Goal: Transaction & Acquisition: Purchase product/service

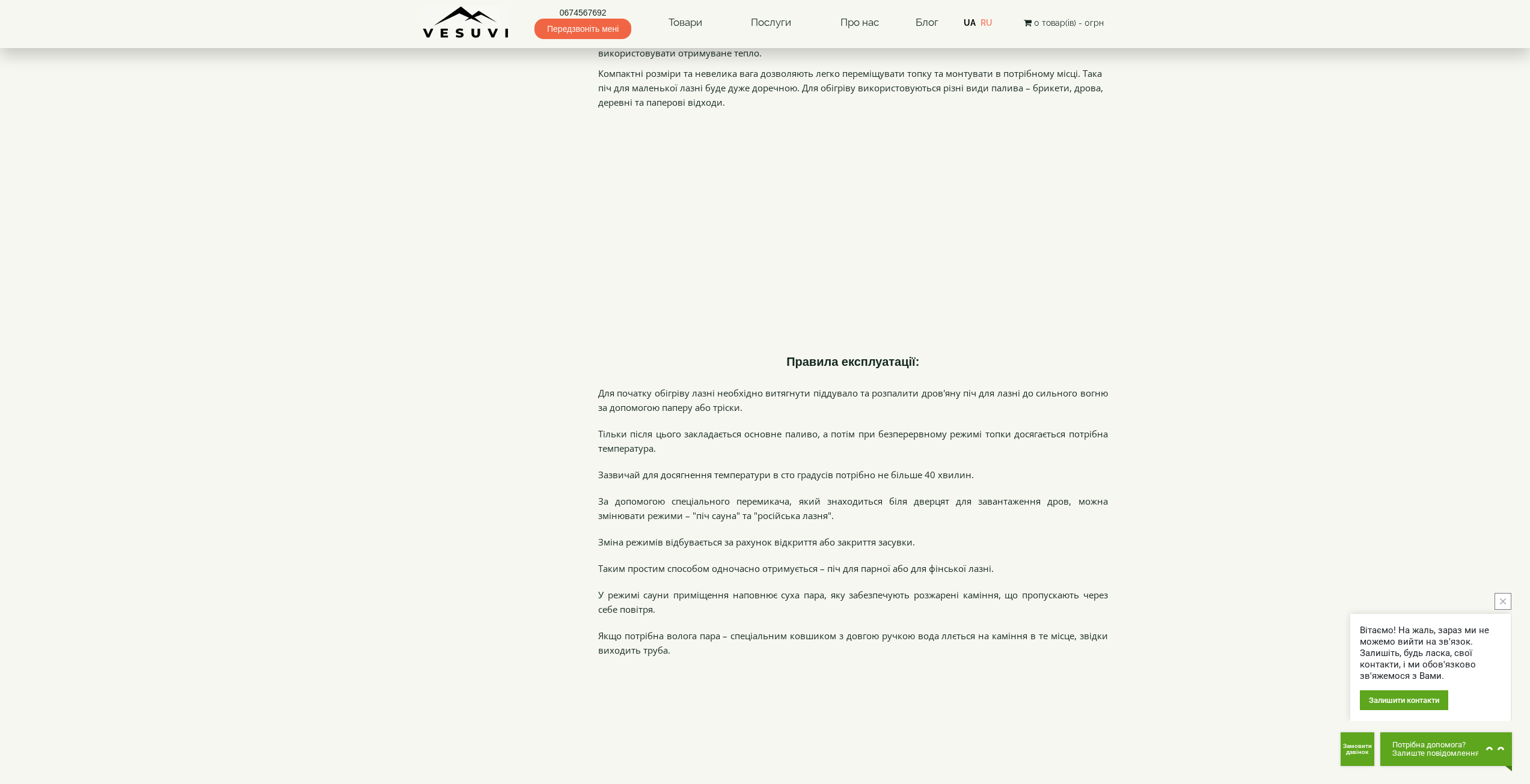
scroll to position [2705, 0]
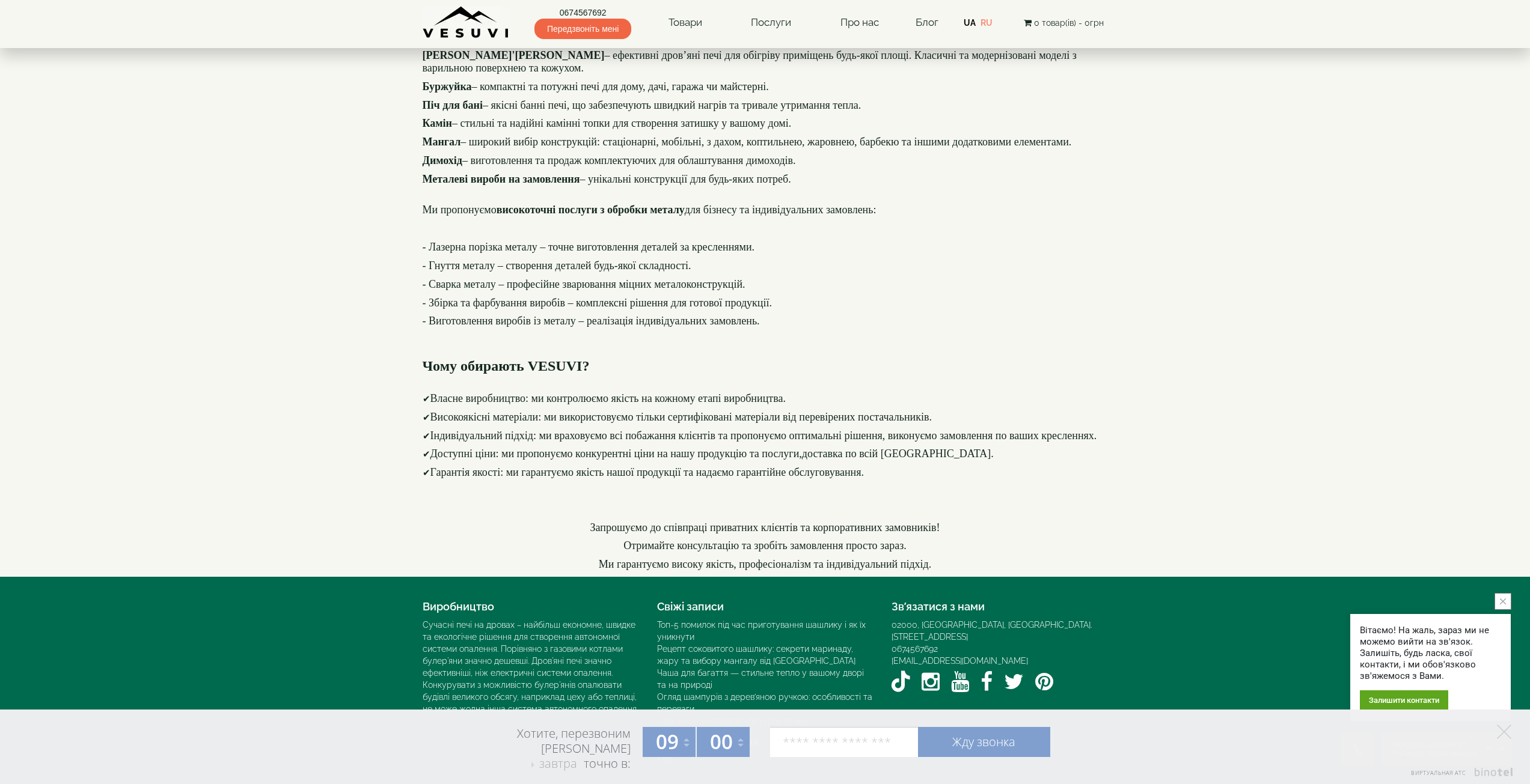
scroll to position [1419, 0]
drag, startPoint x: 963, startPoint y: 625, endPoint x: 1022, endPoint y: 630, distance: 59.2
click at [1022, 630] on div "02000, [GEOGRAPHIC_DATA], [GEOGRAPHIC_DATA]. [STREET_ADDRESS]" at bounding box center [1000, 631] width 217 height 24
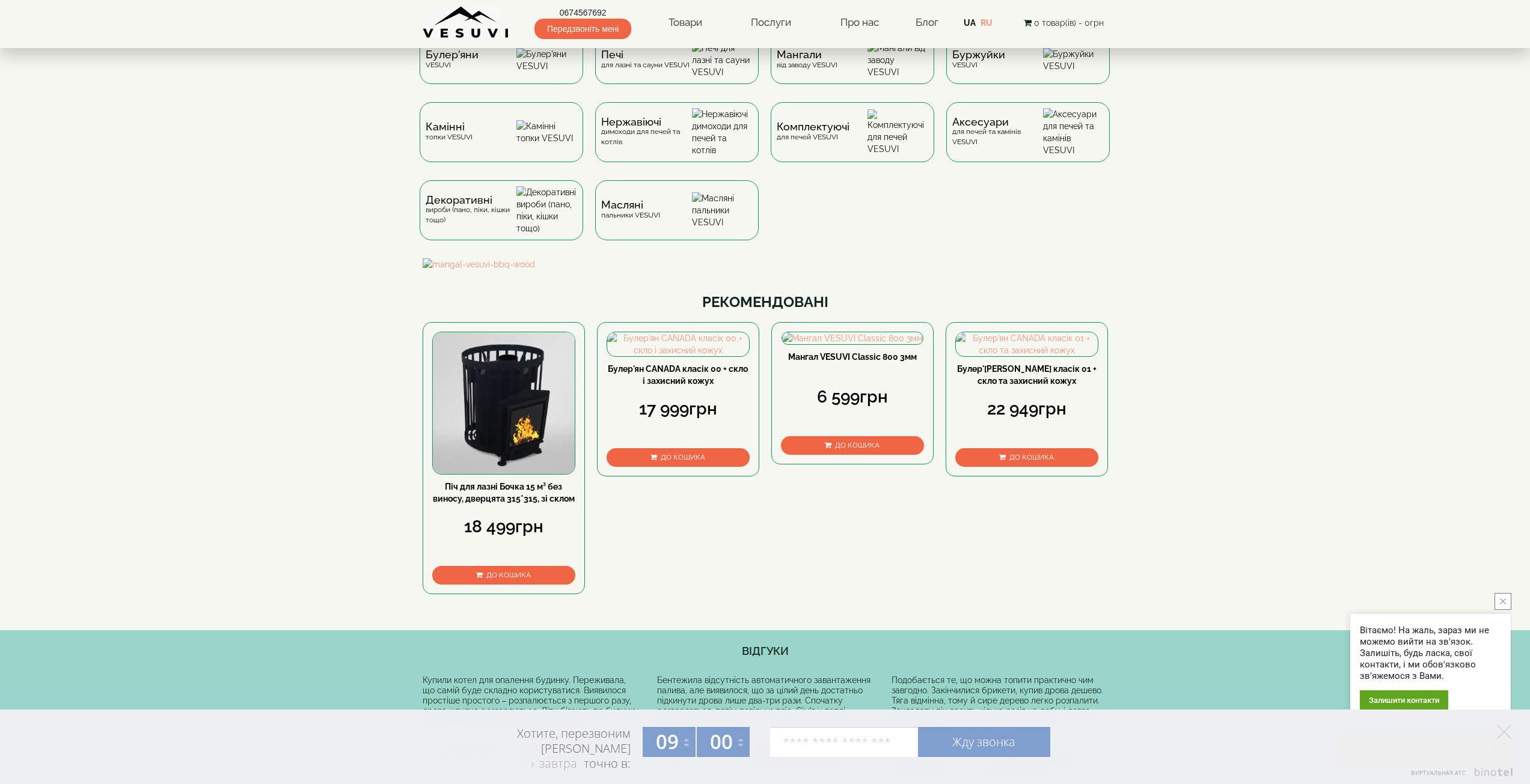
scroll to position [0, 0]
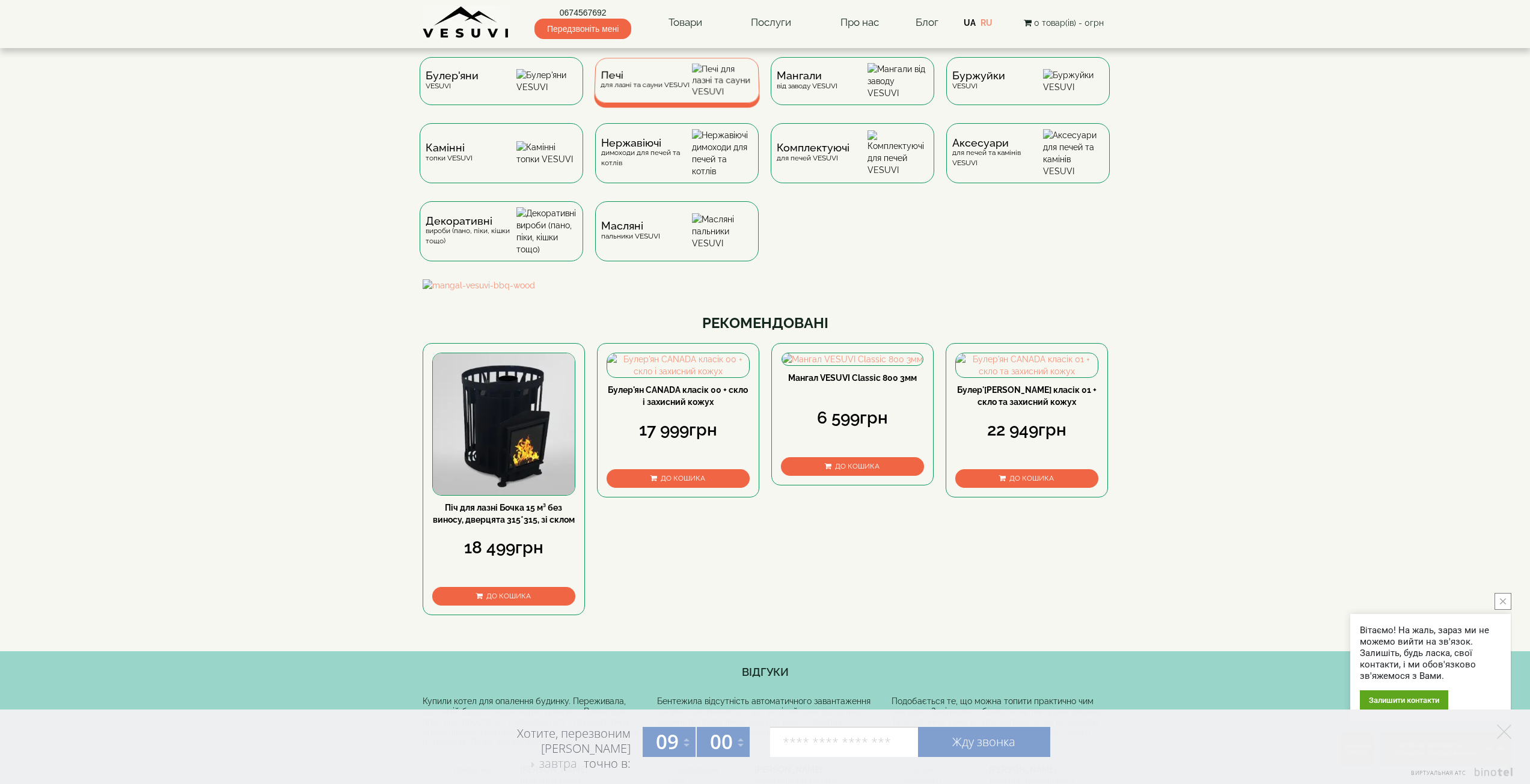
click at [678, 102] on div "Печі для лазні та сауни VESUVI" at bounding box center [677, 79] width 166 height 45
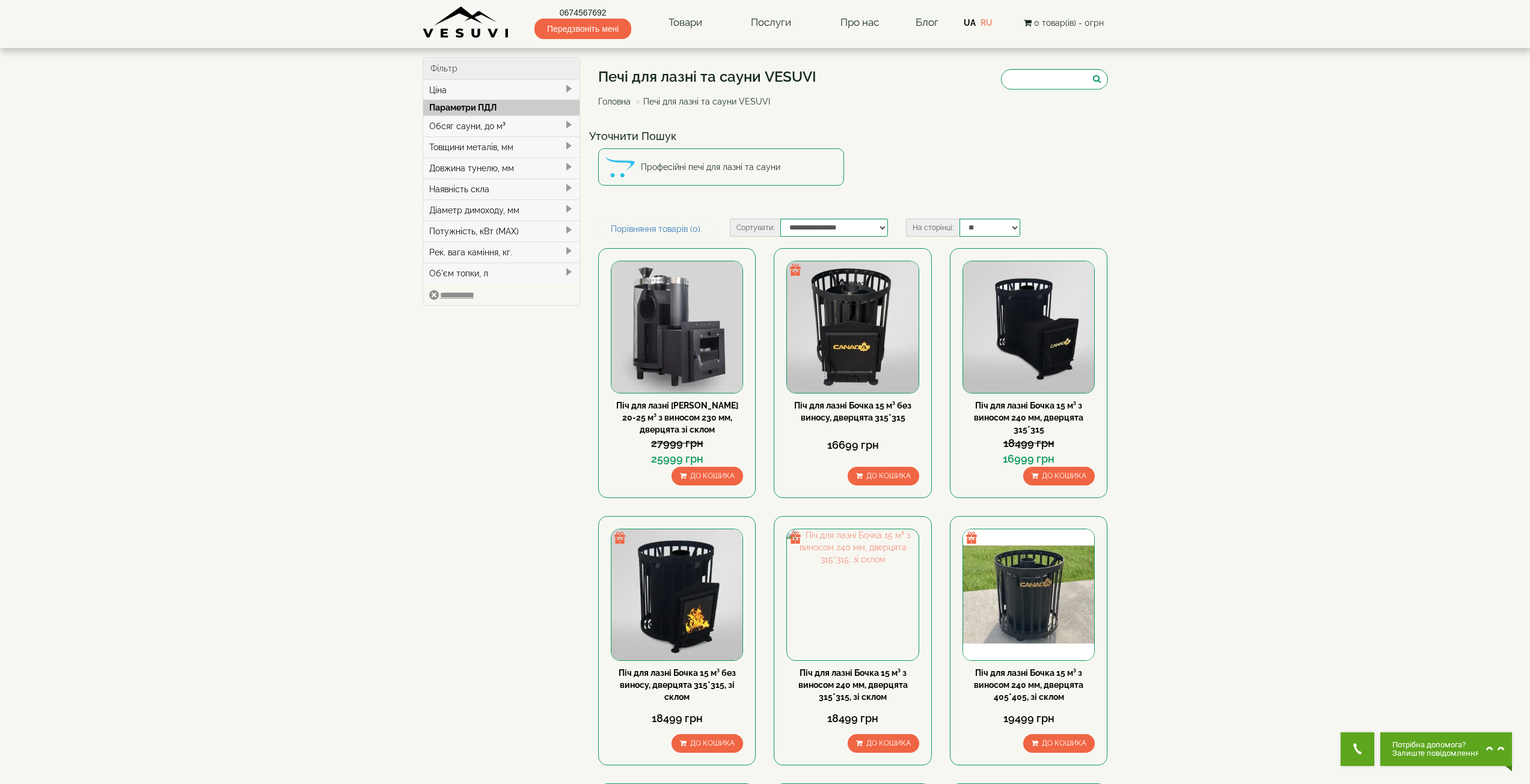
click at [527, 122] on div "Обсяг сауни, до м³" at bounding box center [502, 125] width 157 height 21
type input "*****"
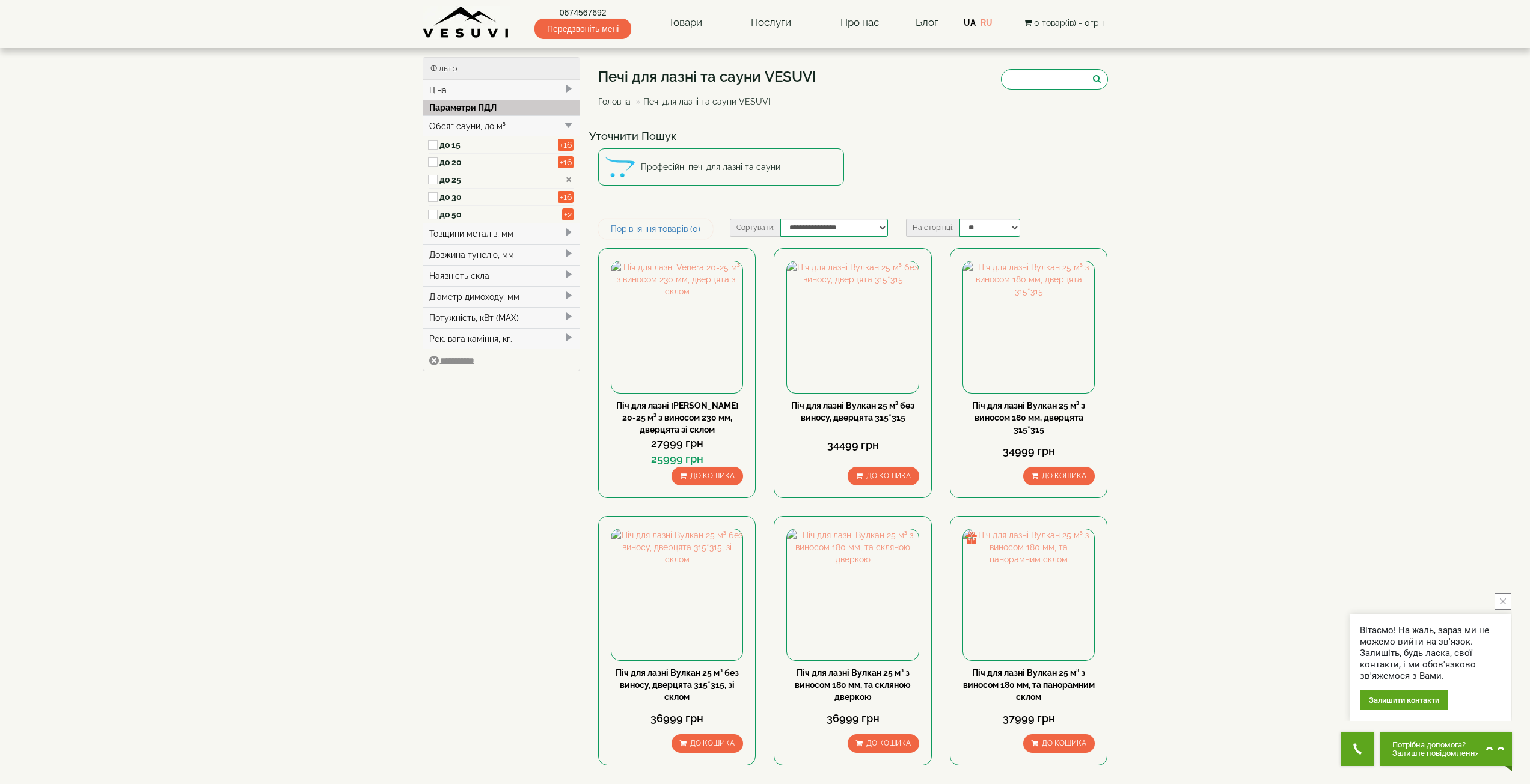
type input "*****"
click at [868, 226] on select "**********" at bounding box center [834, 228] width 107 height 18
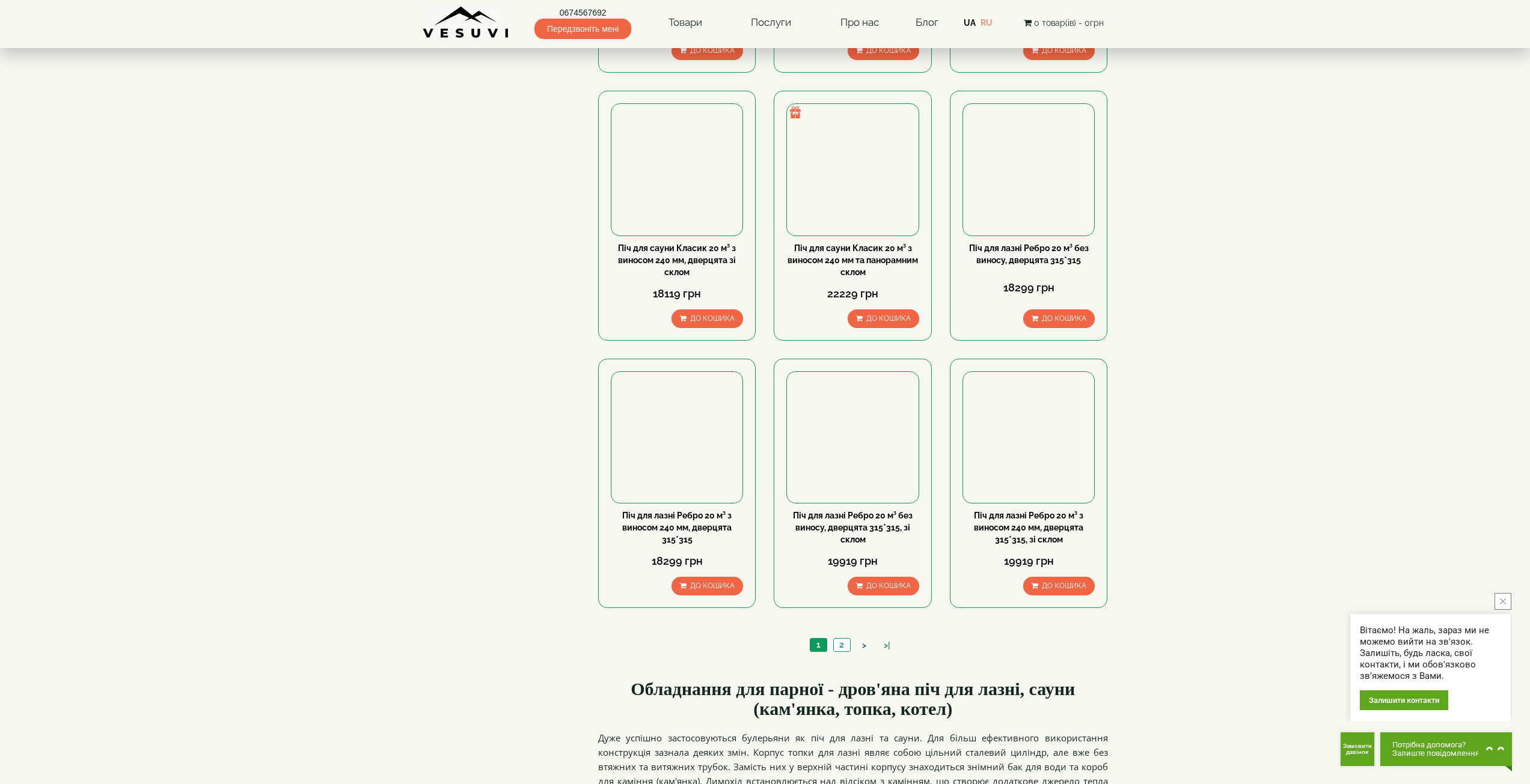
scroll to position [962, 0]
click at [848, 647] on link "2" at bounding box center [841, 644] width 17 height 13
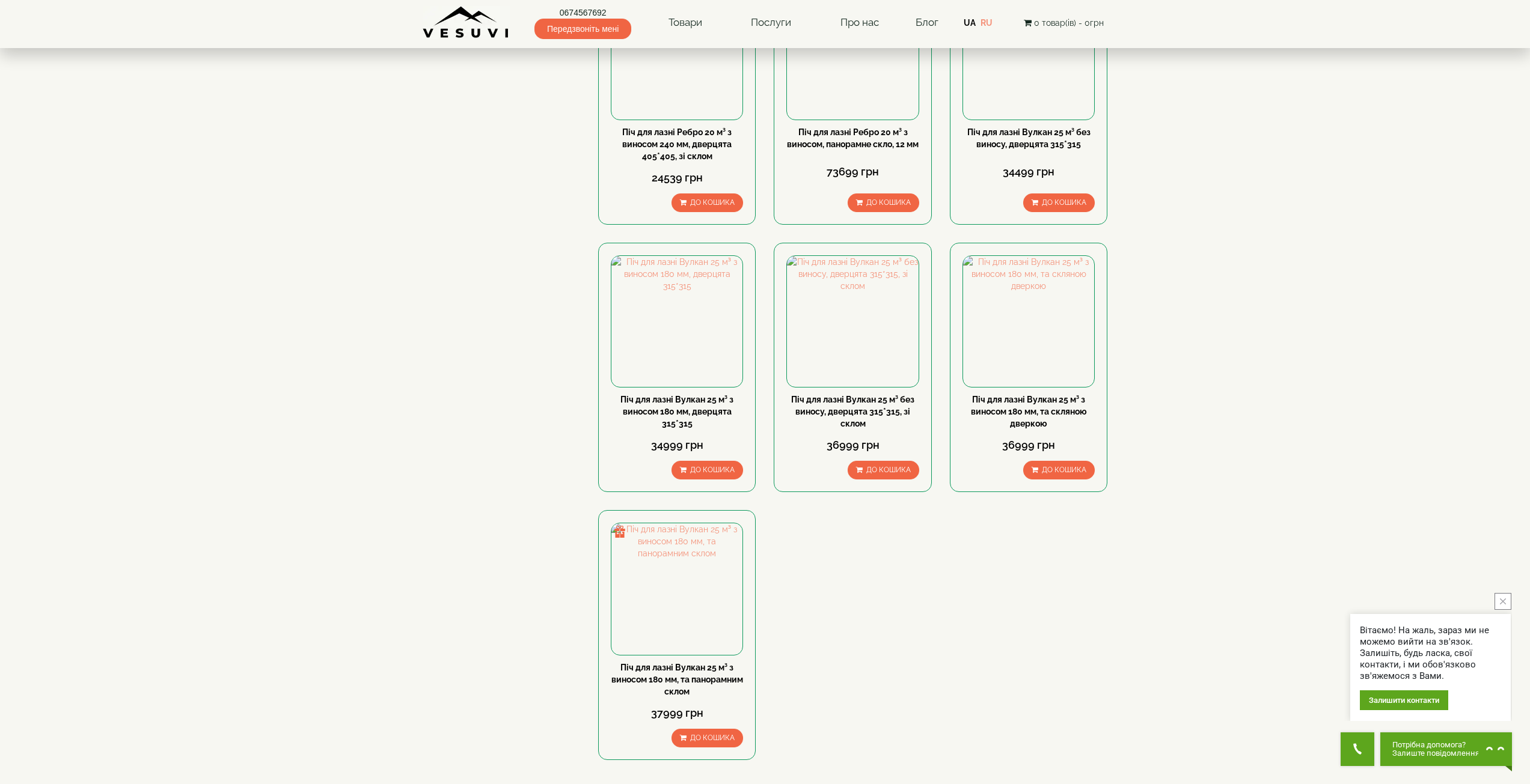
scroll to position [420, 0]
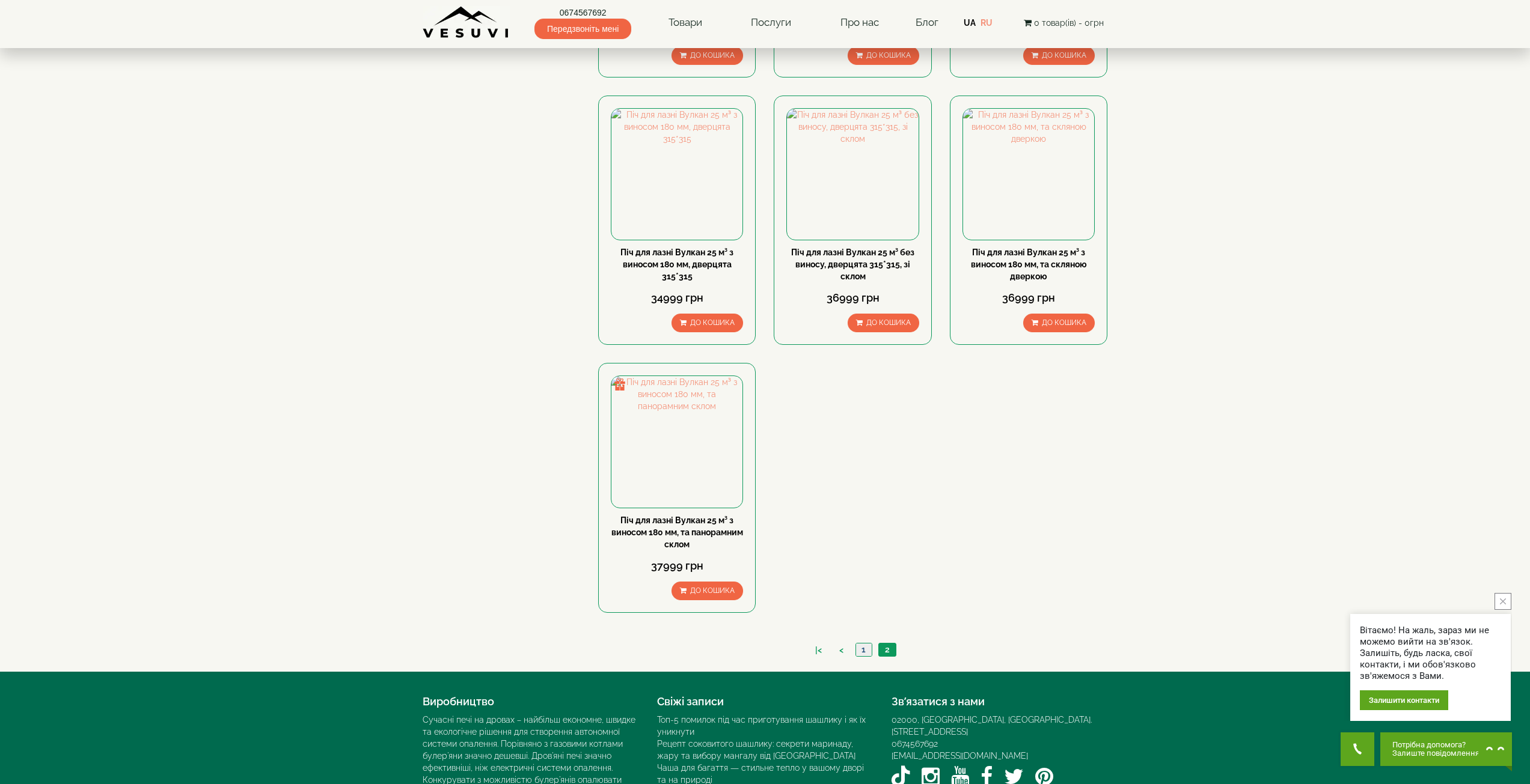
click at [863, 647] on link "1" at bounding box center [864, 650] width 16 height 13
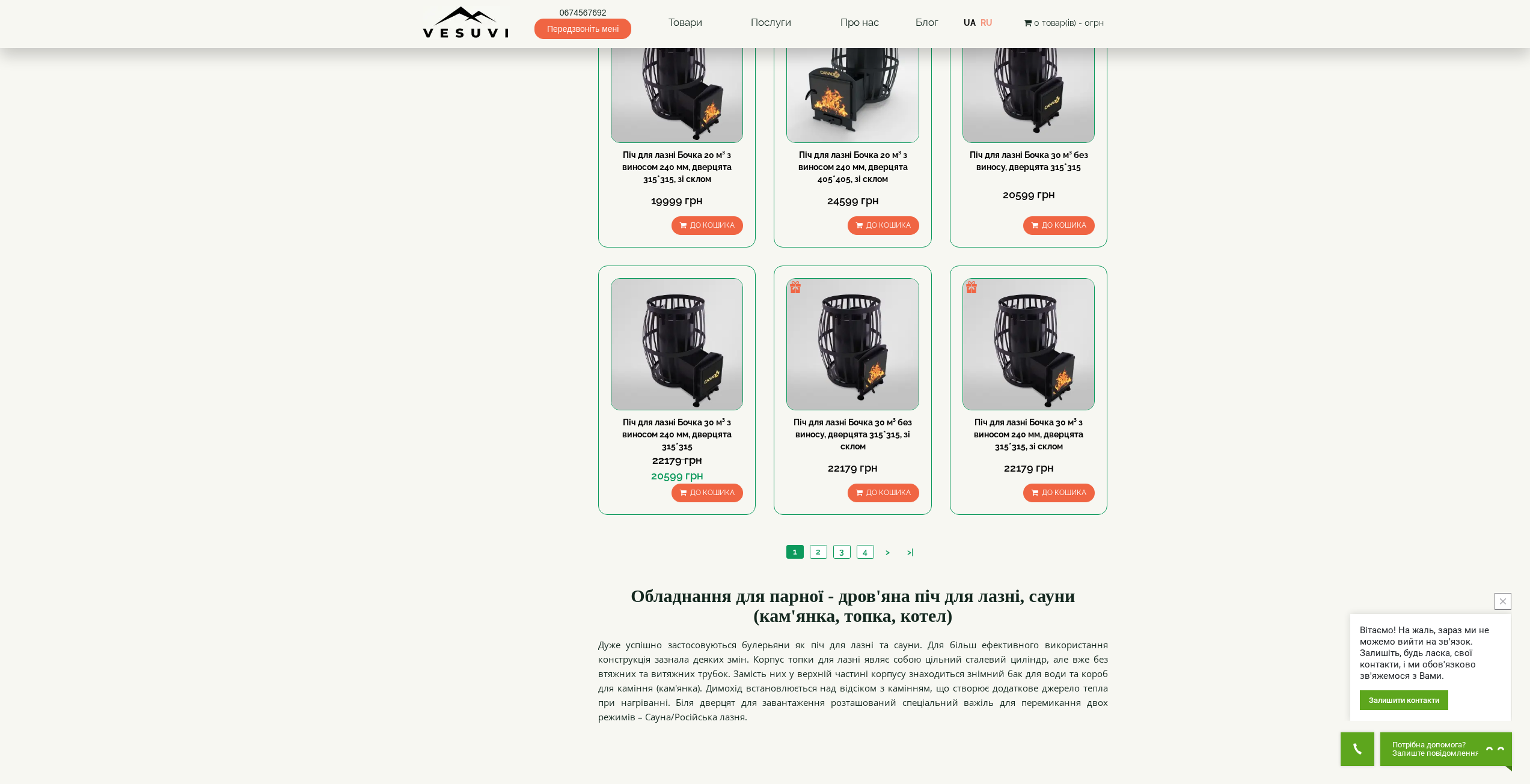
scroll to position [1082, 0]
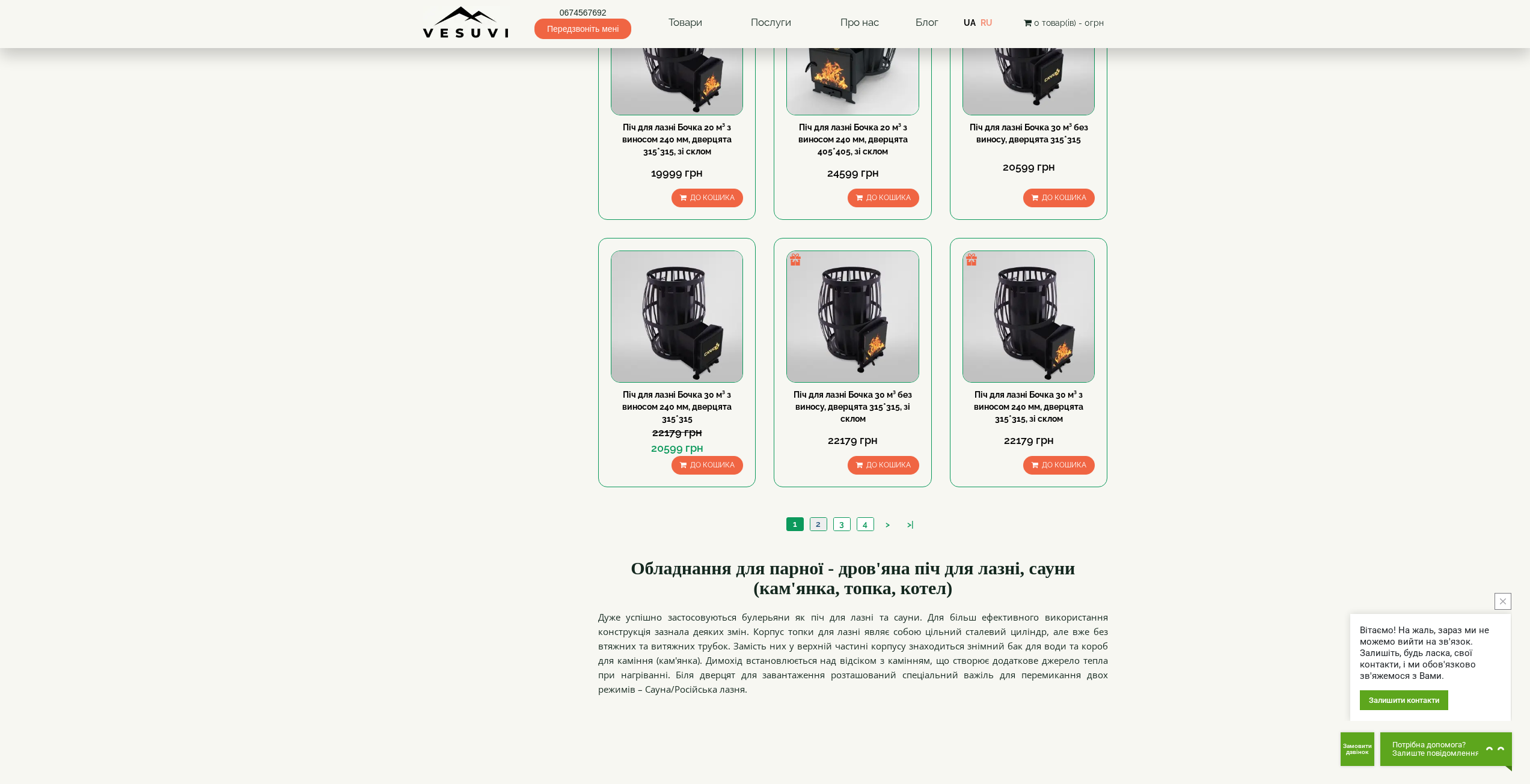
click at [814, 522] on link "2" at bounding box center [818, 524] width 17 height 13
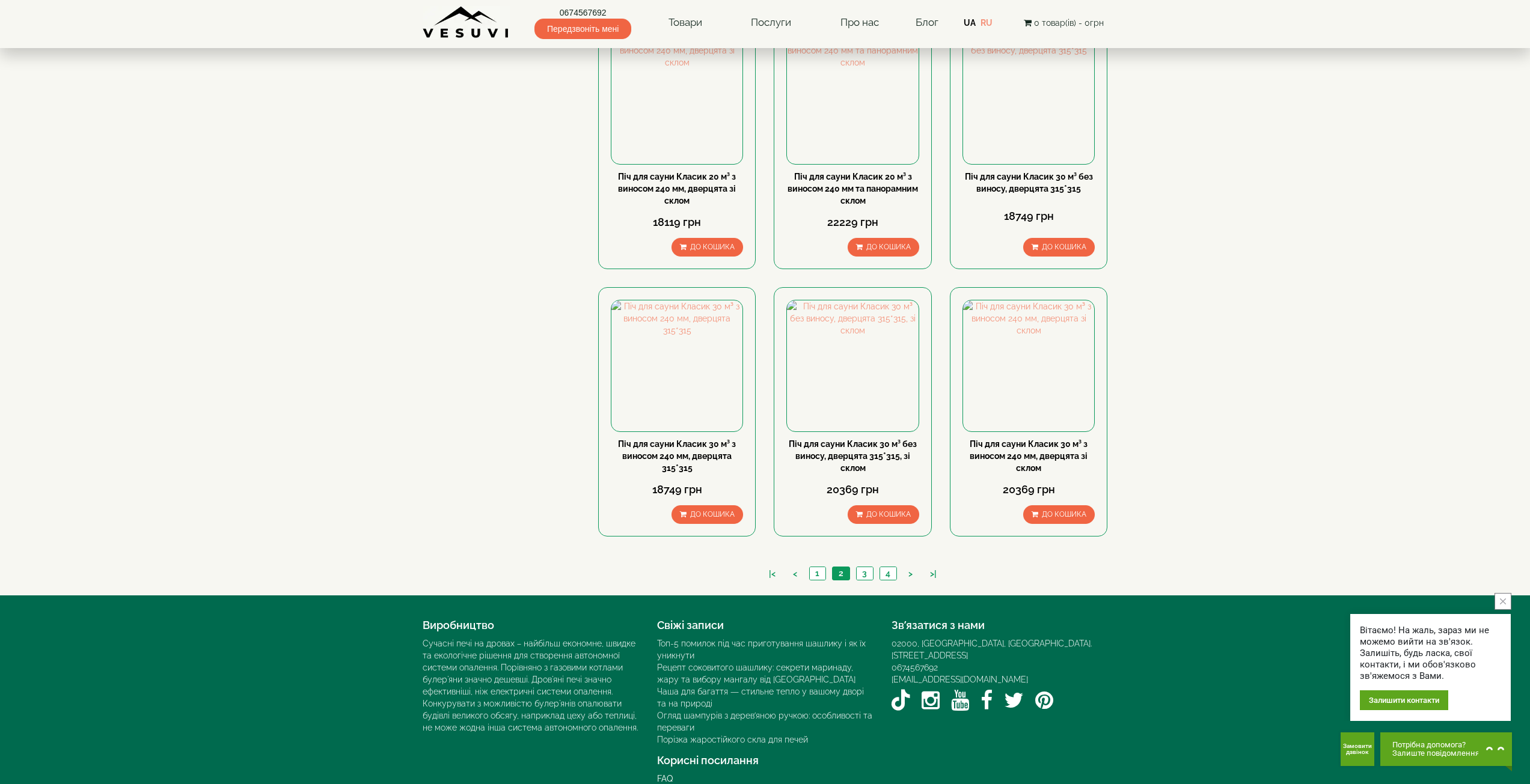
scroll to position [1051, 0]
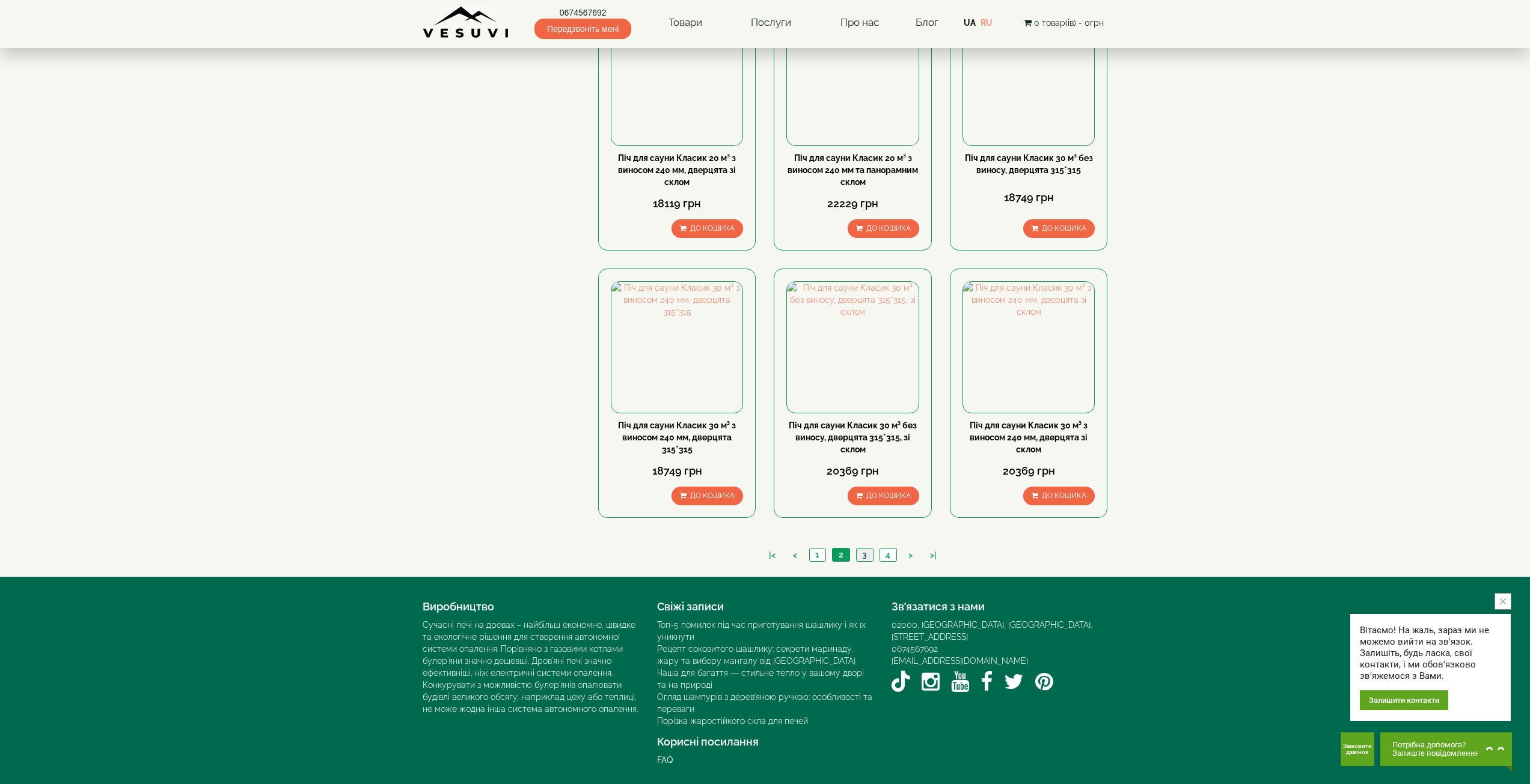
click at [859, 549] on link "3" at bounding box center [864, 554] width 17 height 13
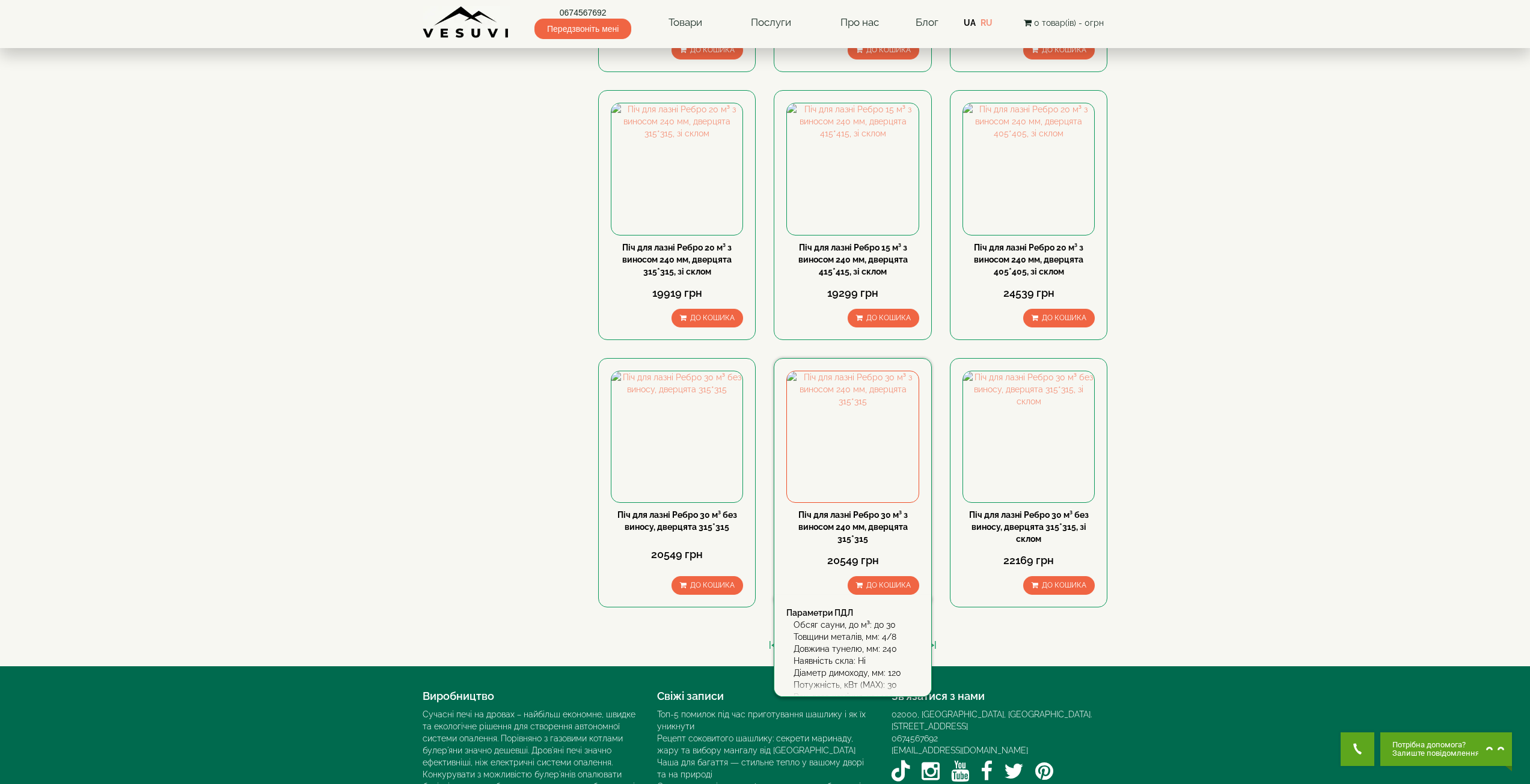
scroll to position [1051, 0]
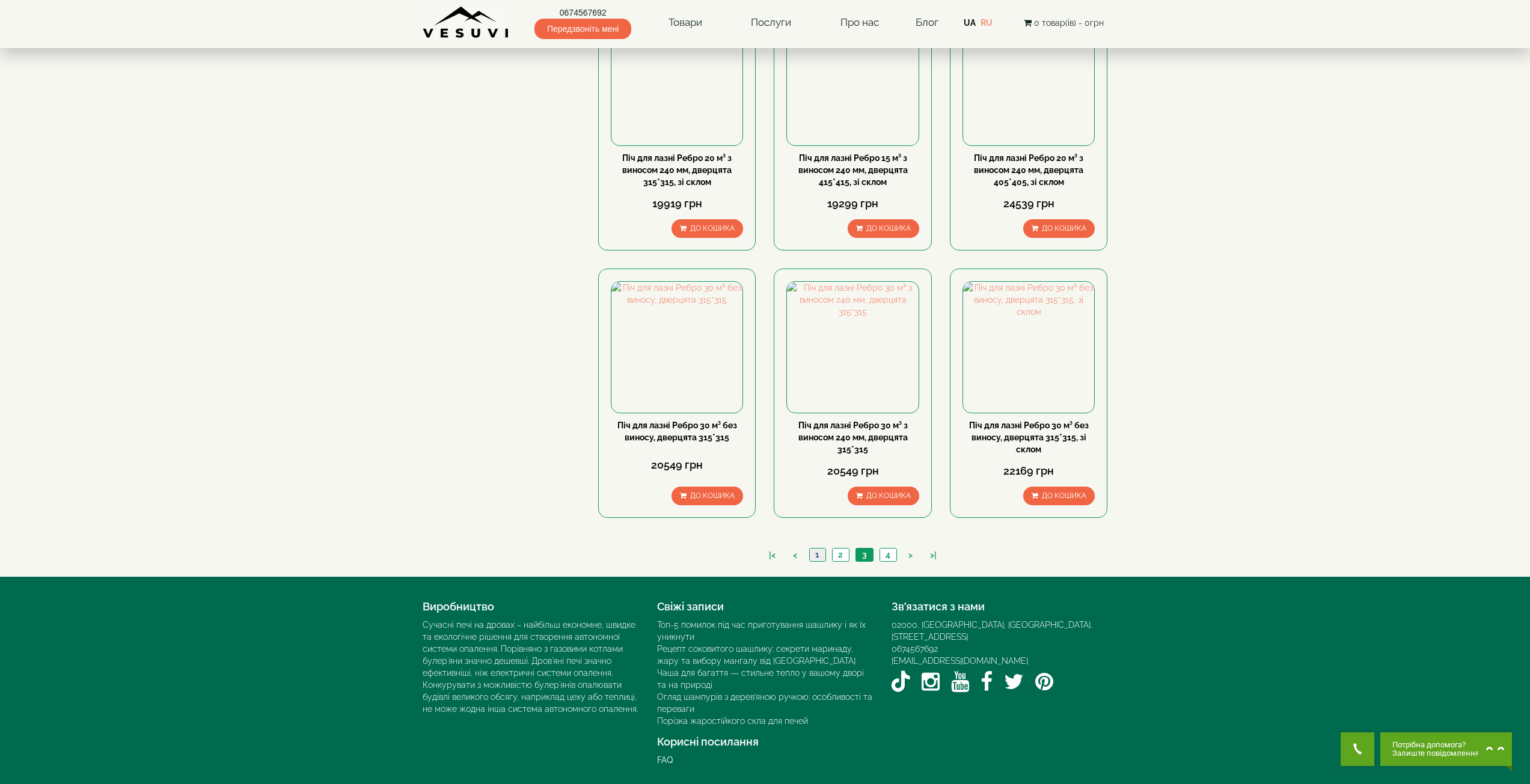
click at [817, 557] on link "1" at bounding box center [817, 554] width 16 height 13
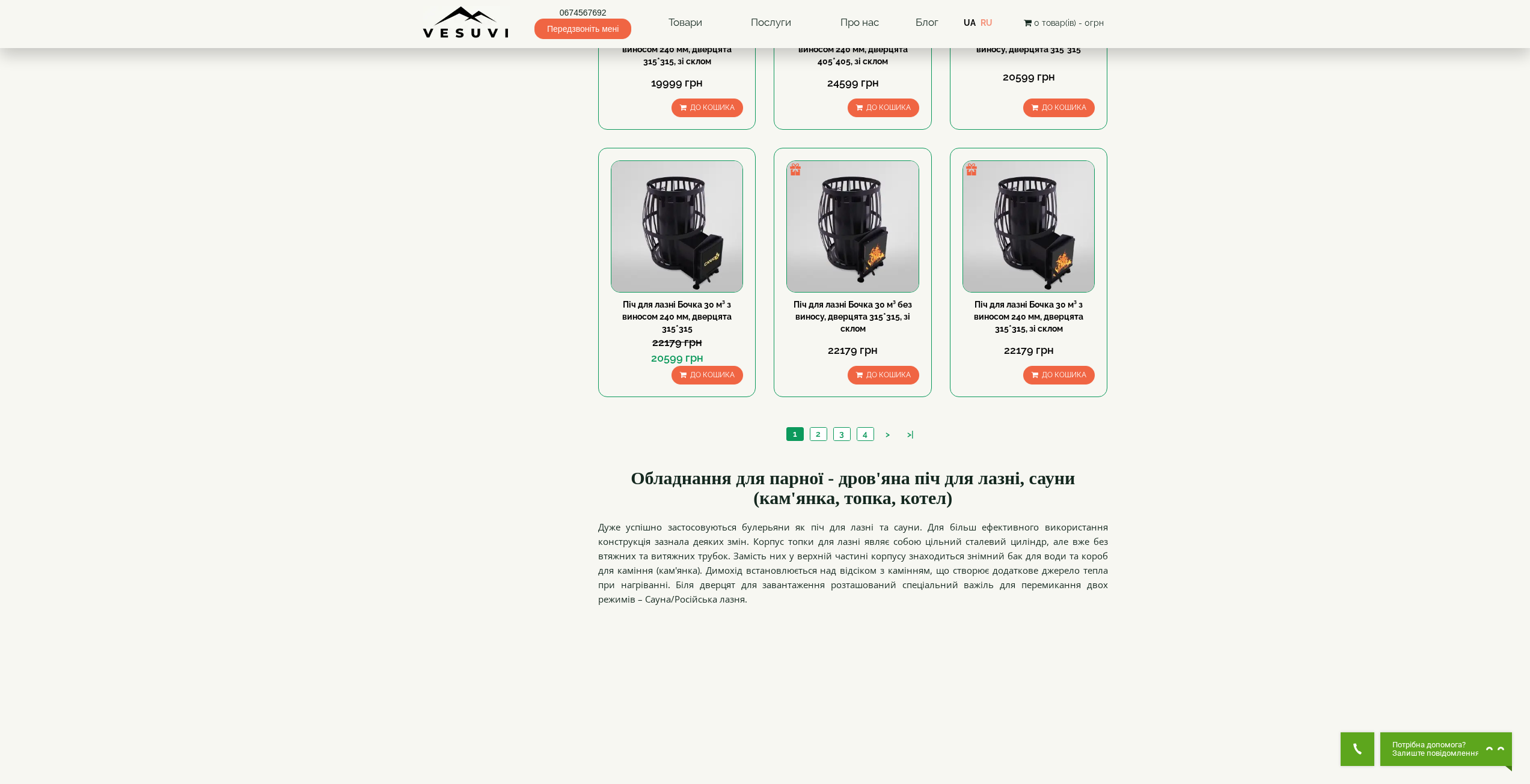
scroll to position [1202, 0]
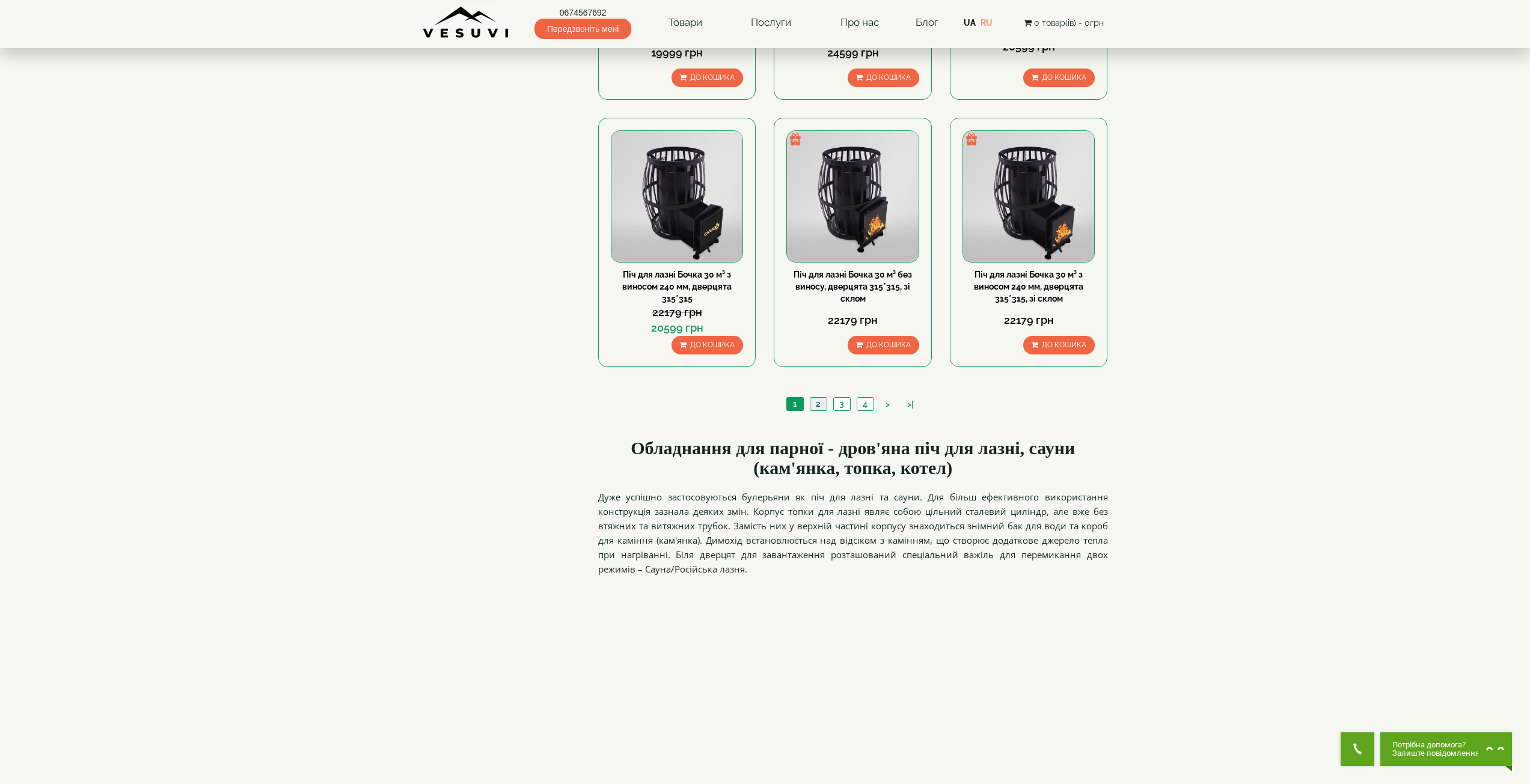
click at [819, 404] on link "2" at bounding box center [818, 403] width 17 height 13
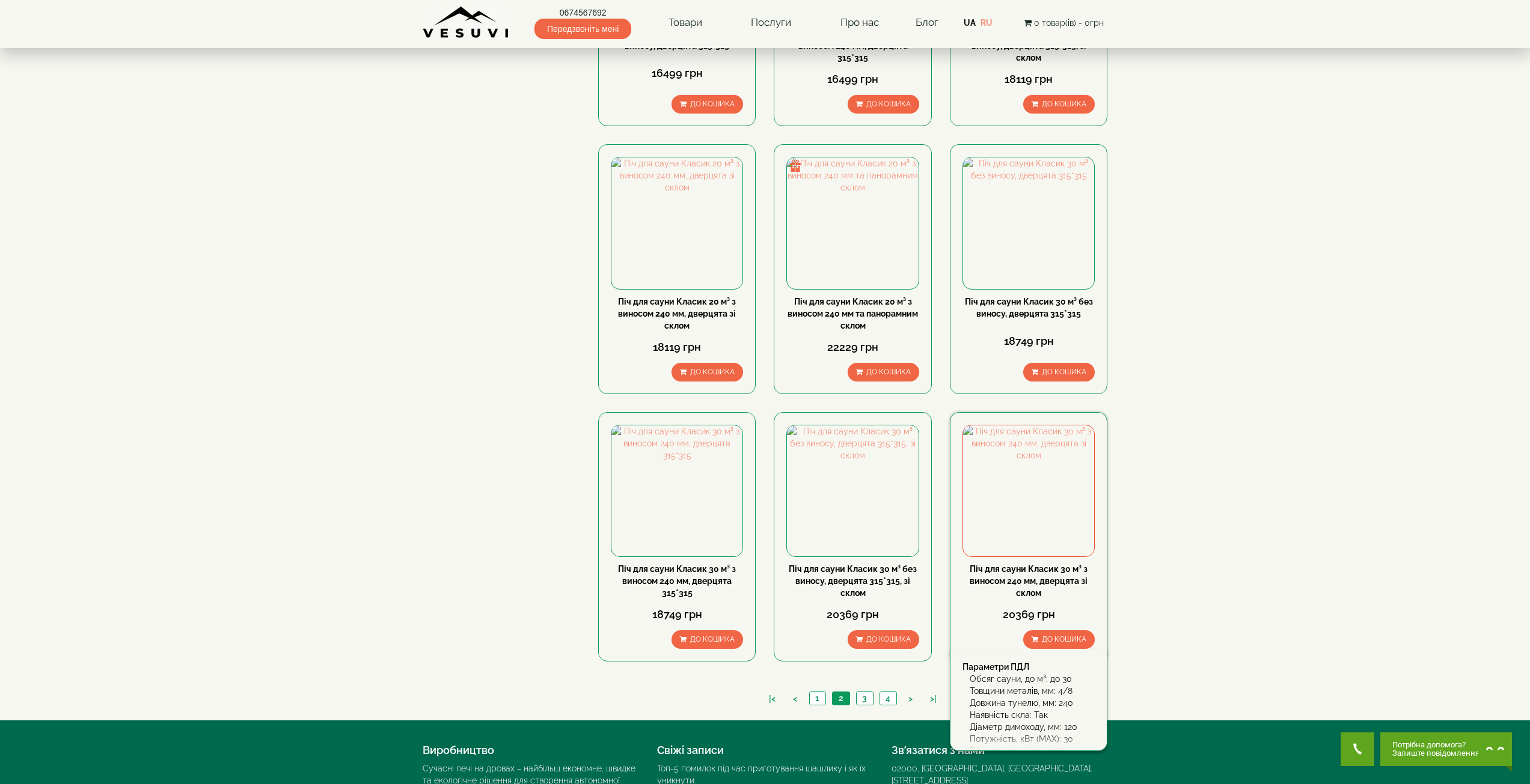
scroll to position [962, 0]
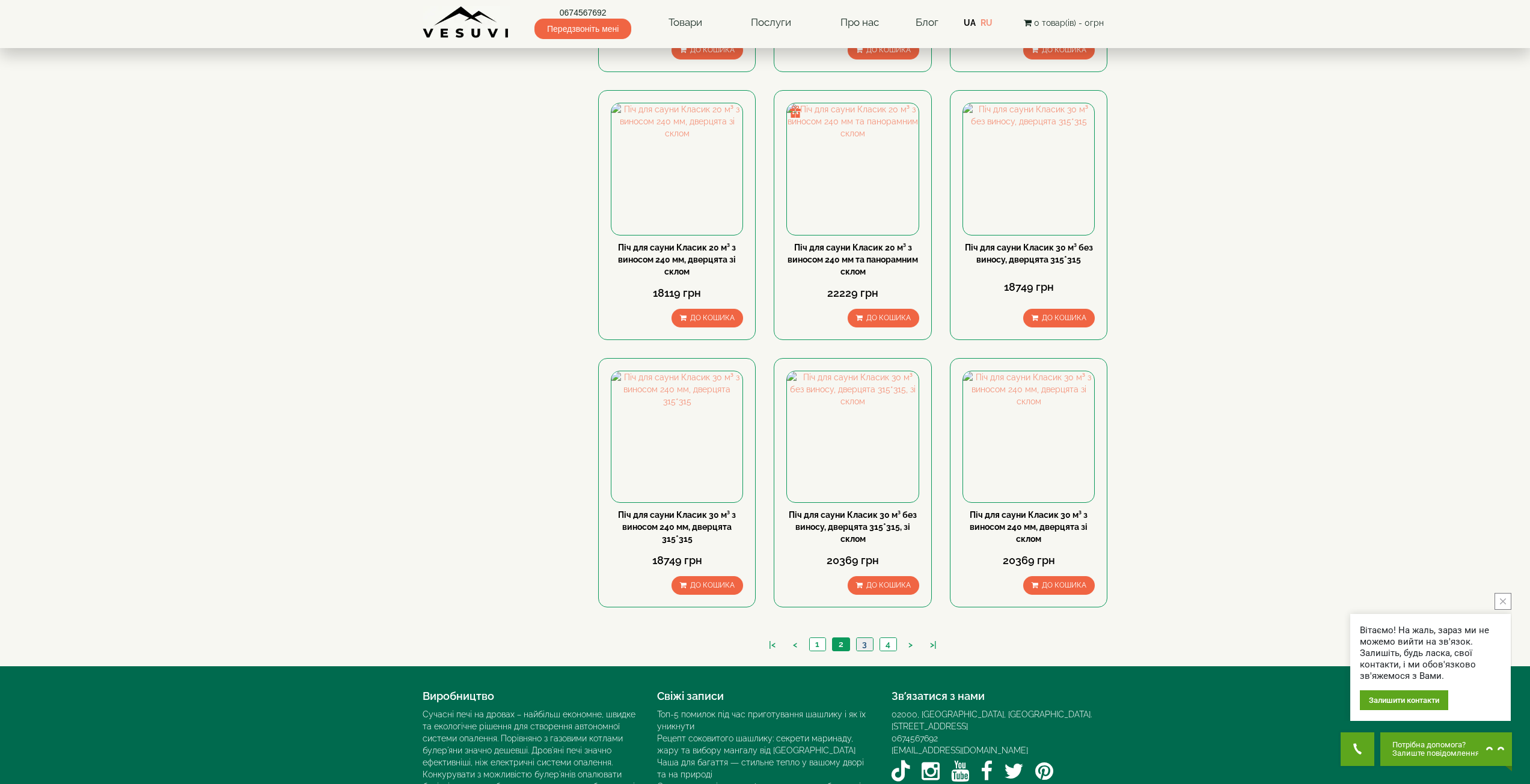
click at [858, 641] on link "3" at bounding box center [864, 644] width 17 height 13
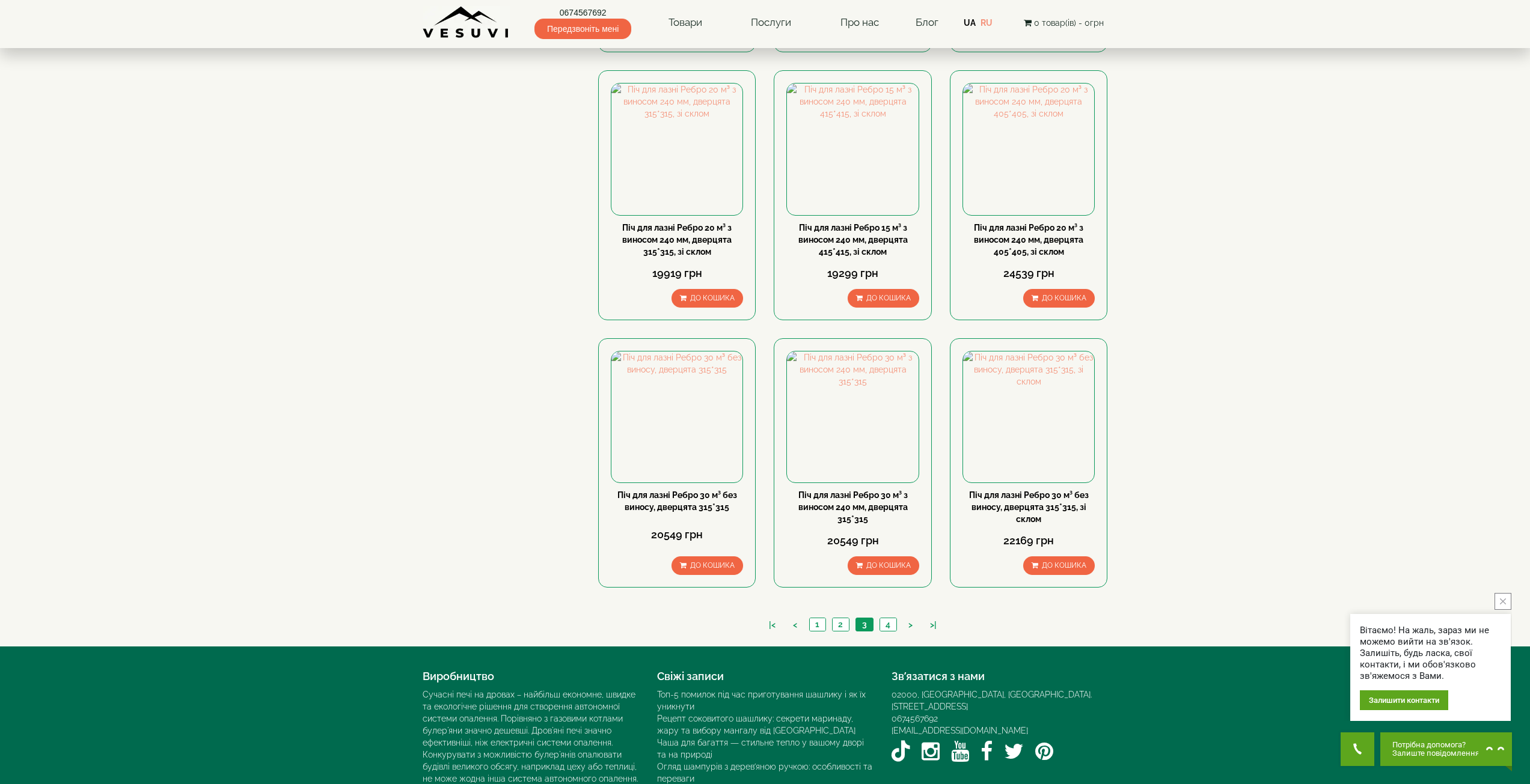
scroll to position [1051, 0]
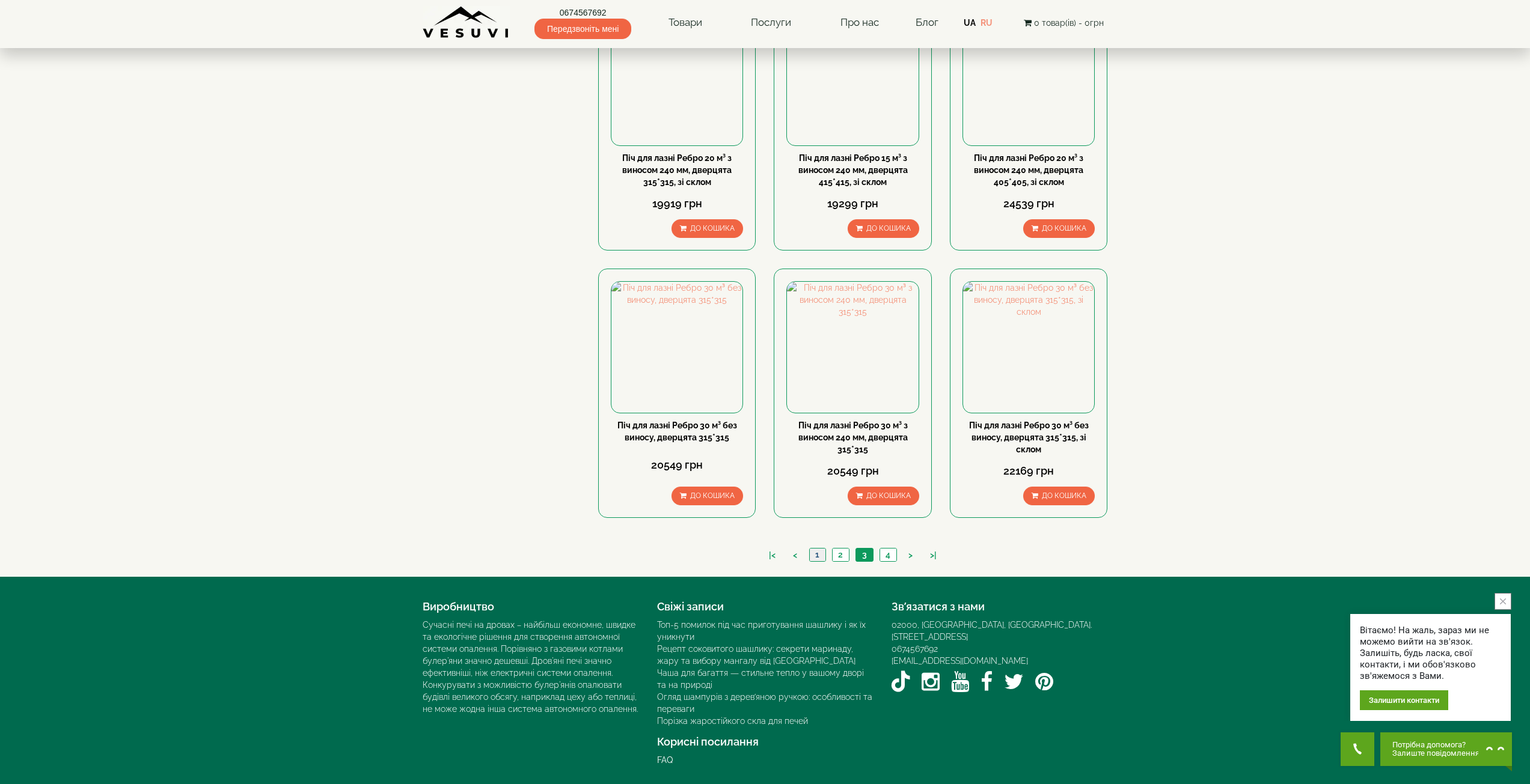
click at [819, 556] on link "1" at bounding box center [817, 554] width 16 height 13
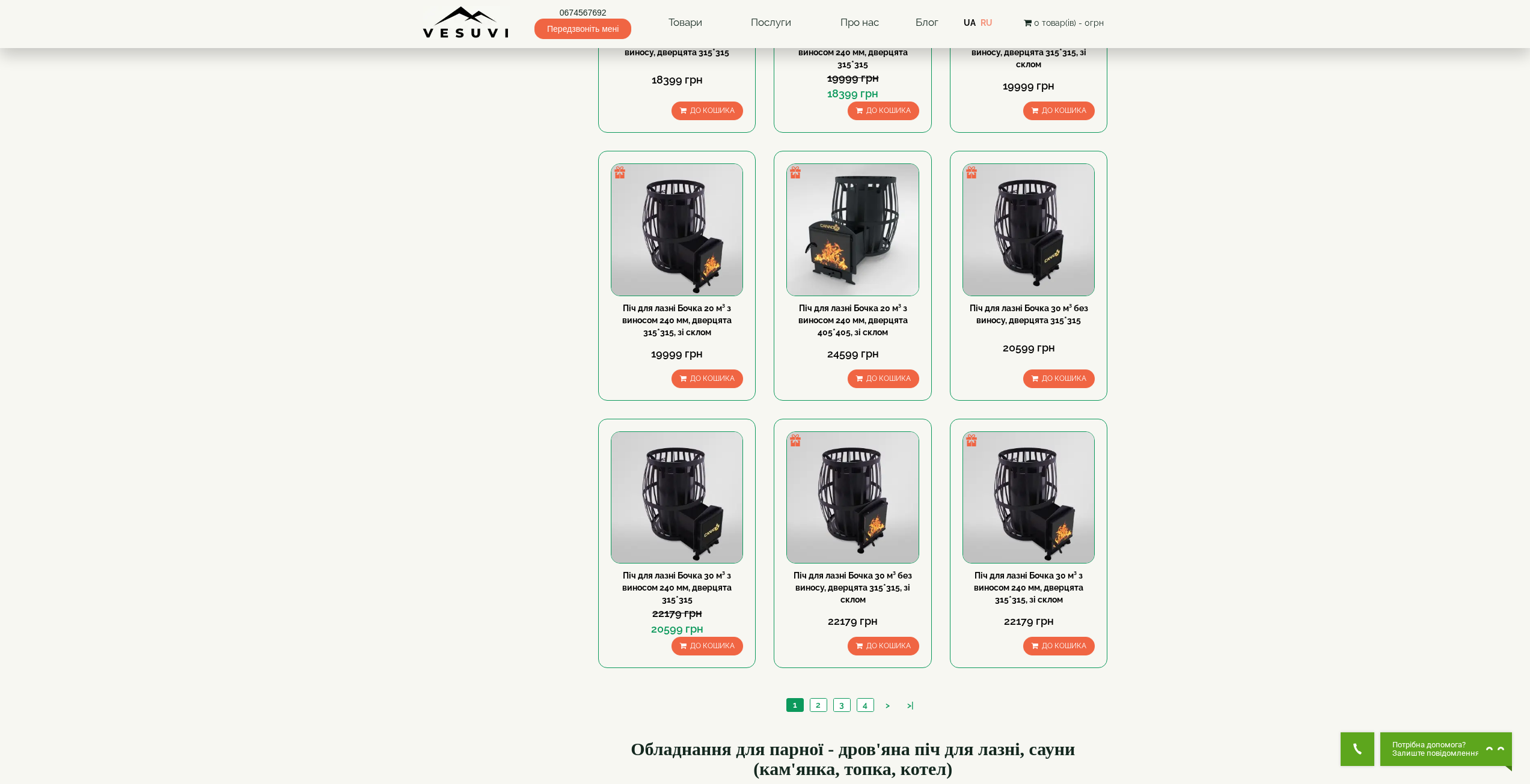
scroll to position [901, 0]
click at [819, 706] on link "2" at bounding box center [818, 705] width 17 height 13
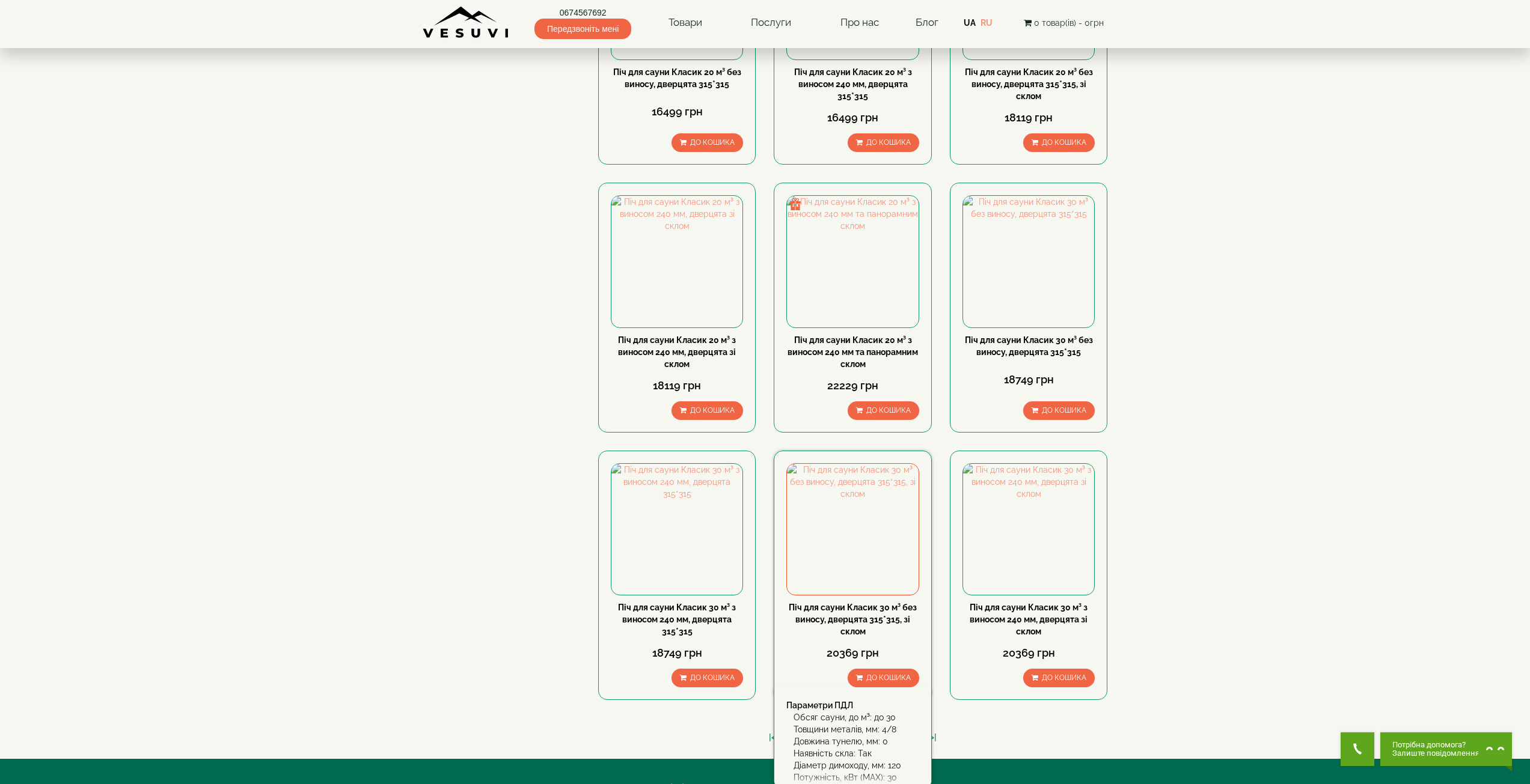
scroll to position [1021, 0]
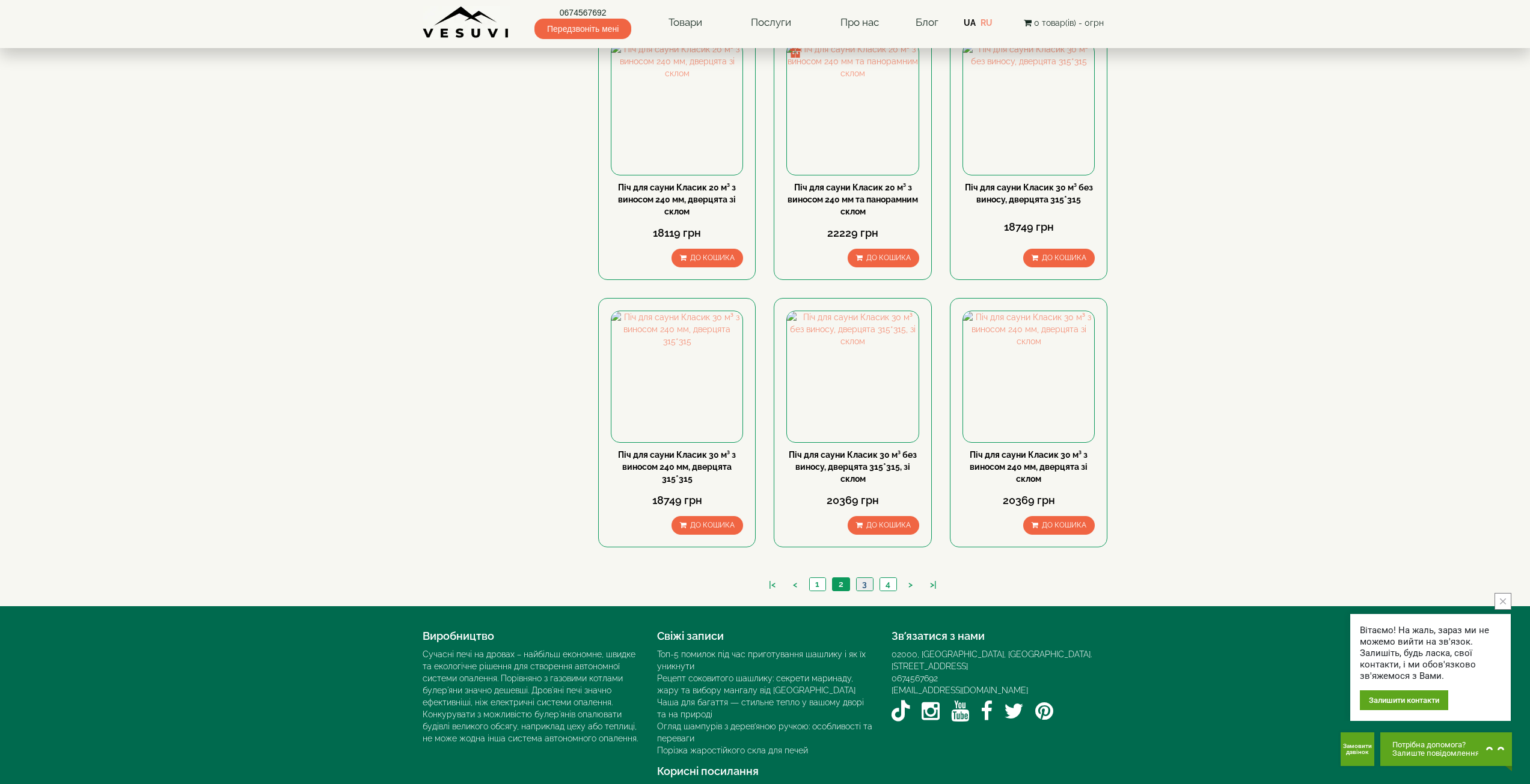
click at [866, 590] on link "3" at bounding box center [864, 584] width 17 height 13
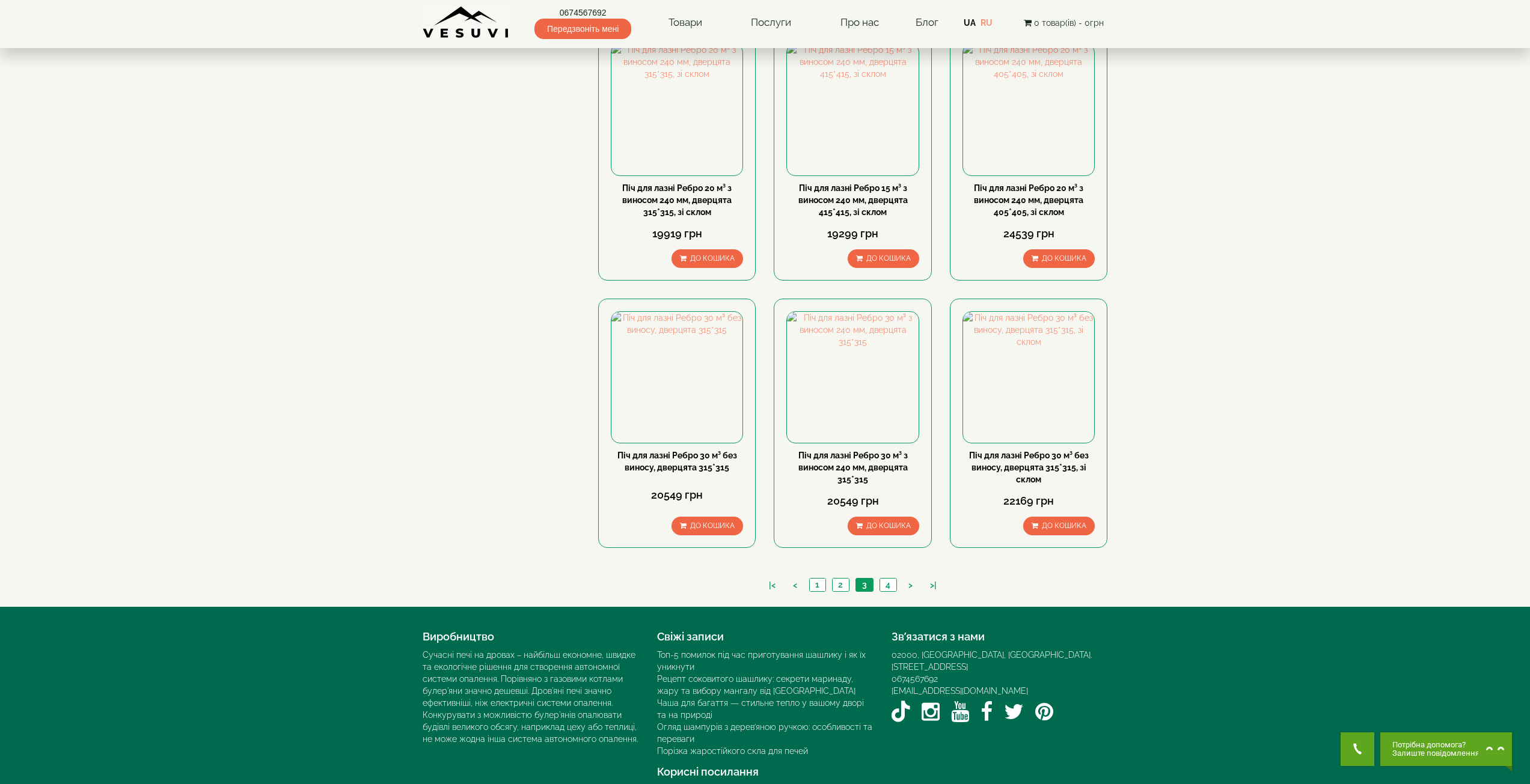
scroll to position [1021, 0]
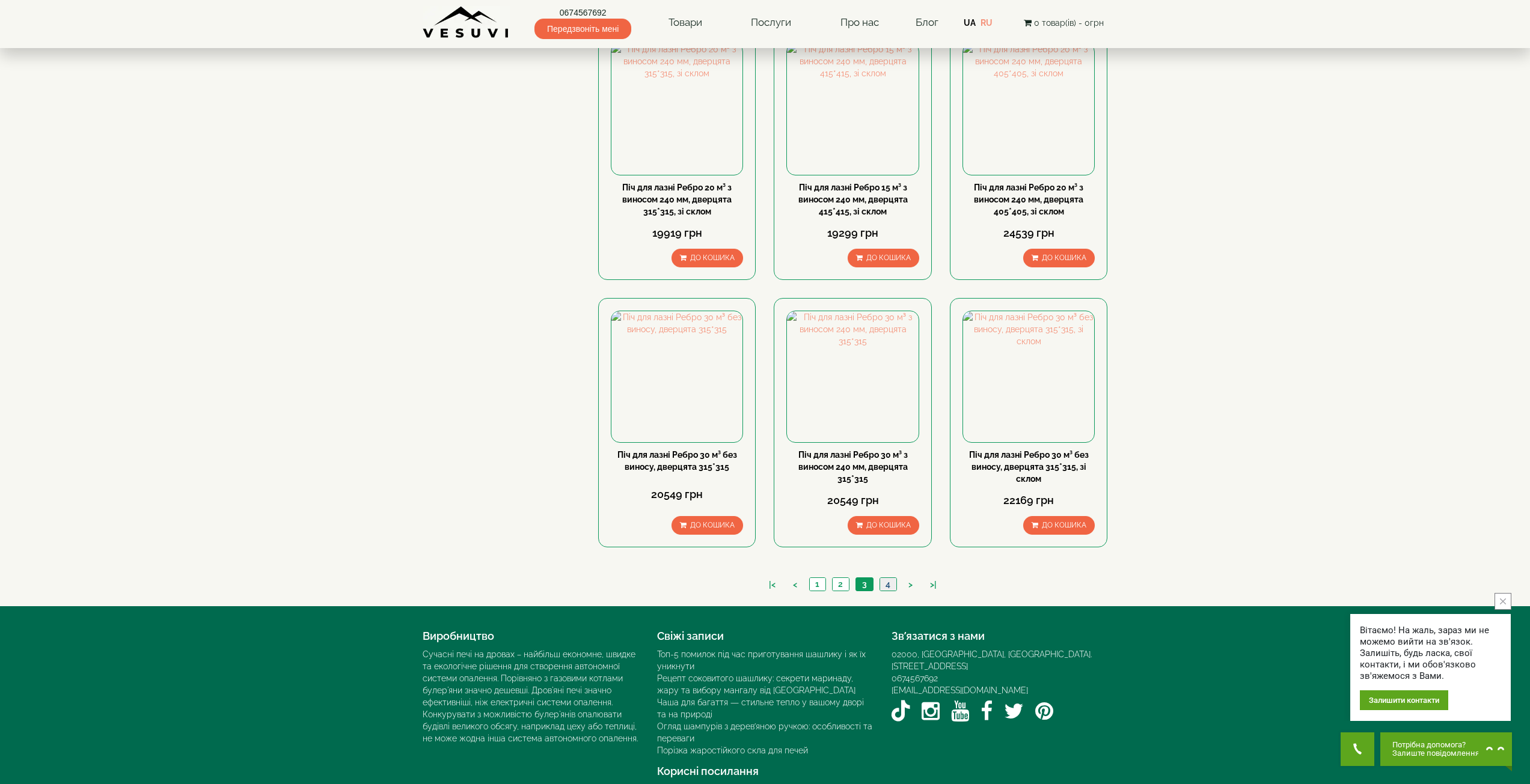
click at [890, 589] on link "4" at bounding box center [888, 584] width 17 height 13
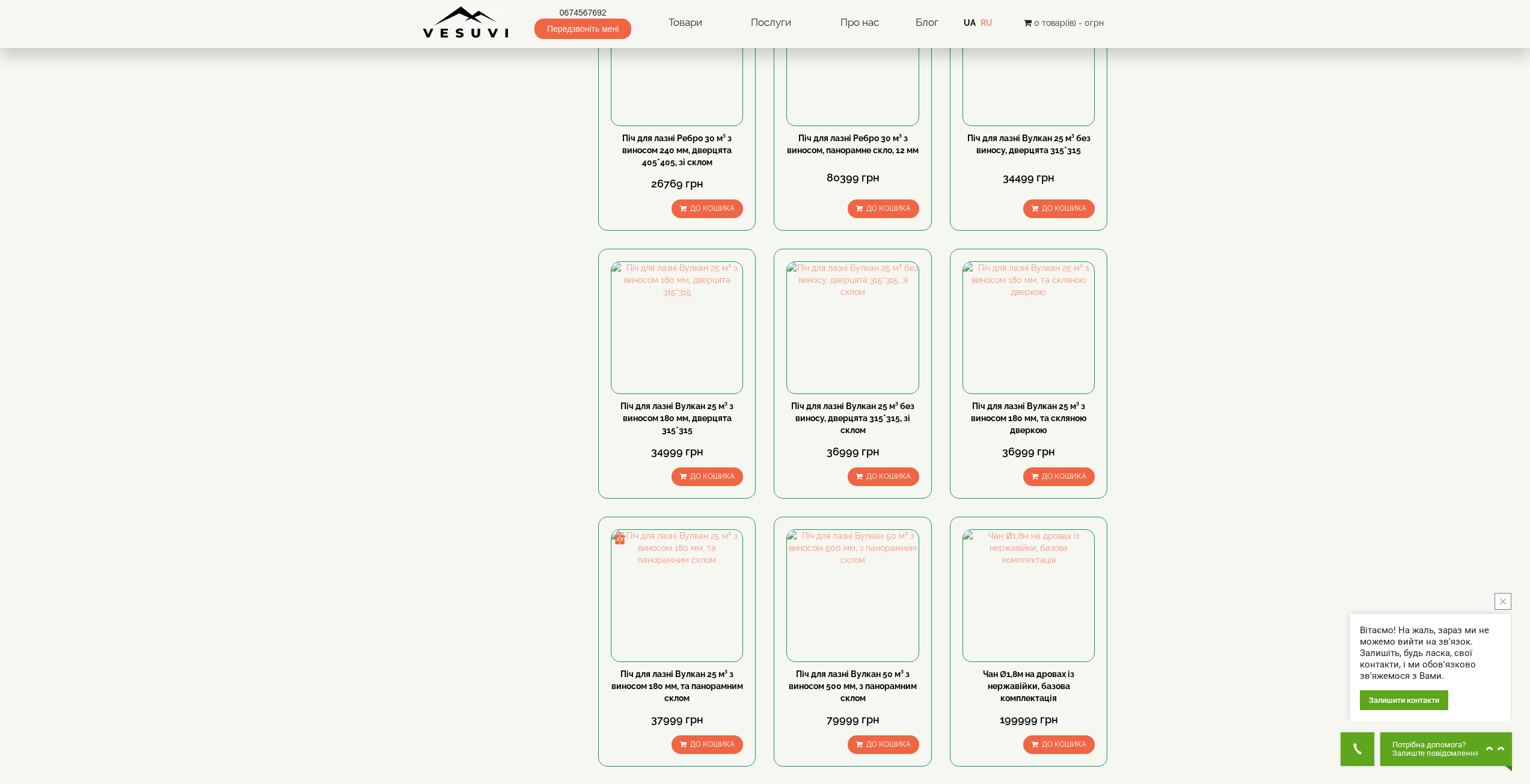
scroll to position [541, 0]
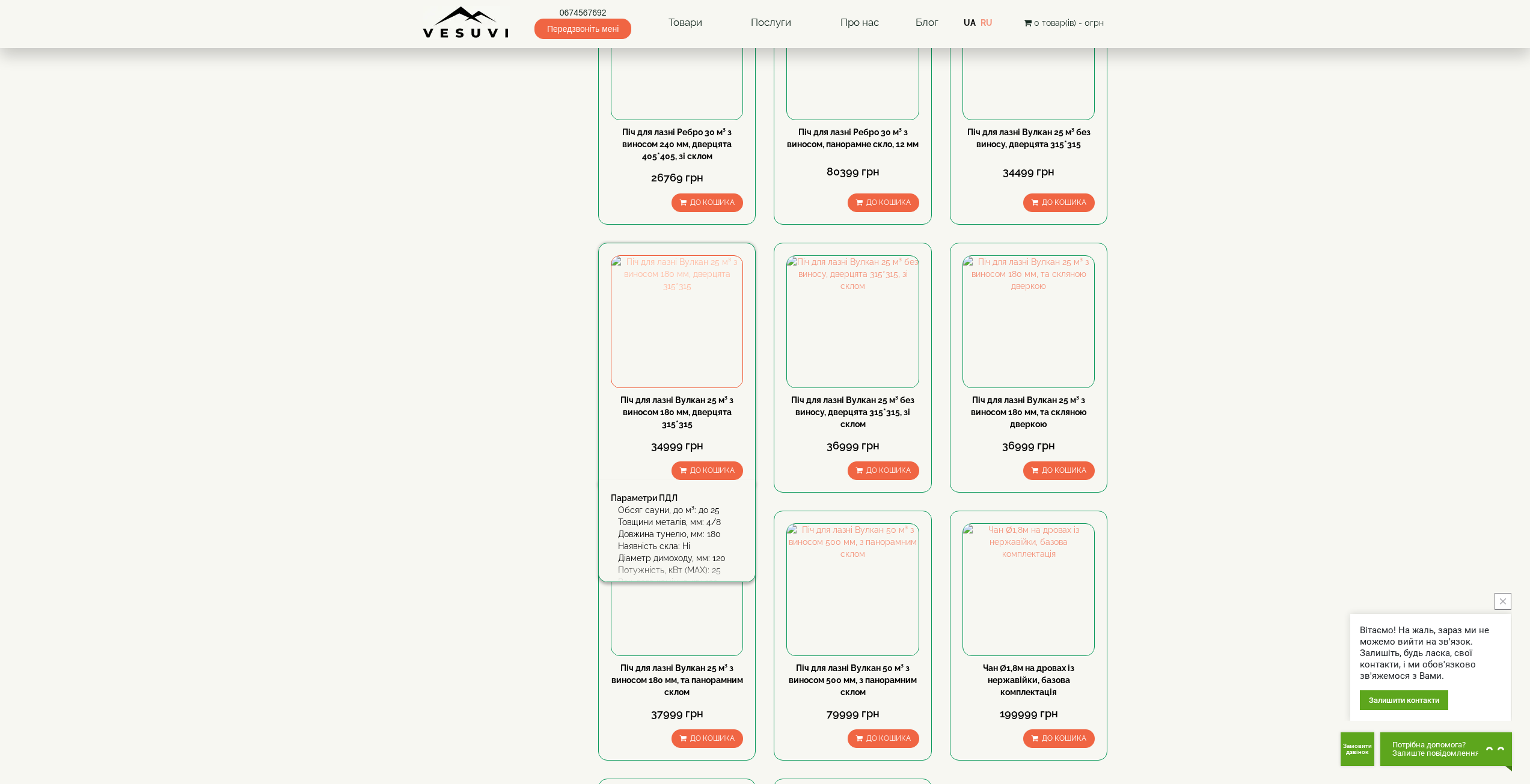
click at [693, 343] on img at bounding box center [677, 322] width 131 height 131
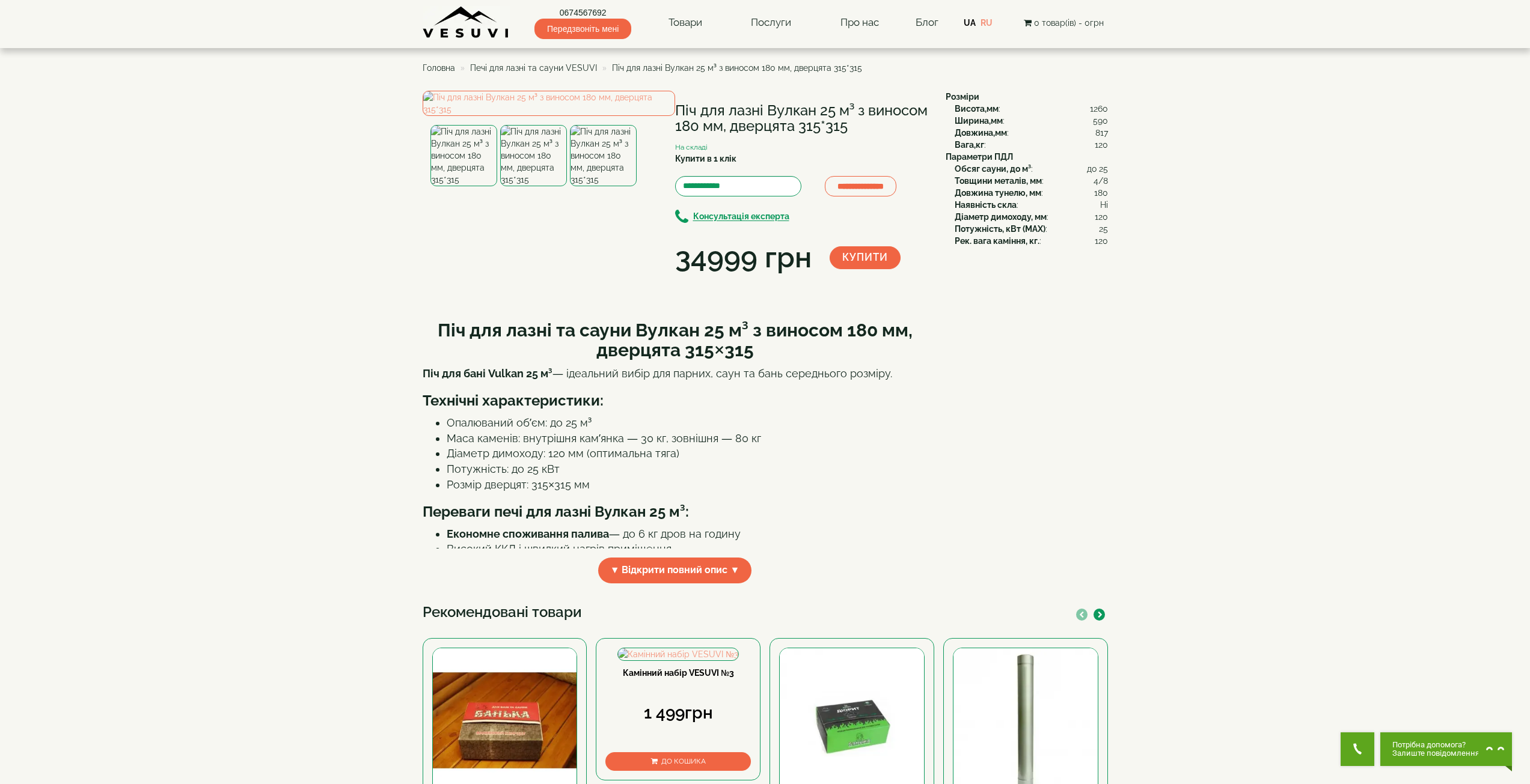
click at [534, 187] on img at bounding box center [533, 156] width 67 height 62
click at [592, 187] on img at bounding box center [602, 156] width 67 height 62
click at [526, 187] on img at bounding box center [533, 156] width 67 height 62
click at [480, 187] on img at bounding box center [463, 156] width 67 height 62
click at [440, 68] on span "Головна" at bounding box center [438, 69] width 33 height 10
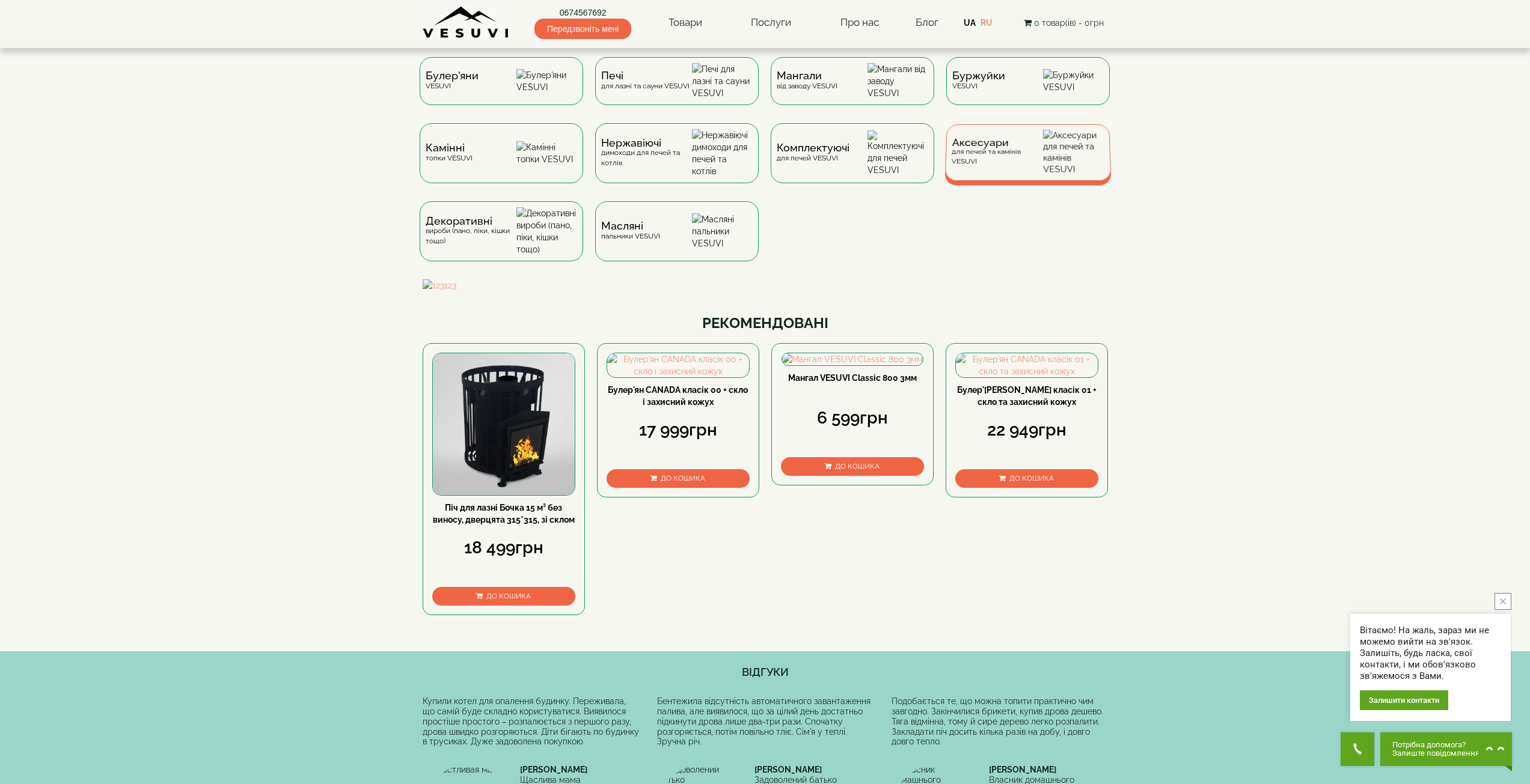
click at [997, 176] on div "Аксесуари для печей та камінів VESUVI" at bounding box center [1028, 152] width 167 height 57
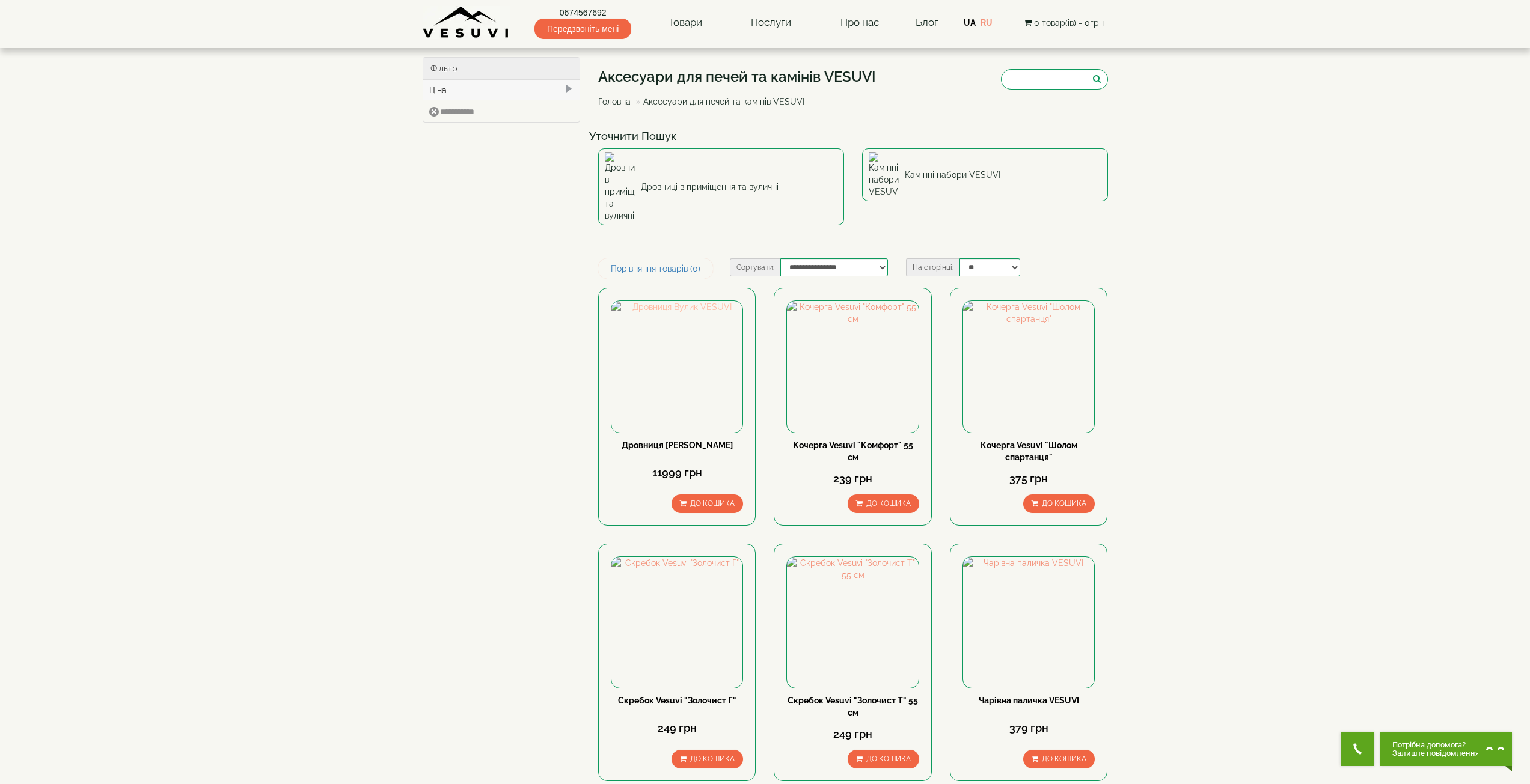
drag, startPoint x: 614, startPoint y: 300, endPoint x: 587, endPoint y: 287, distance: 30.0
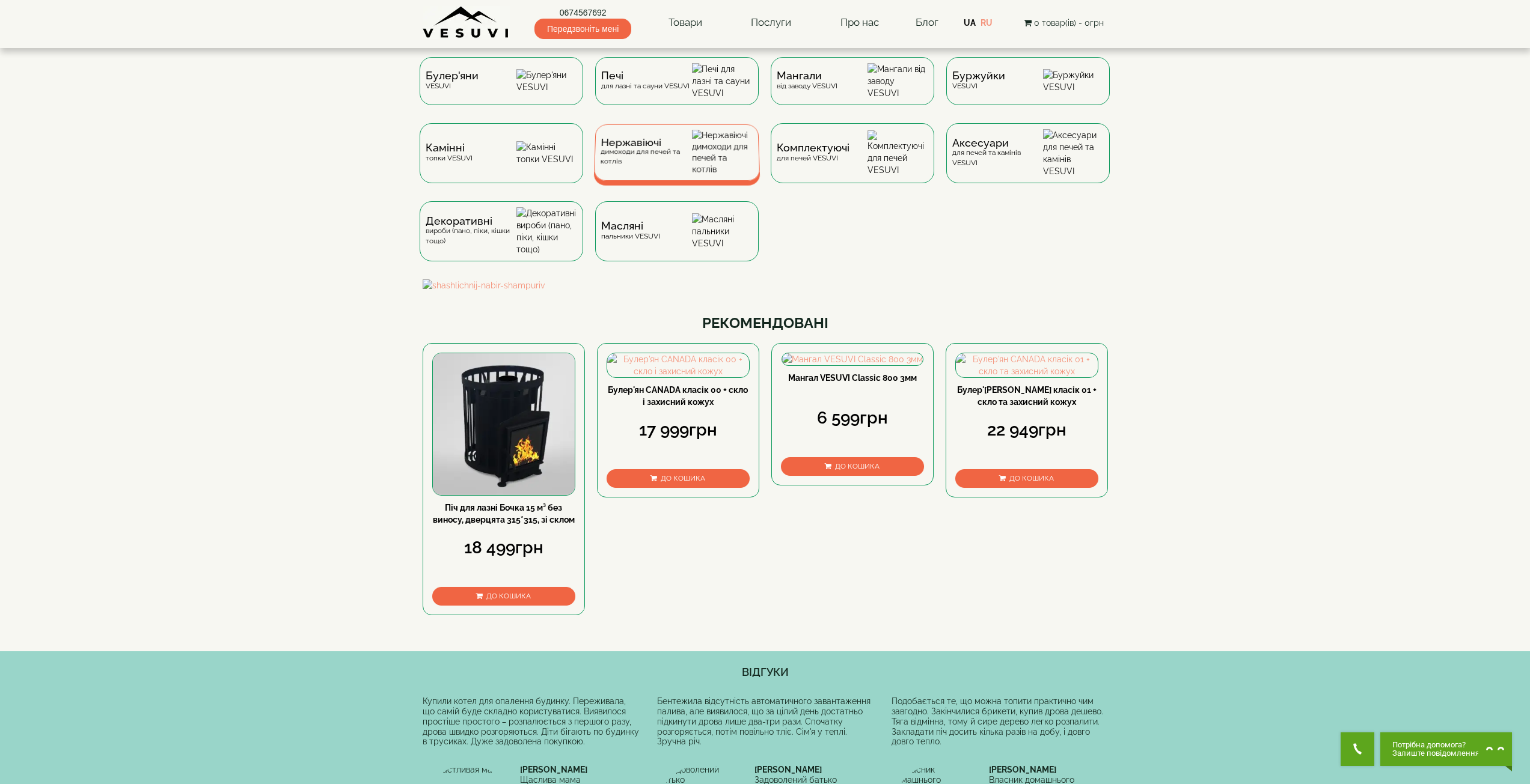
click at [653, 164] on div "Нержавіючі димоходи для печей та котлів" at bounding box center [646, 152] width 92 height 28
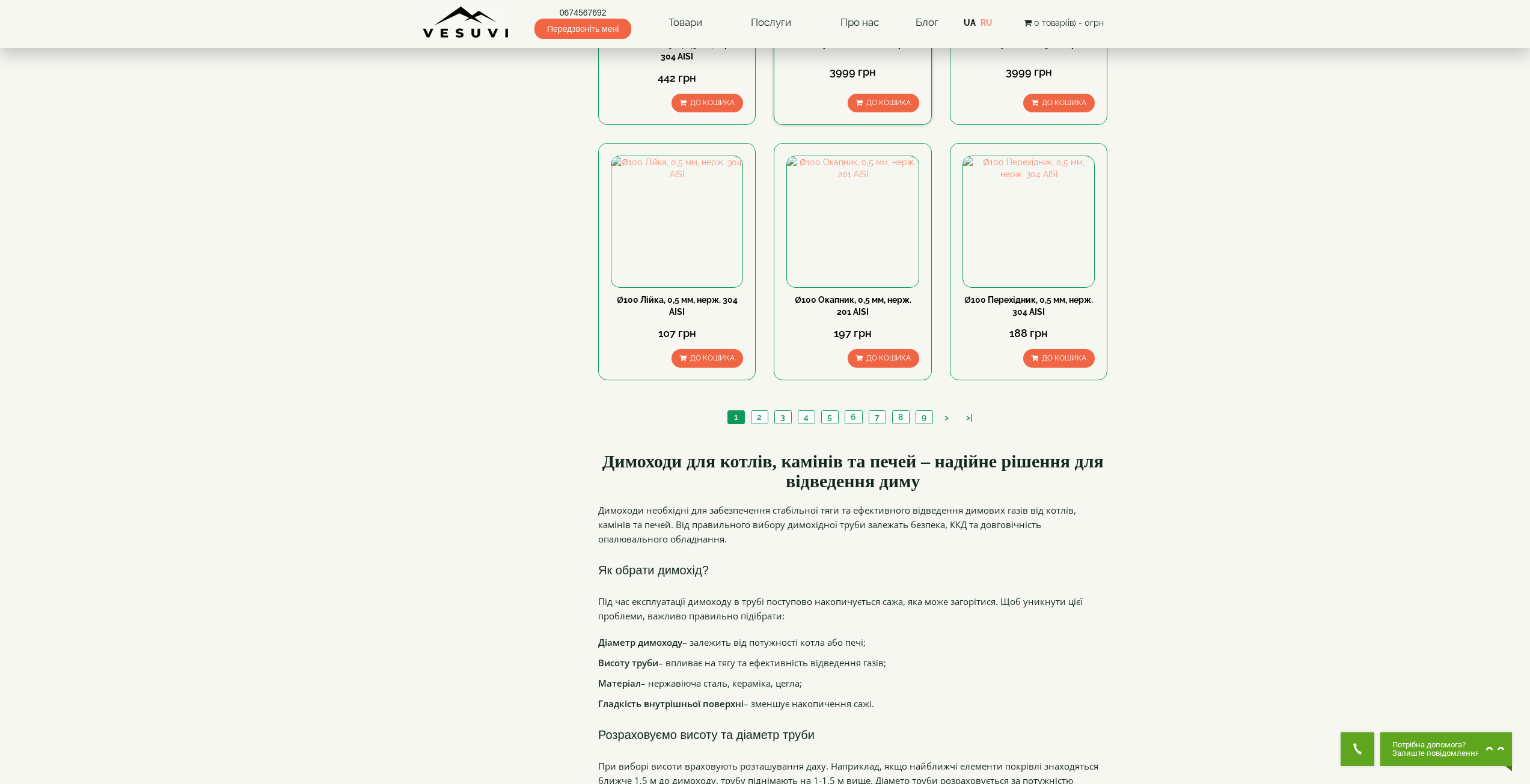
scroll to position [1202, 0]
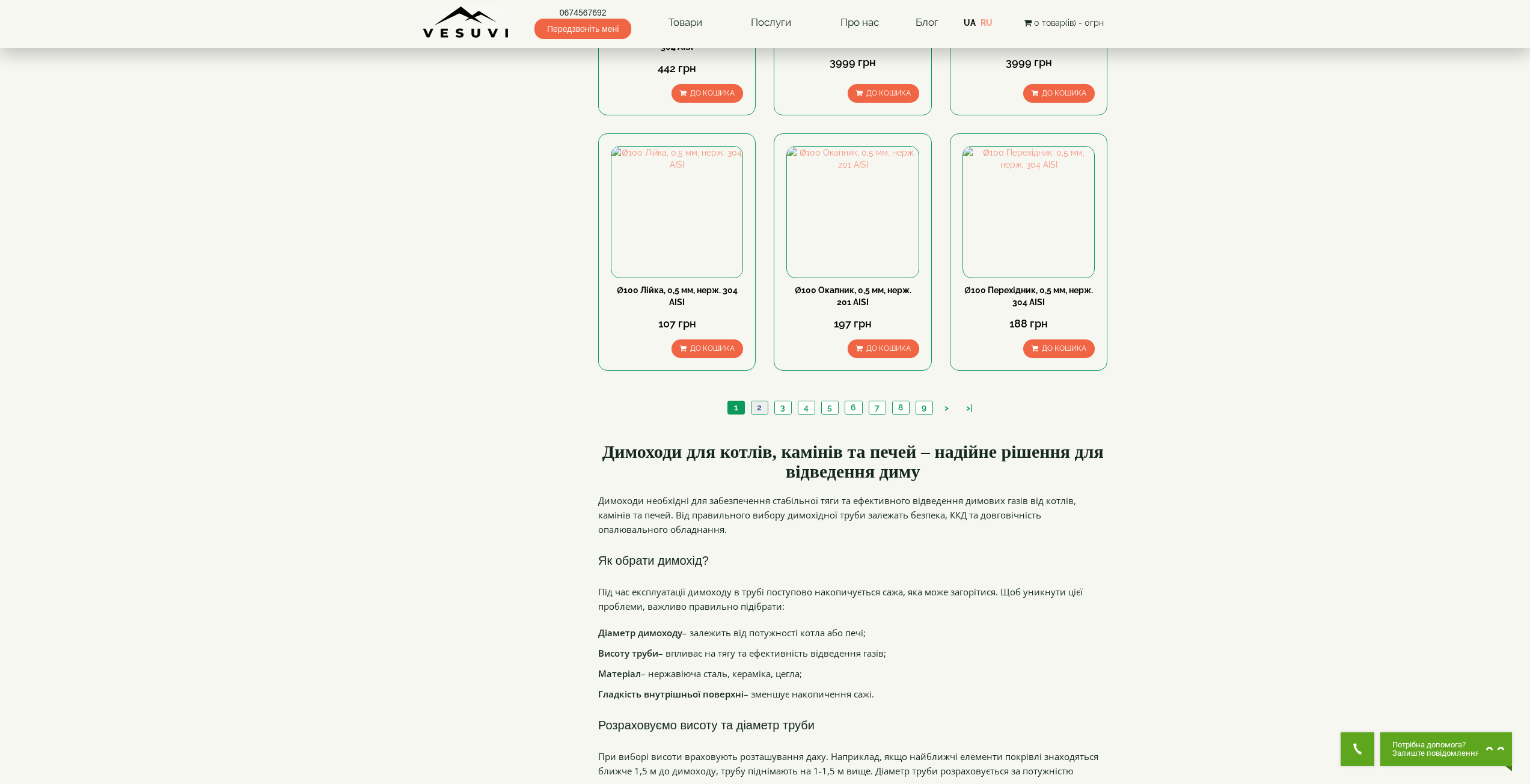
click at [762, 401] on link "2" at bounding box center [760, 407] width 17 height 13
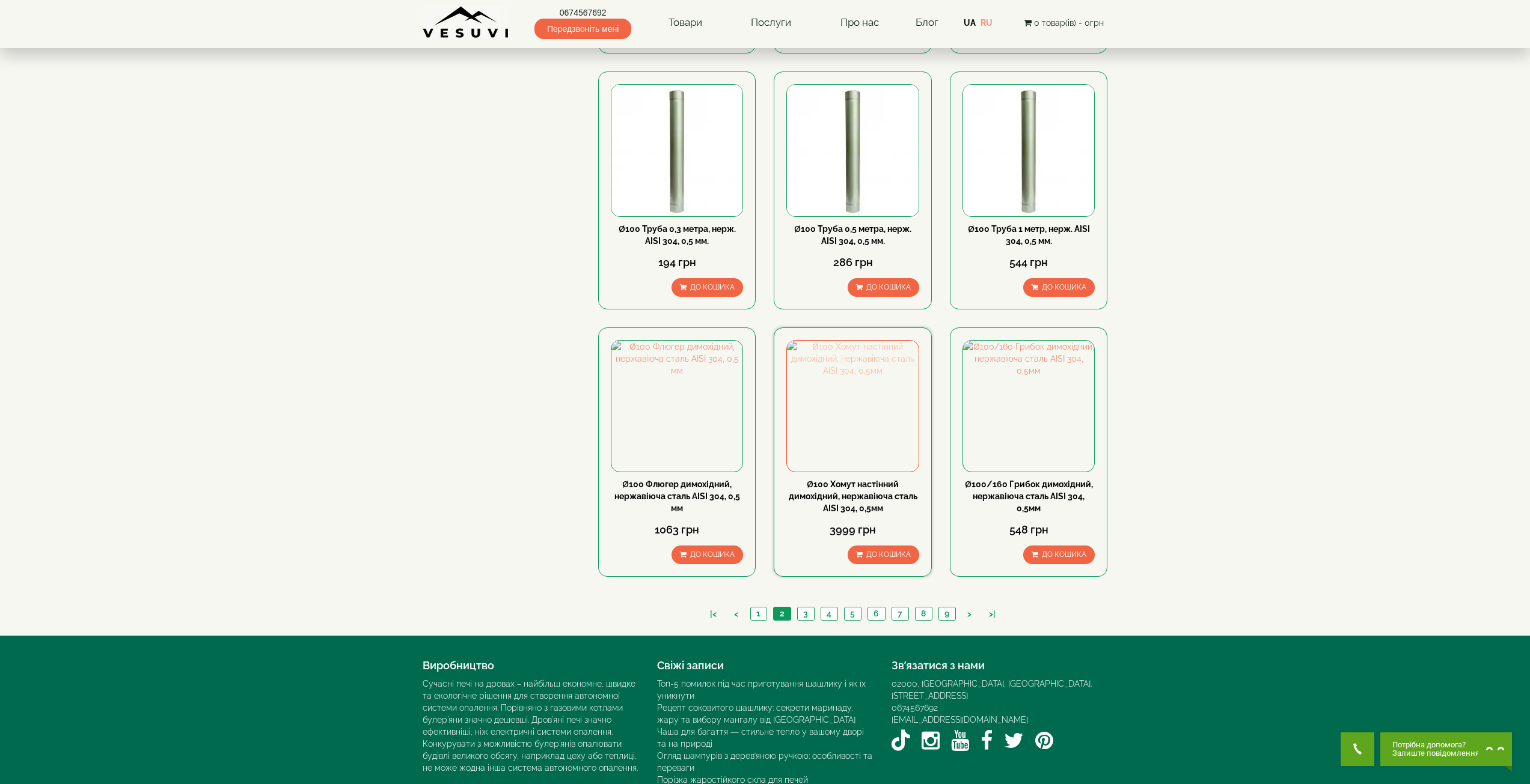
scroll to position [1004, 0]
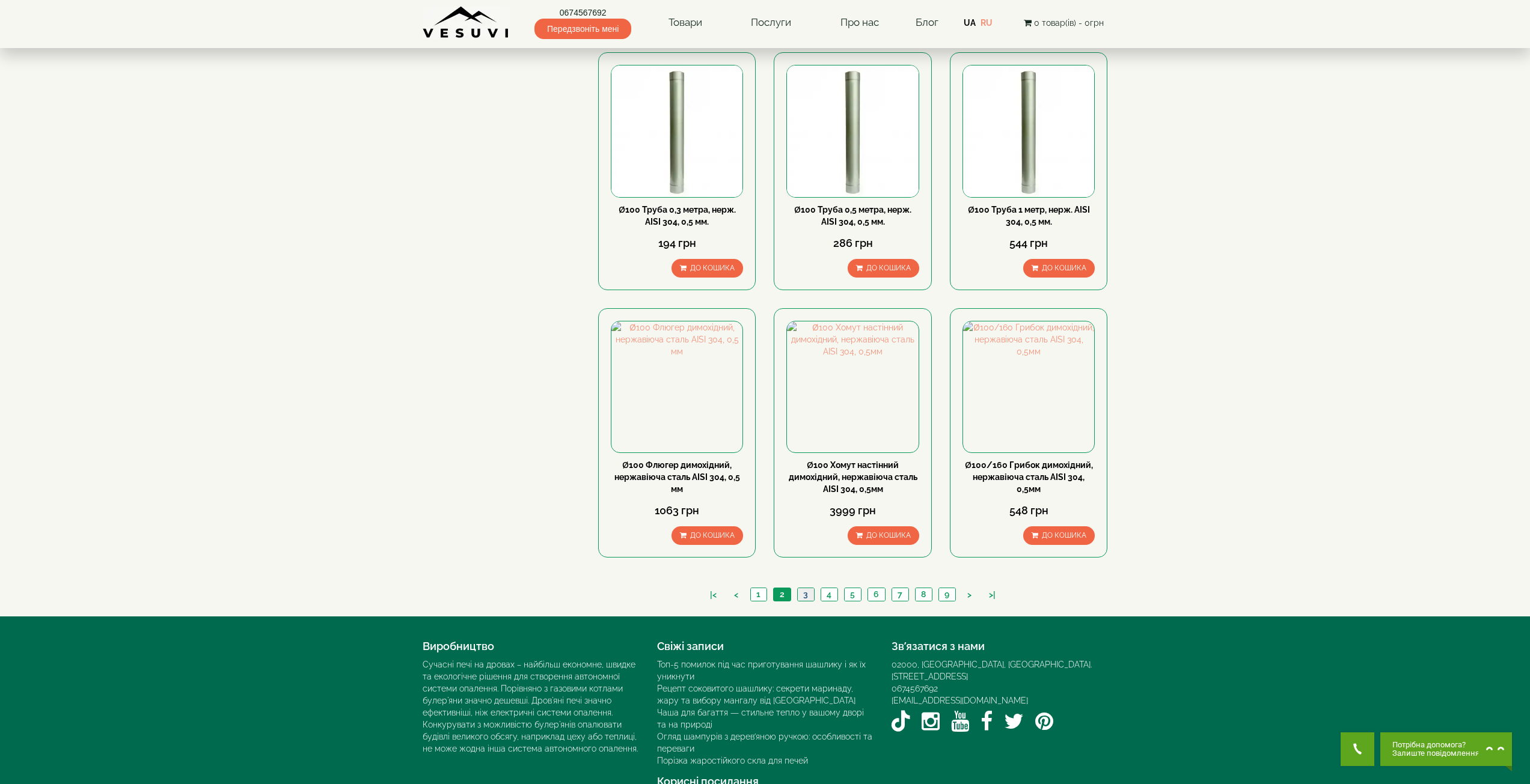
click at [806, 588] on link "3" at bounding box center [805, 594] width 17 height 13
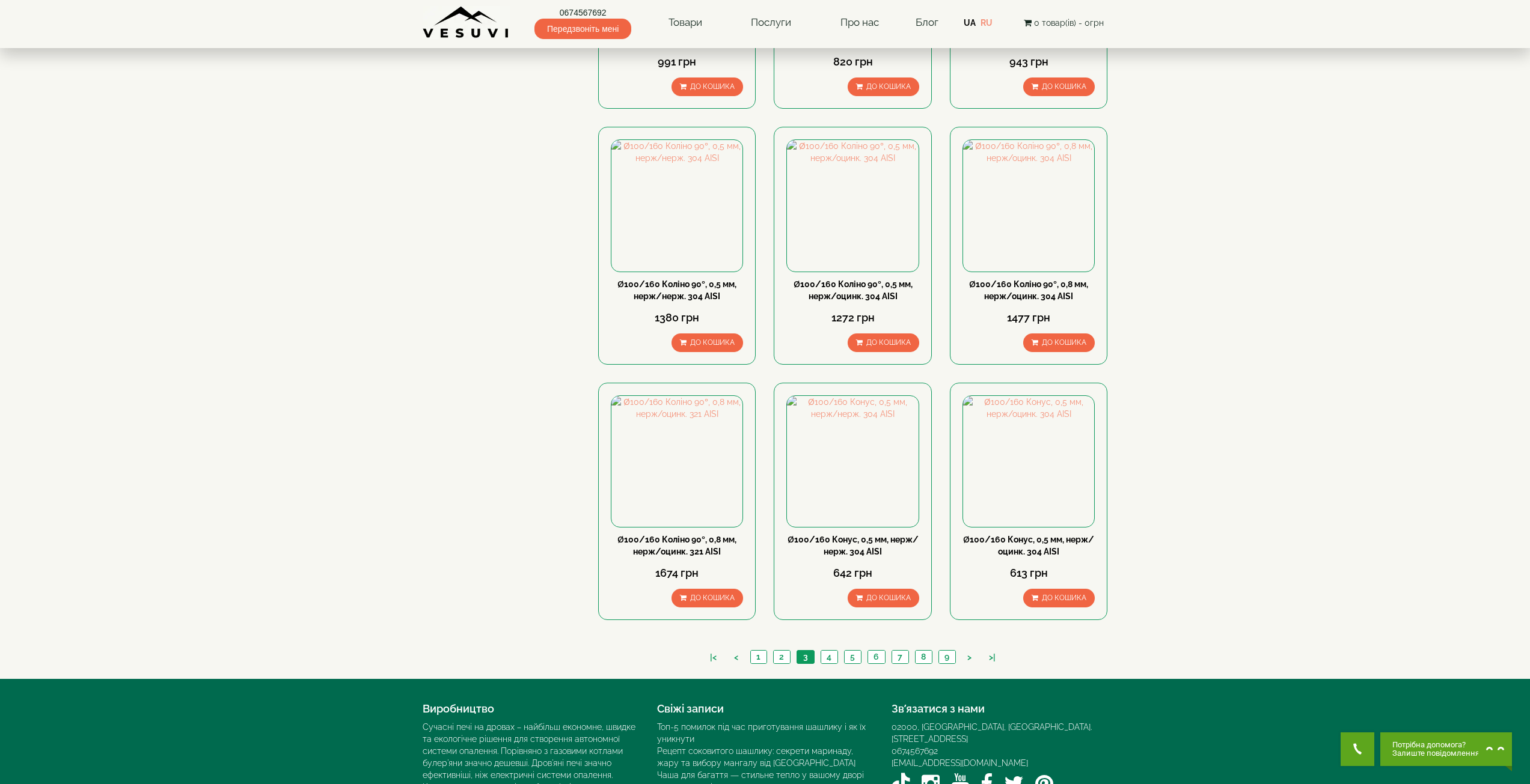
scroll to position [991, 0]
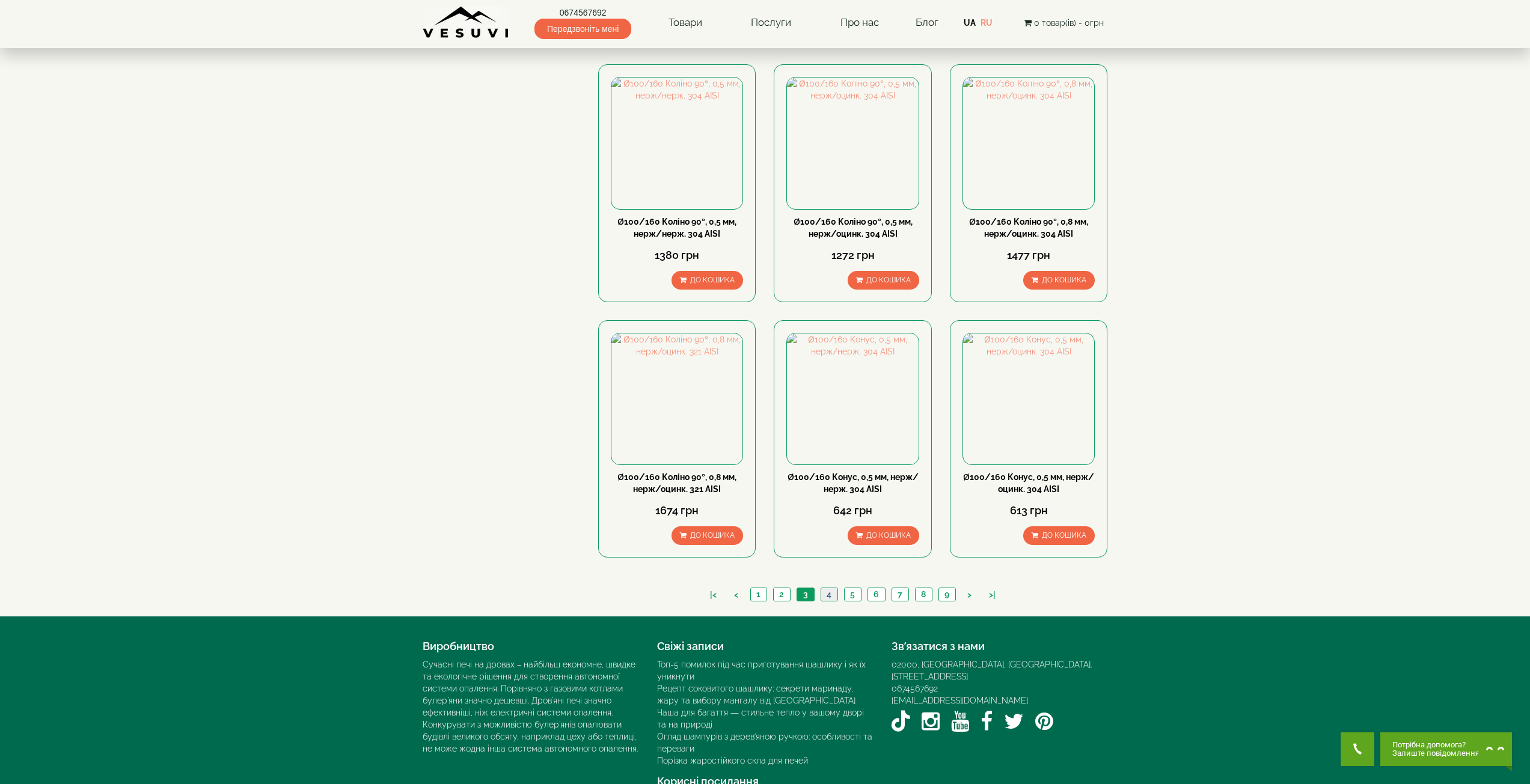
click at [835, 588] on link "4" at bounding box center [829, 594] width 17 height 13
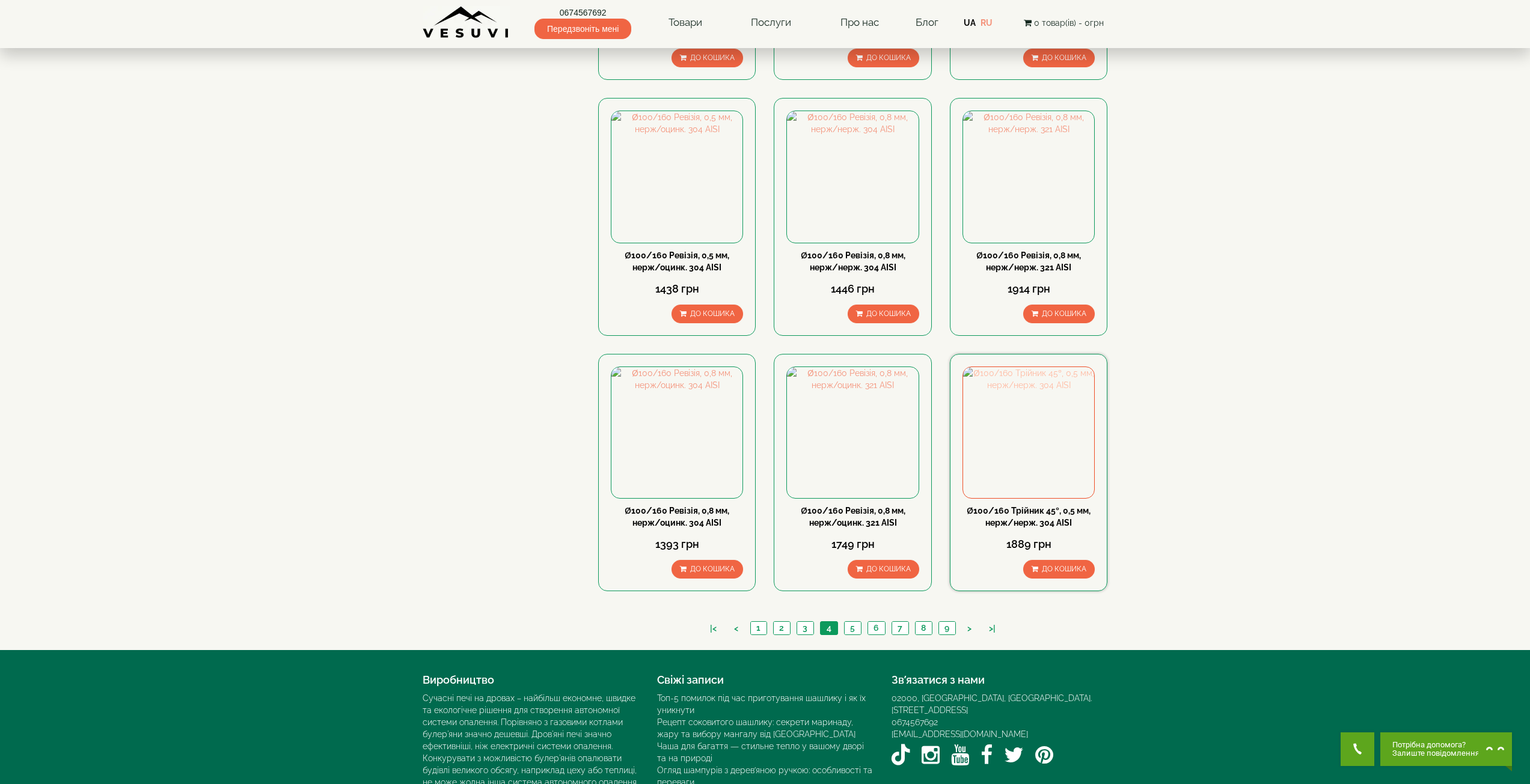
scroll to position [991, 0]
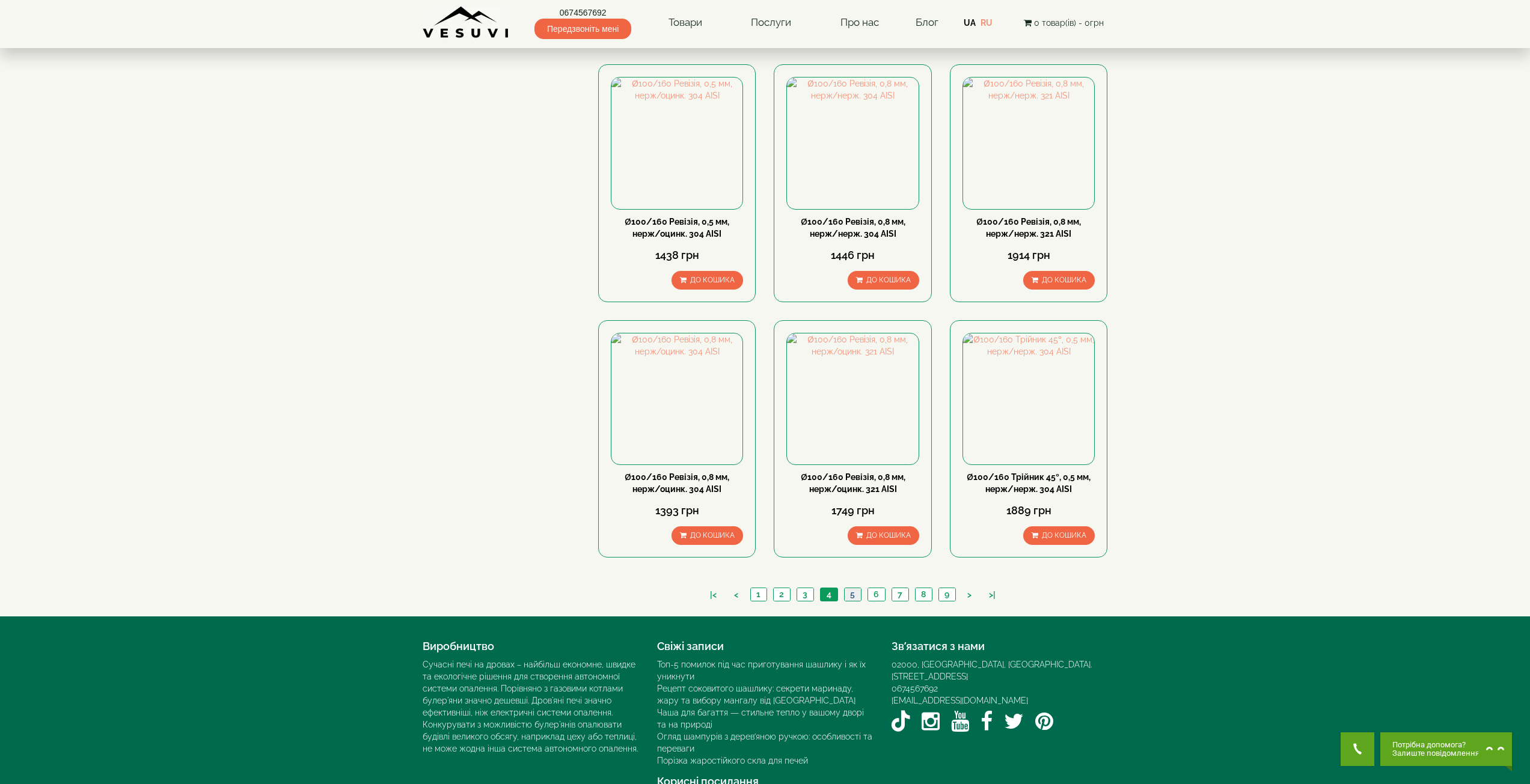
click at [852, 588] on link "5" at bounding box center [852, 594] width 17 height 13
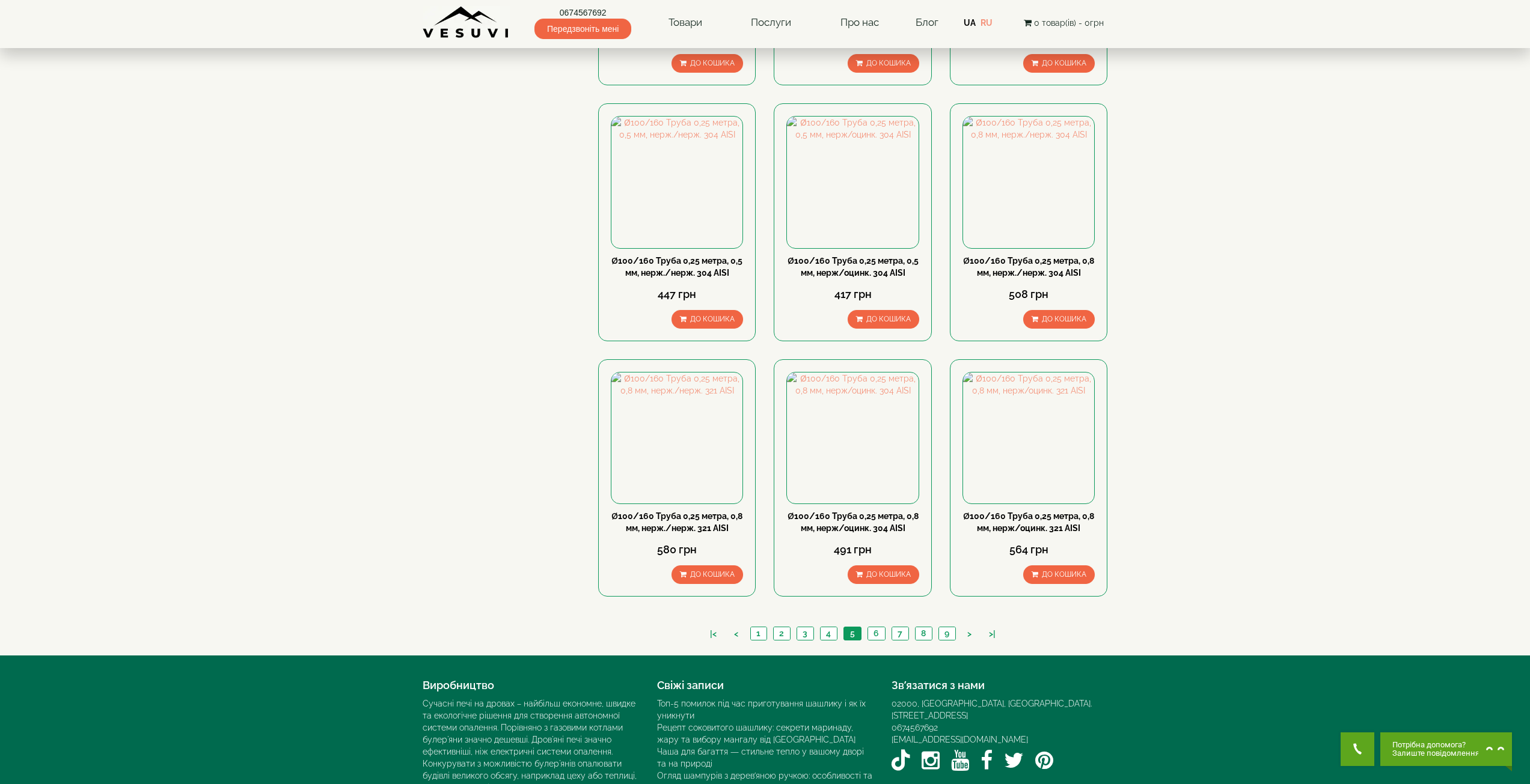
scroll to position [991, 0]
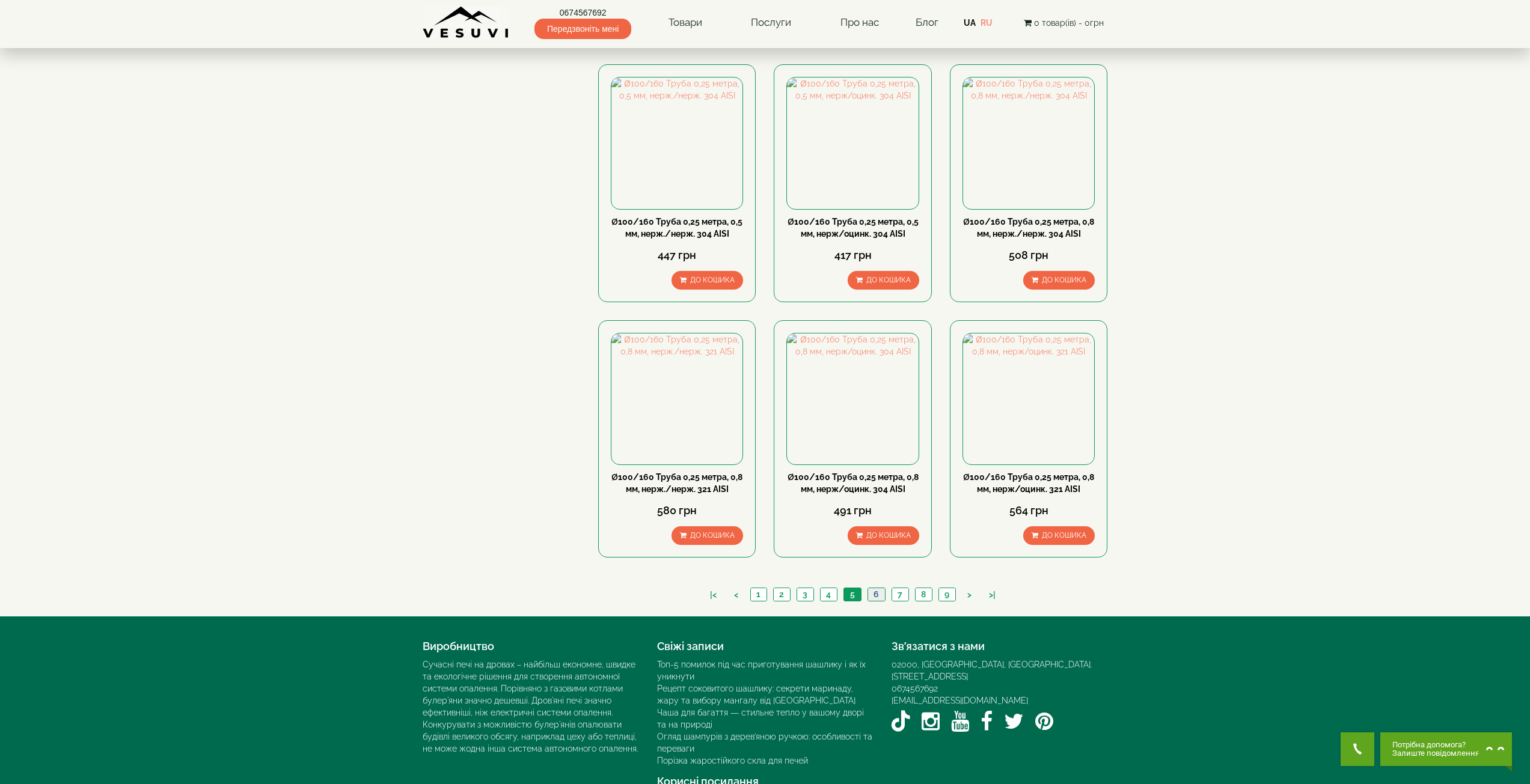
click at [875, 588] on link "6" at bounding box center [877, 594] width 18 height 13
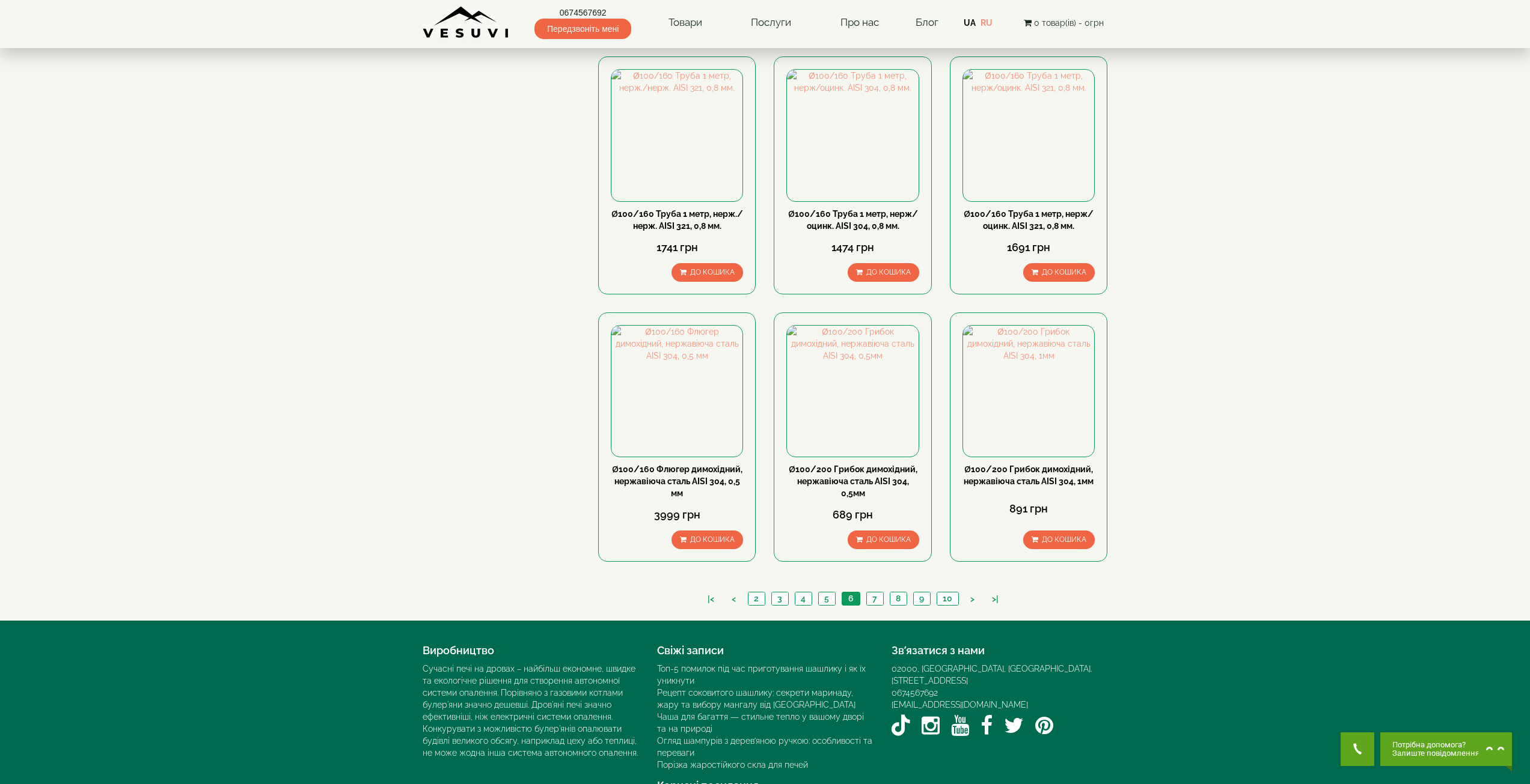
scroll to position [1004, 0]
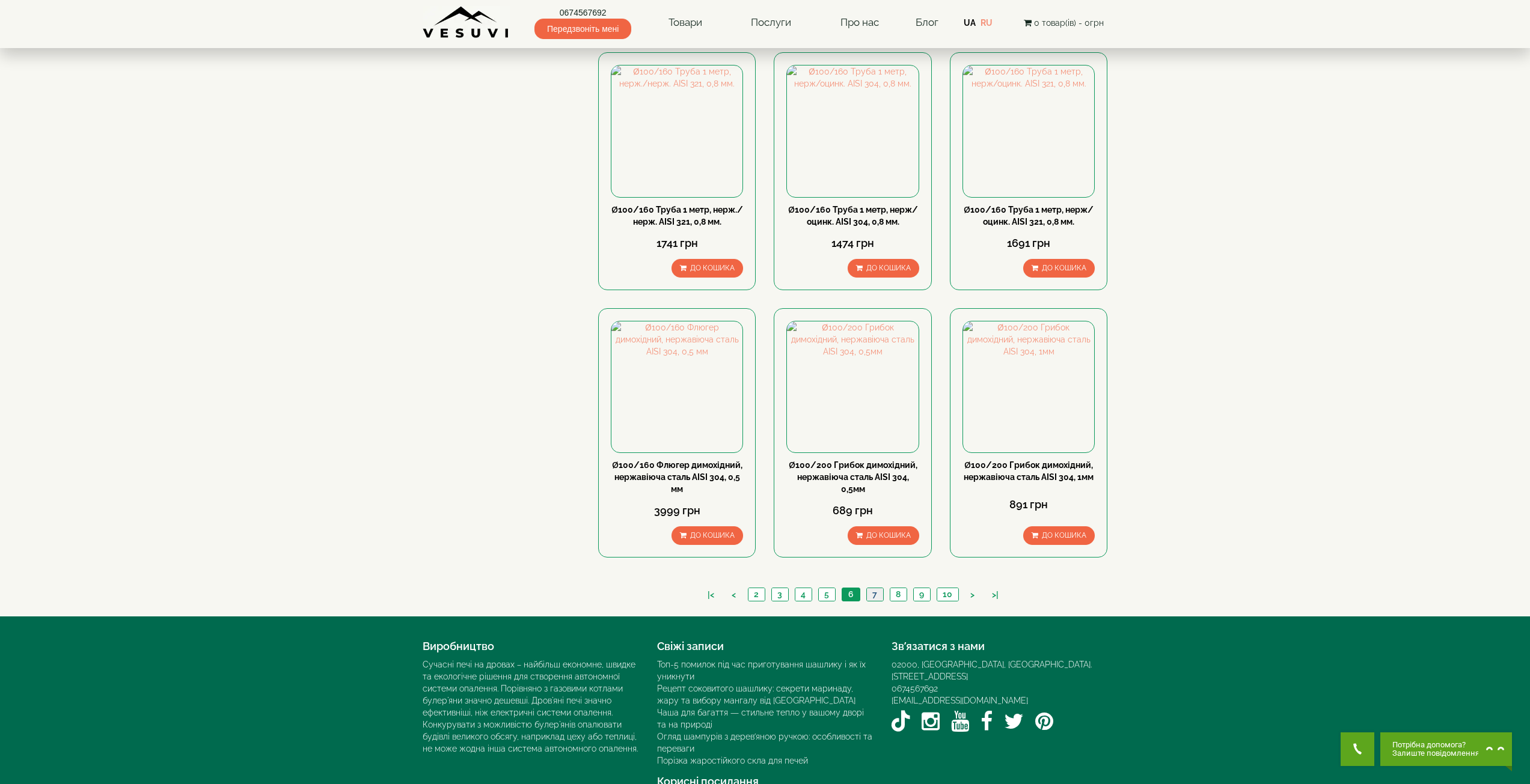
click at [881, 588] on link "7" at bounding box center [875, 594] width 17 height 13
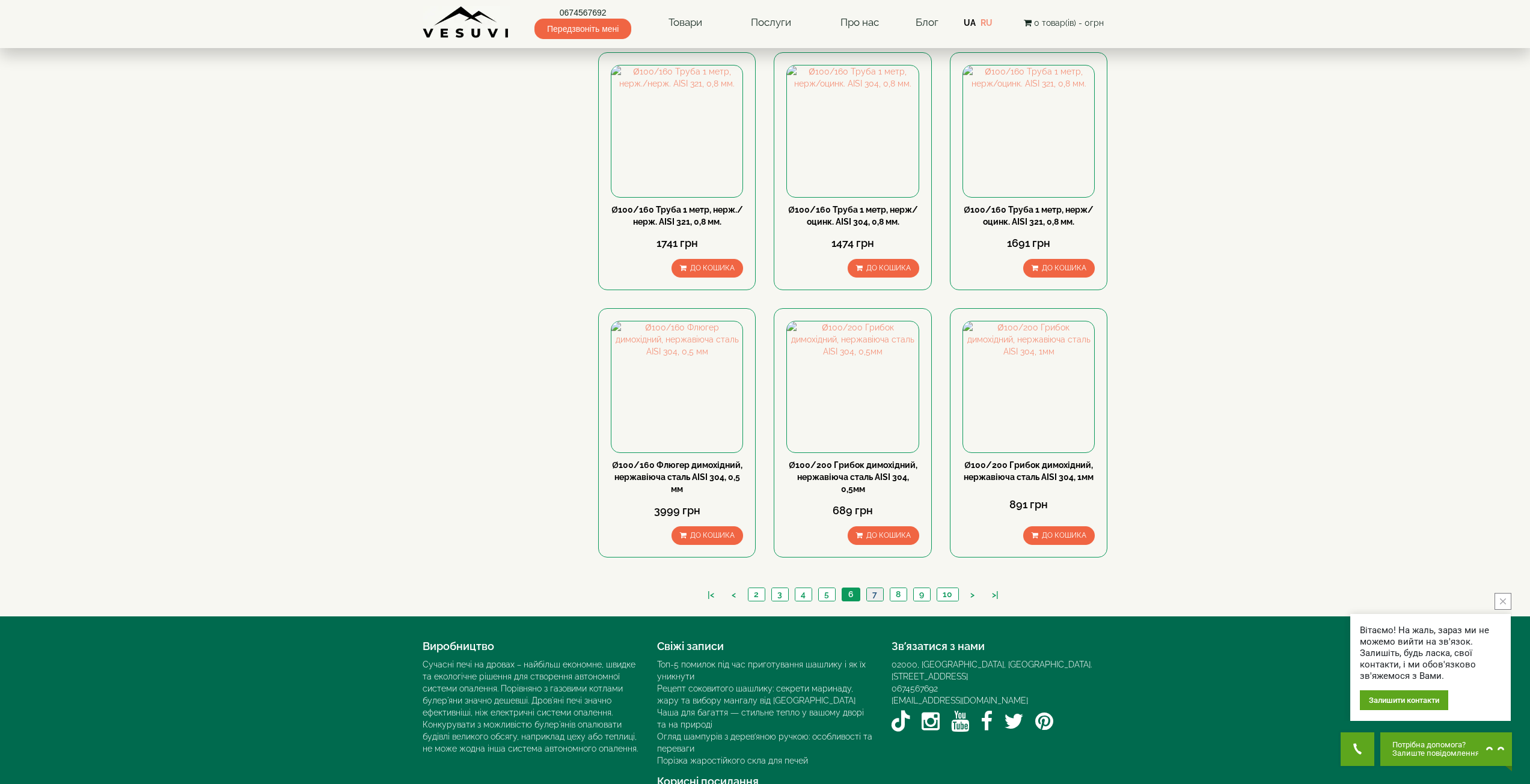
click at [875, 588] on link "7" at bounding box center [875, 594] width 17 height 13
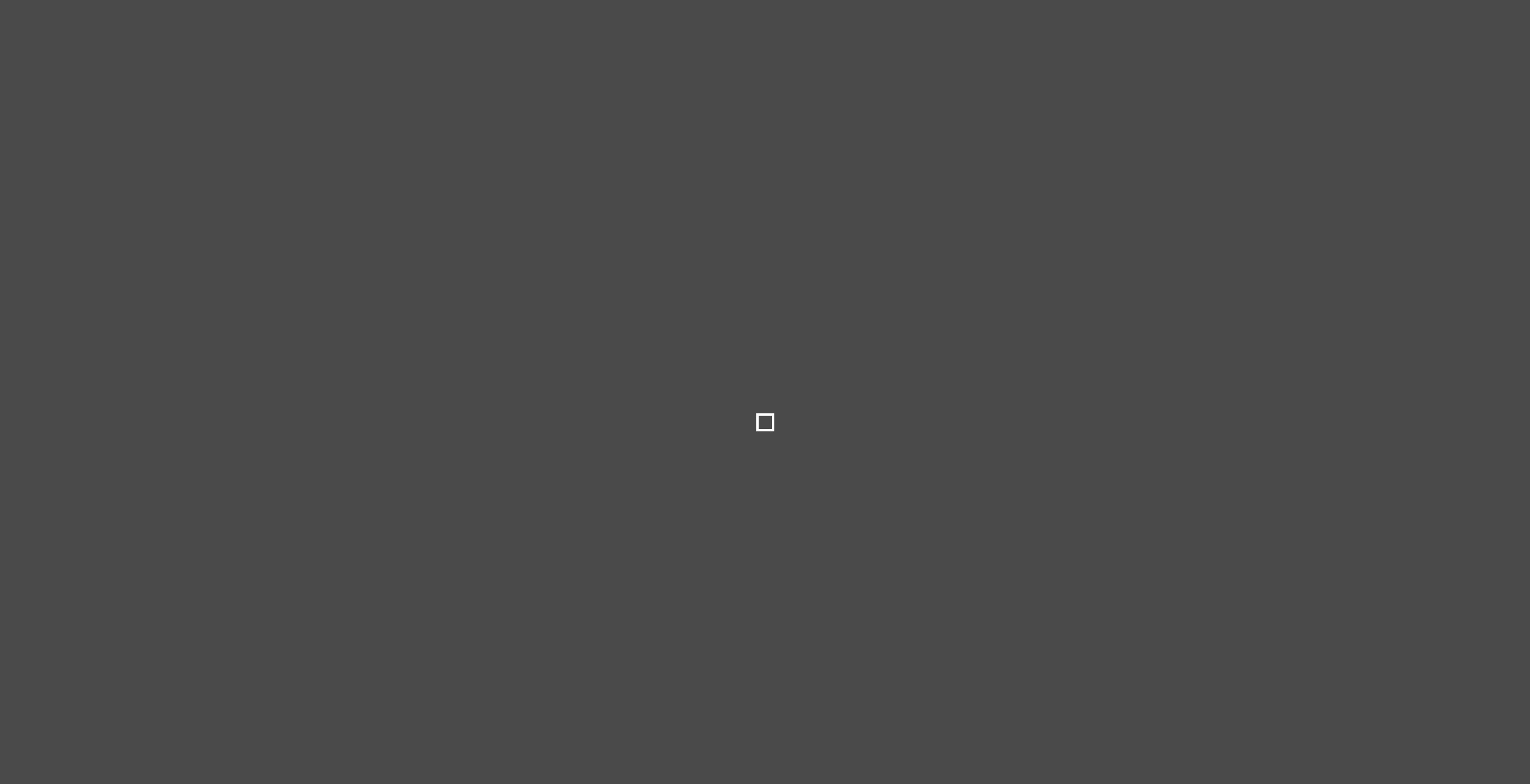
type input "***"
type input "*****"
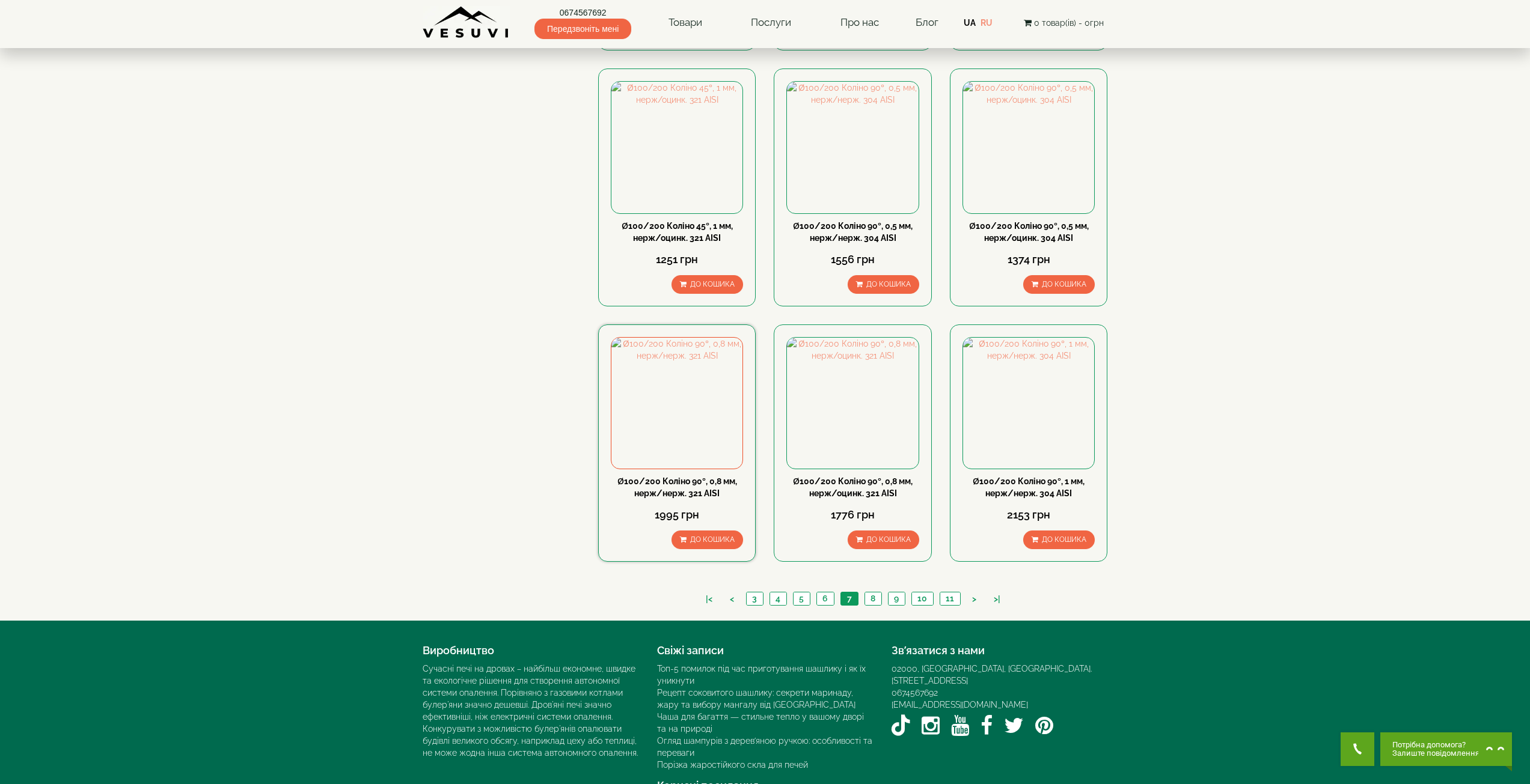
scroll to position [1004, 0]
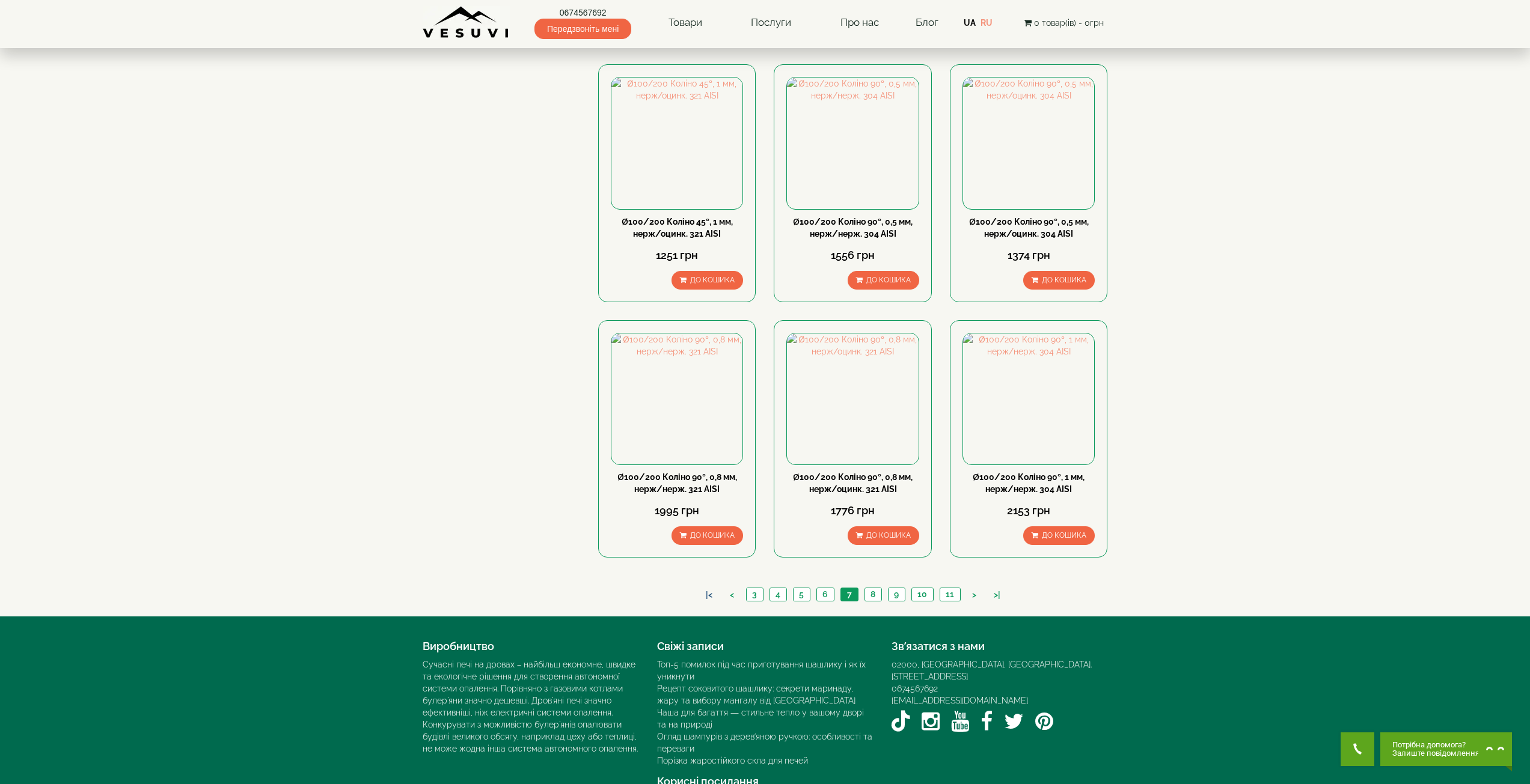
click at [712, 589] on link "|<" at bounding box center [709, 595] width 19 height 13
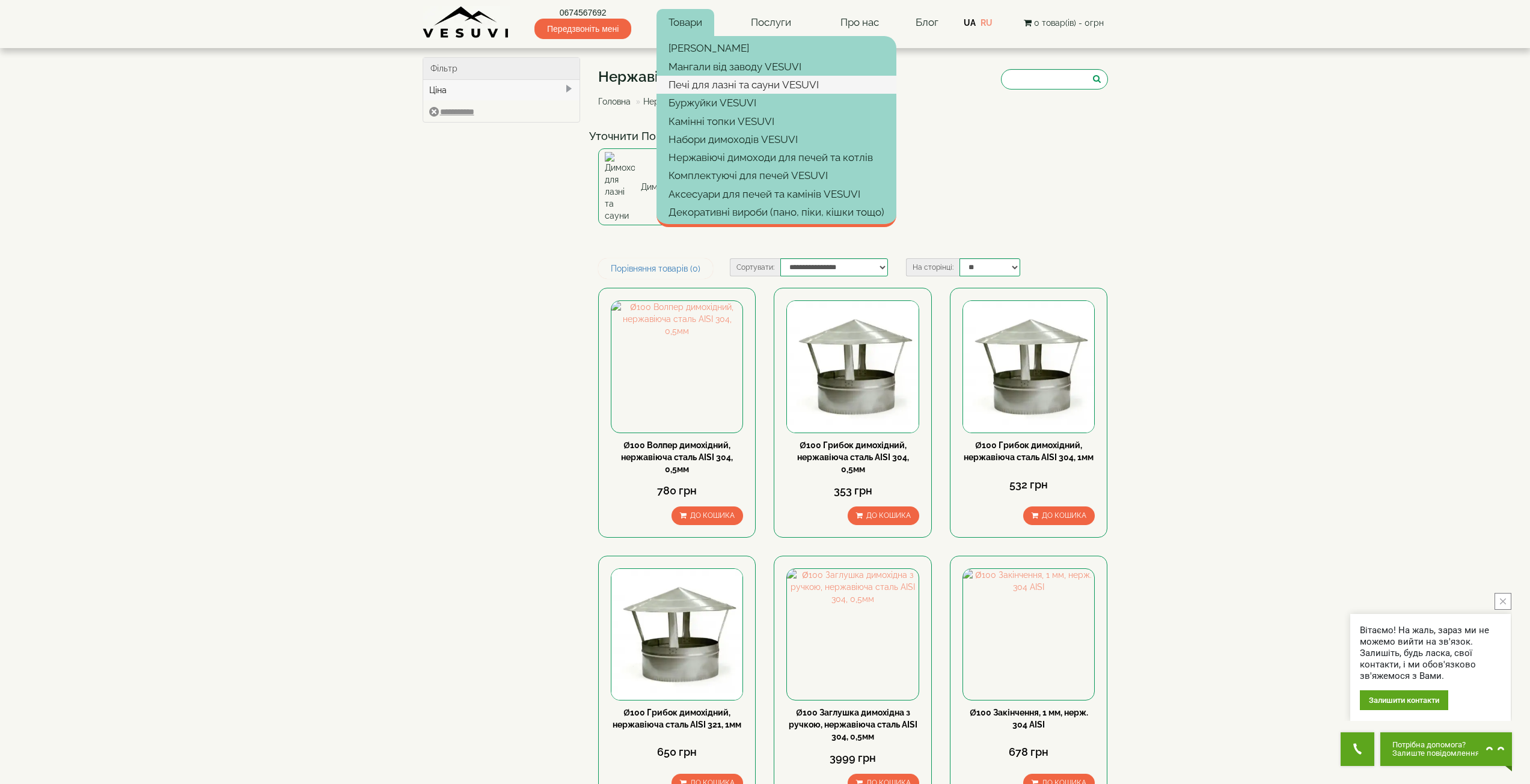
click at [773, 82] on link "Печі для лазні та сауни VESUVI" at bounding box center [776, 84] width 240 height 18
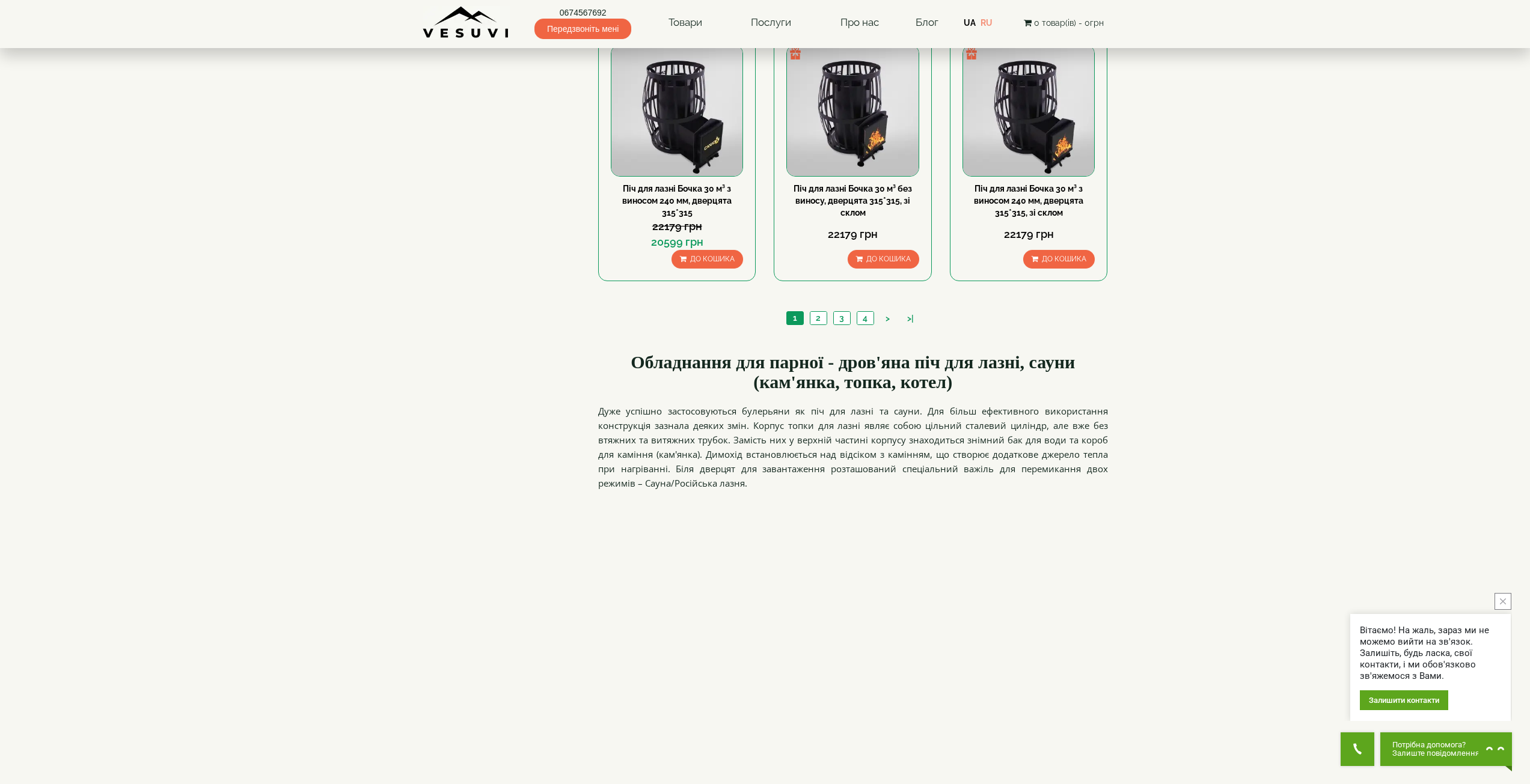
scroll to position [1323, 0]
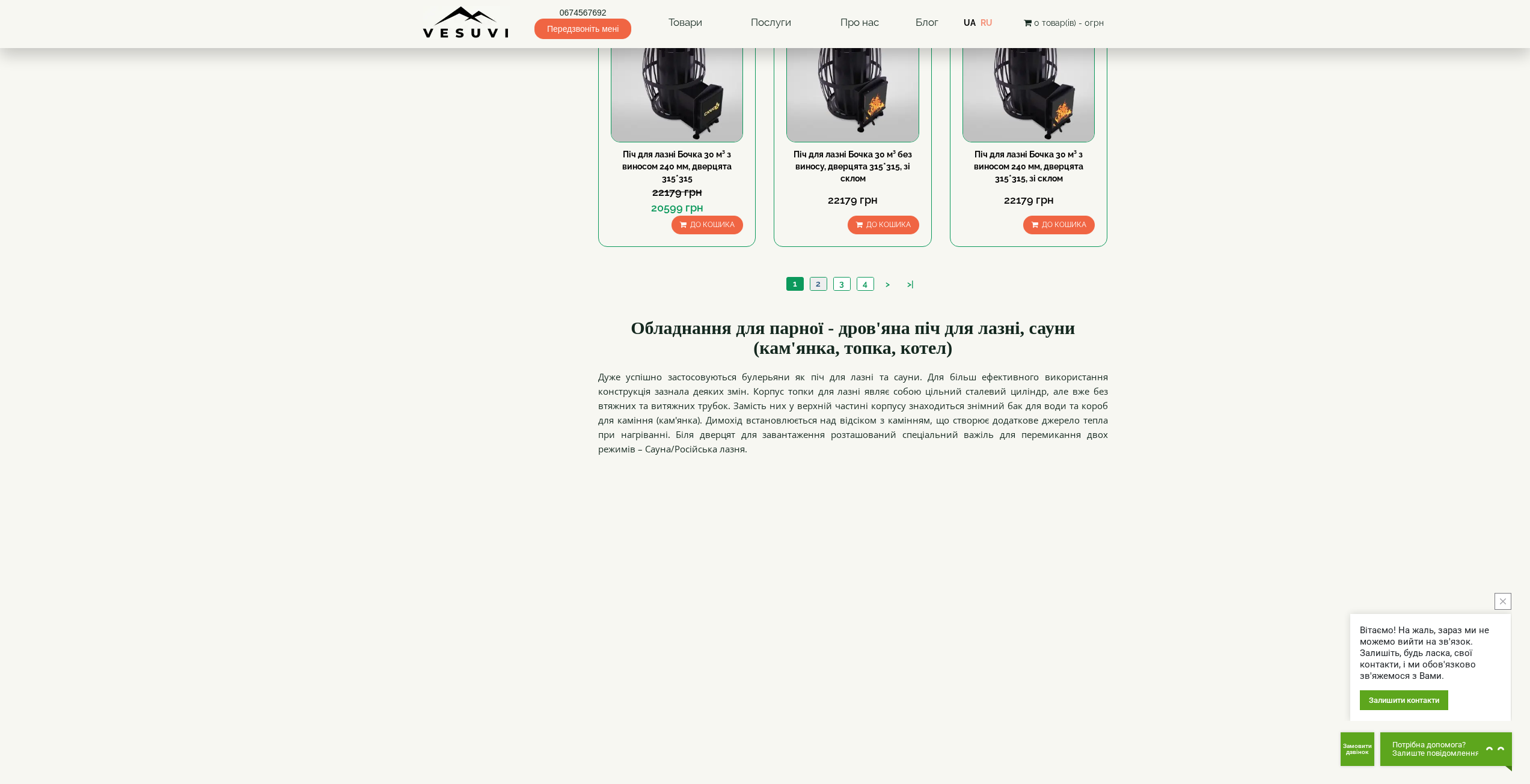
click at [818, 282] on link "2" at bounding box center [818, 283] width 17 height 13
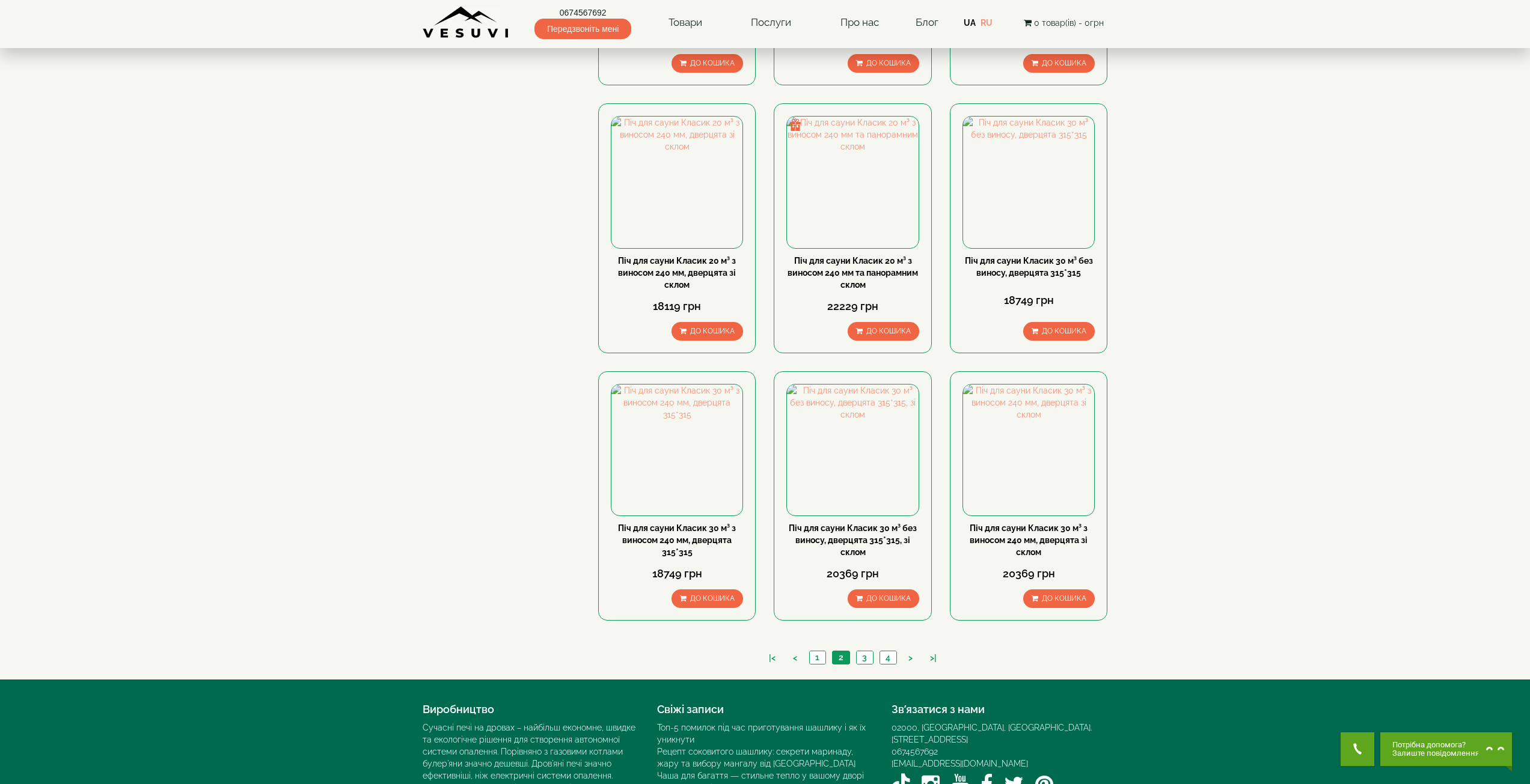
scroll to position [1051, 0]
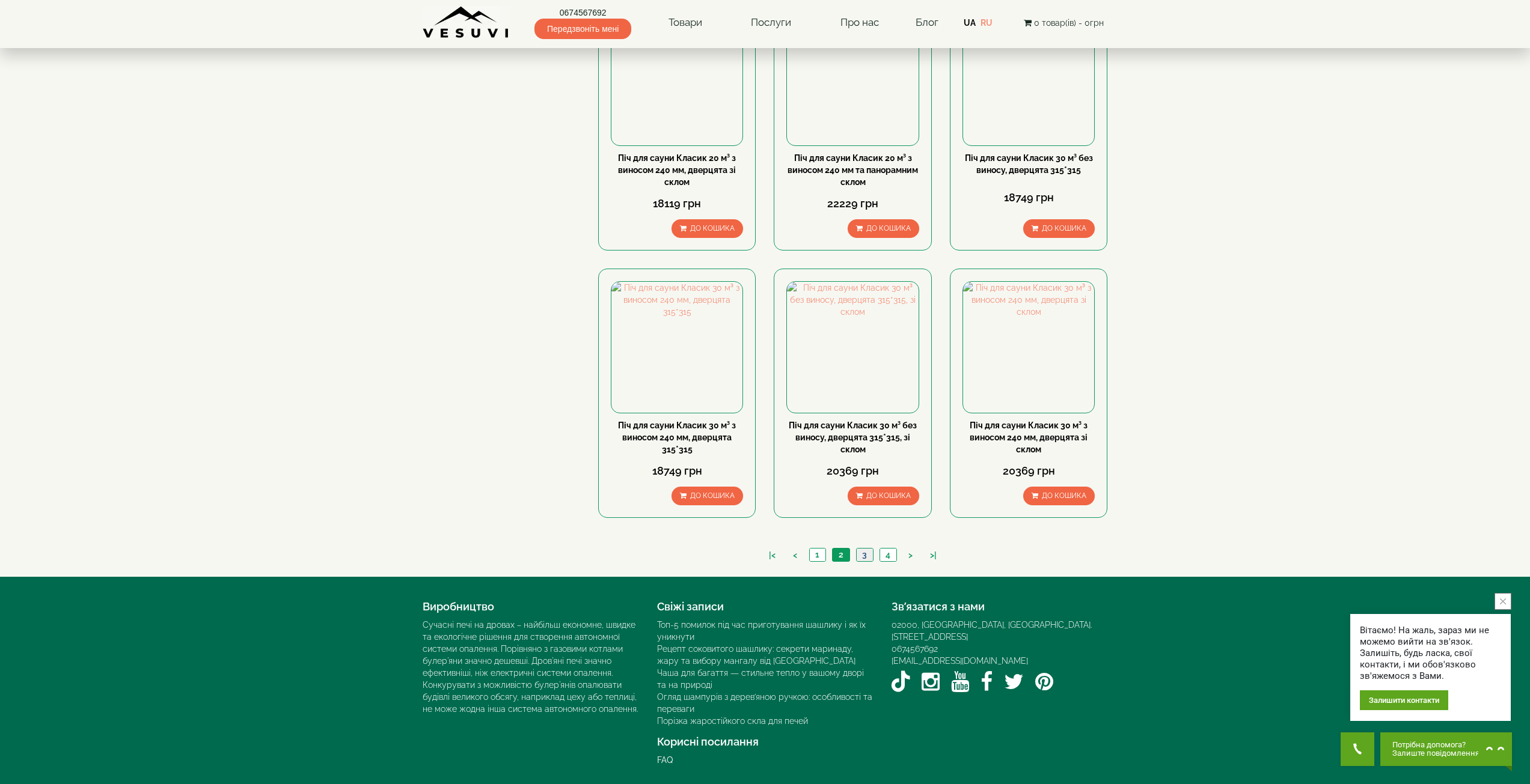
click at [864, 554] on link "3" at bounding box center [864, 554] width 17 height 13
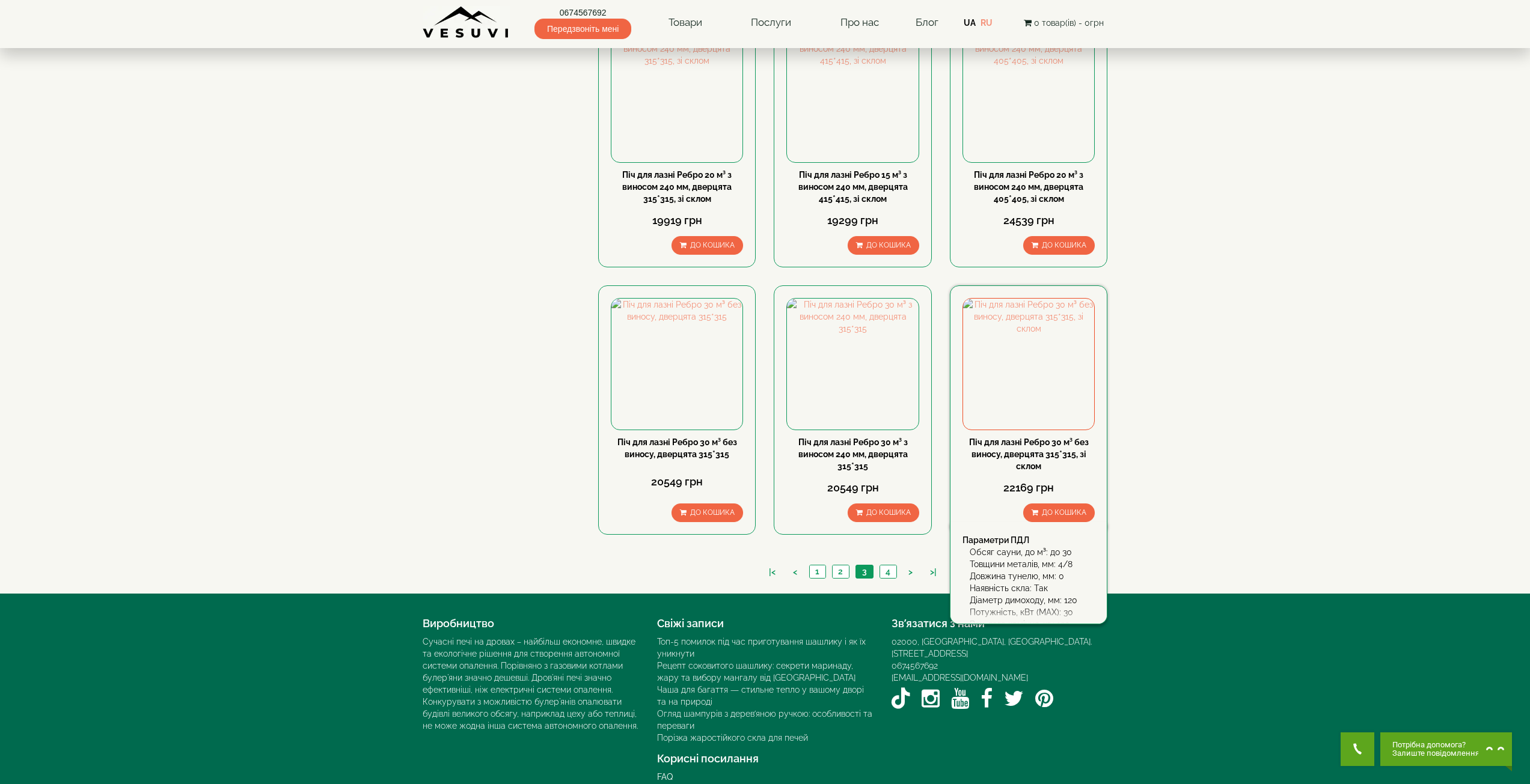
scroll to position [1051, 0]
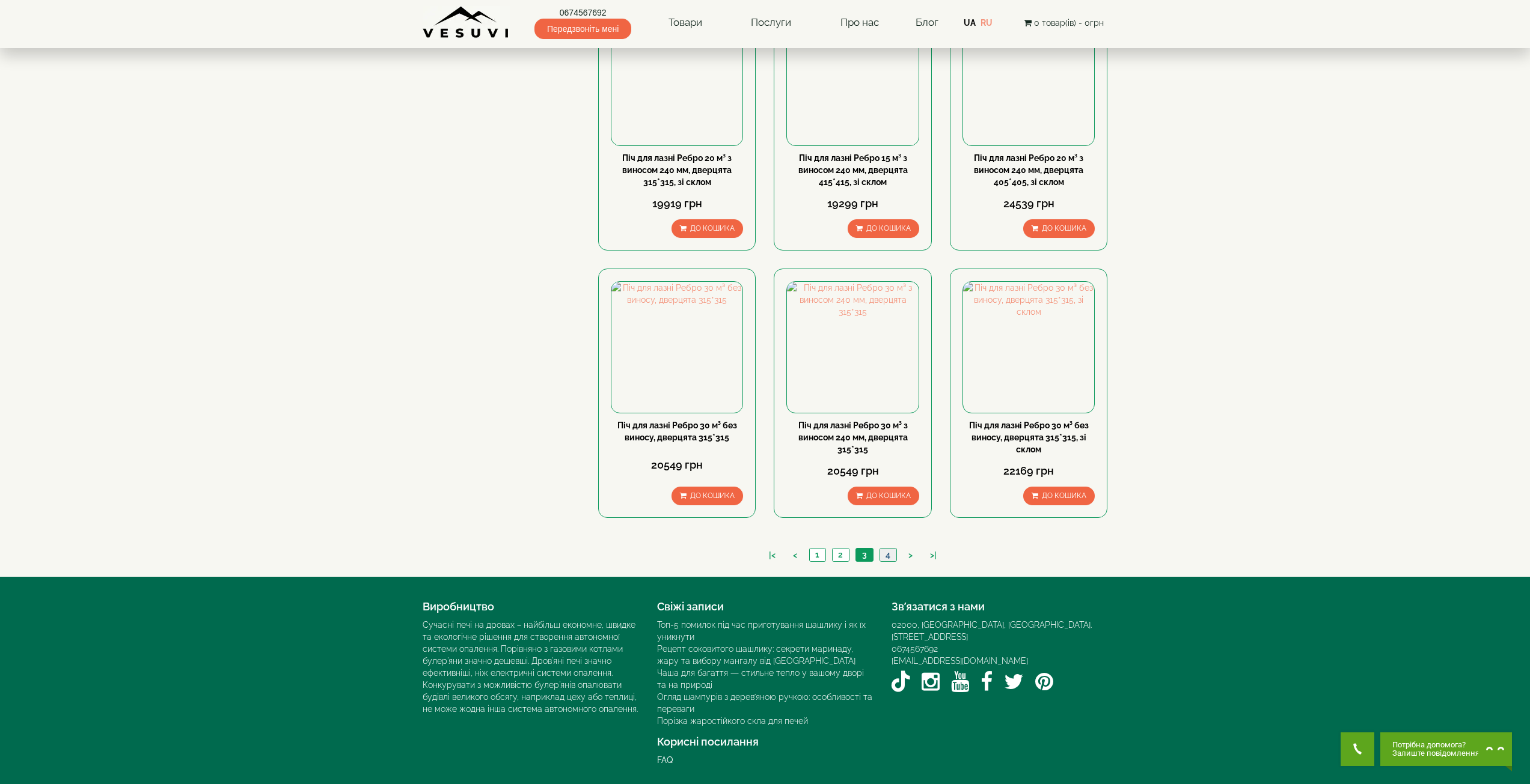
click at [890, 558] on link "4" at bounding box center [888, 554] width 17 height 13
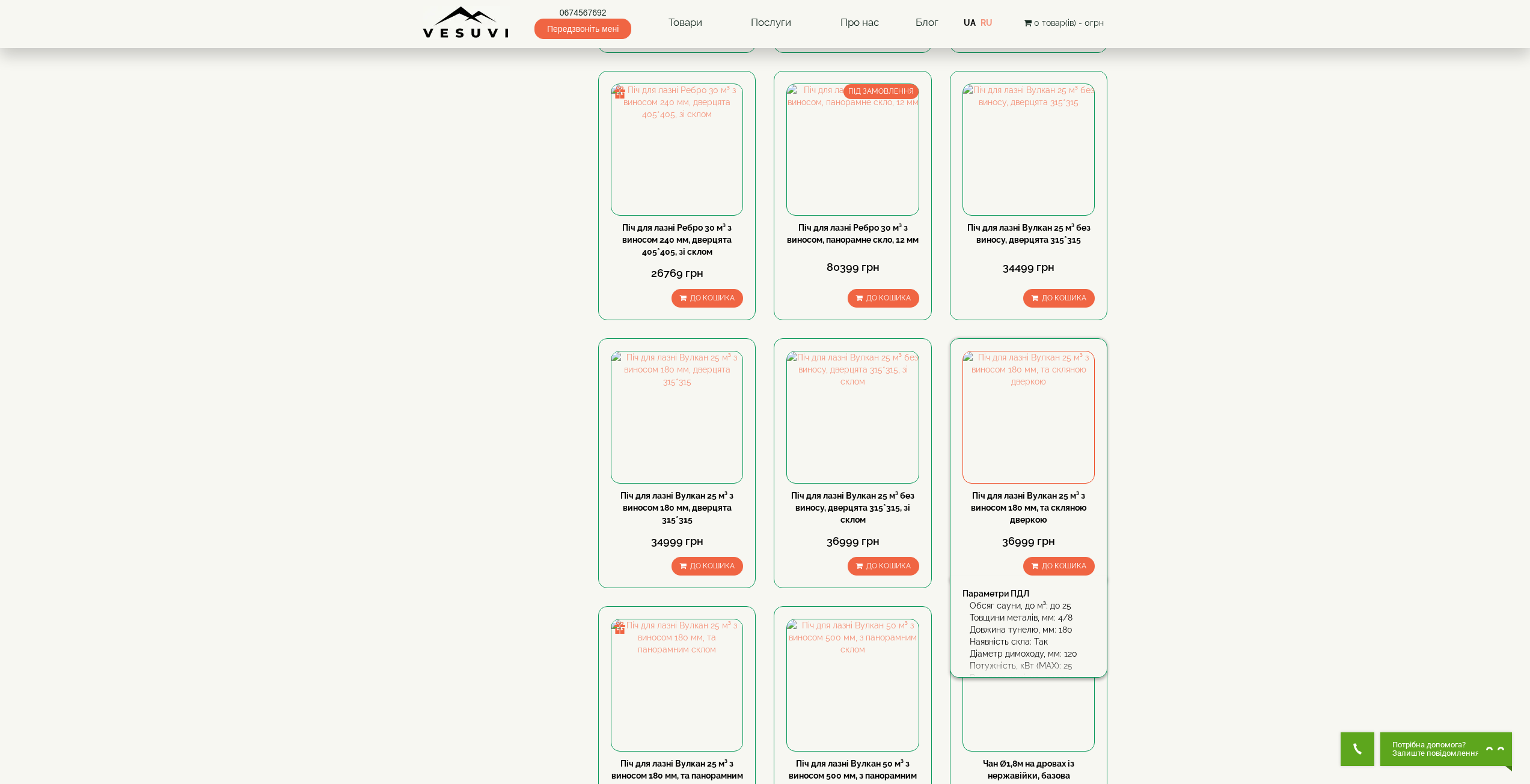
scroll to position [481, 0]
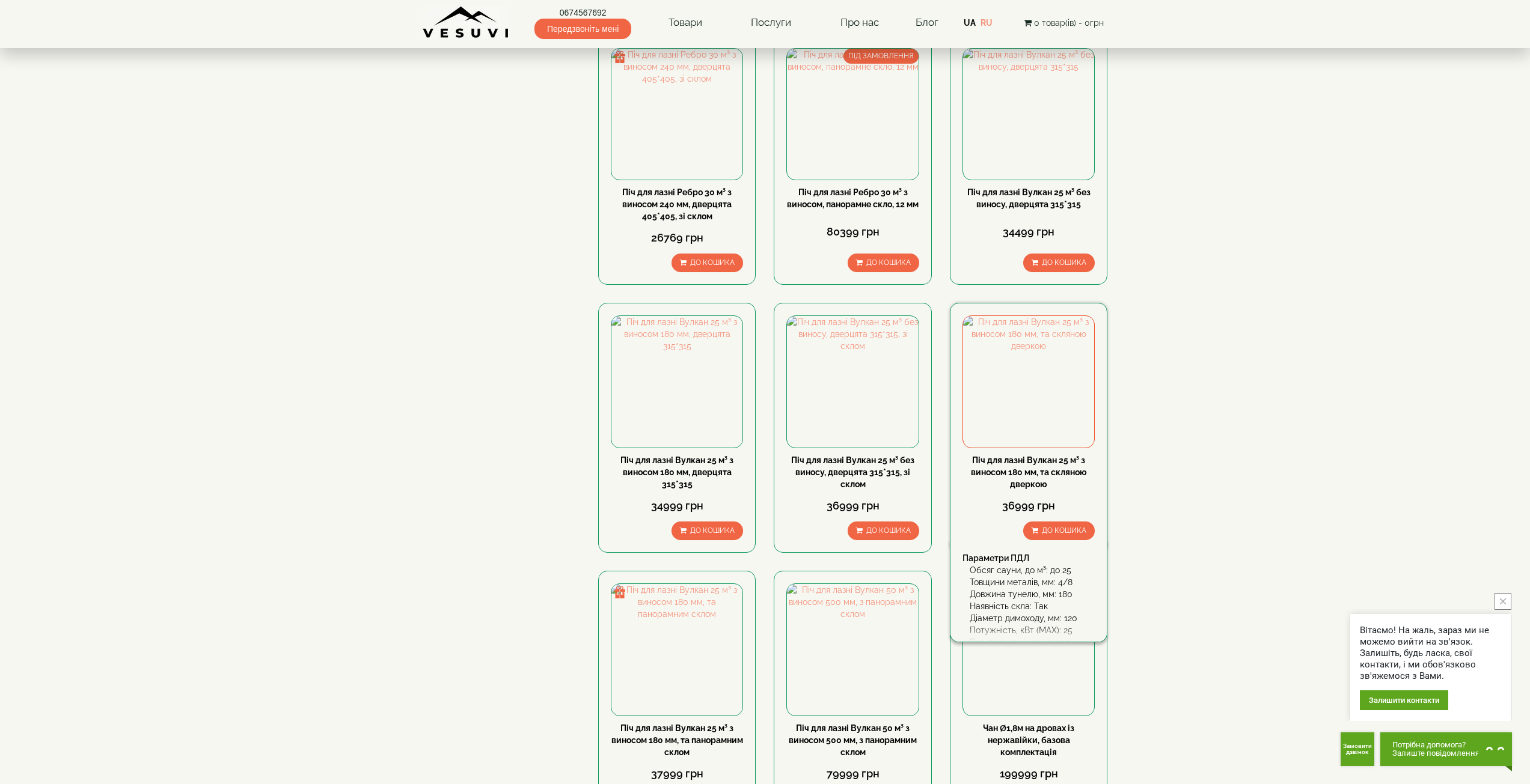
click at [1060, 463] on link "Піч для лазні Вулкан 25 м³ з виносом 180 мм, та скляною дверкою" at bounding box center [1029, 473] width 116 height 34
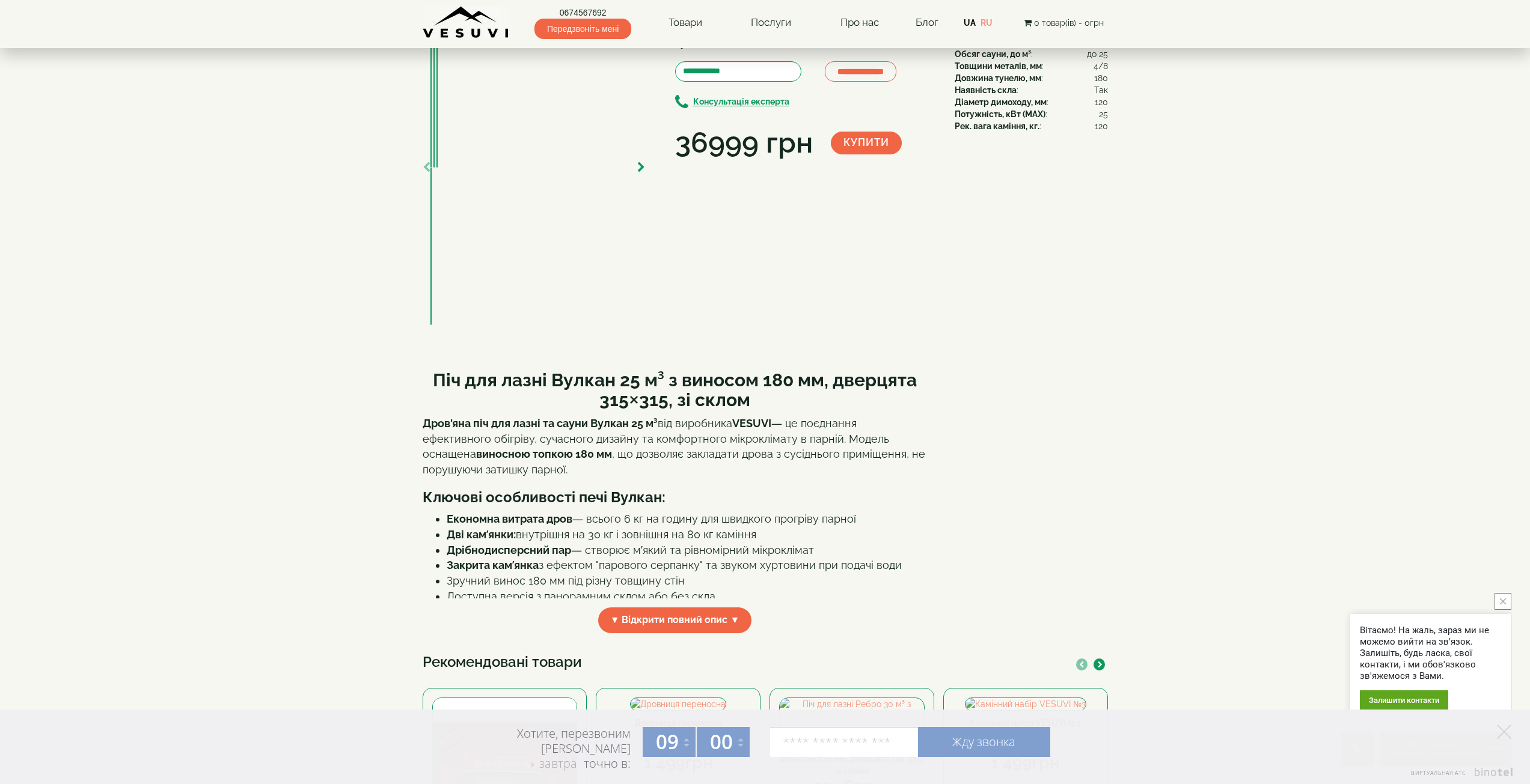
scroll to position [120, 0]
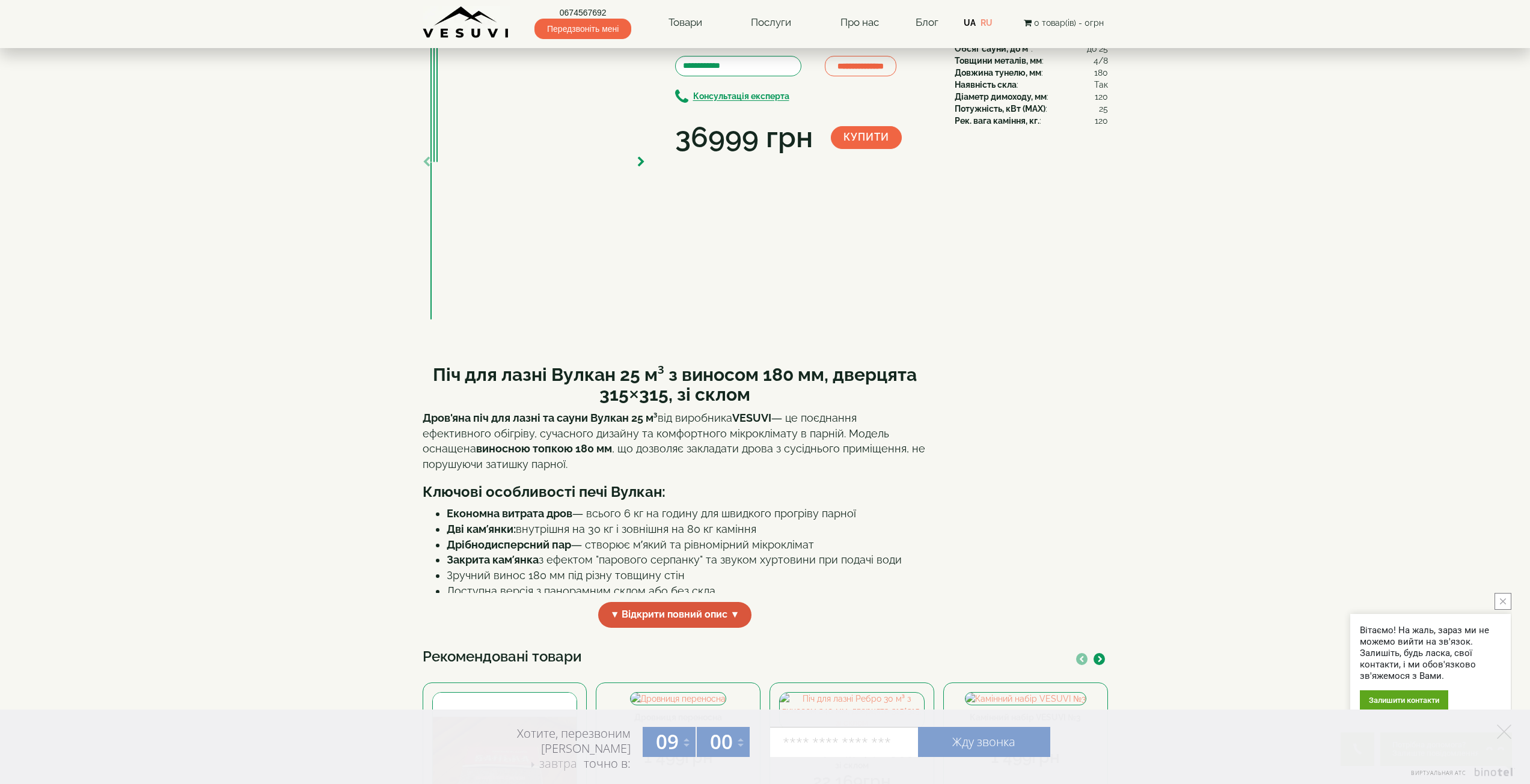
click at [698, 602] on span "▼ Відкрити повний опис ▼" at bounding box center [675, 615] width 154 height 26
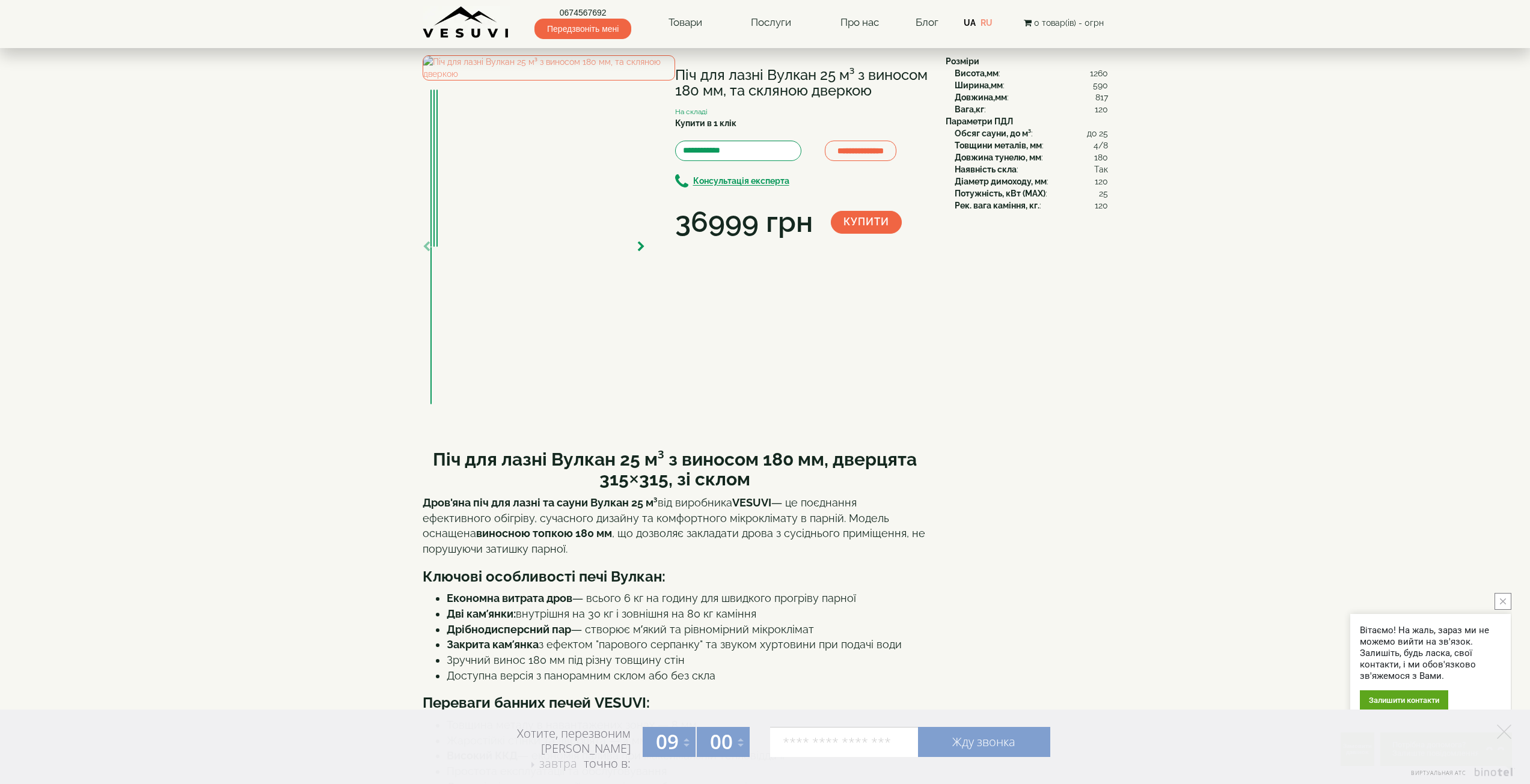
scroll to position [0, 0]
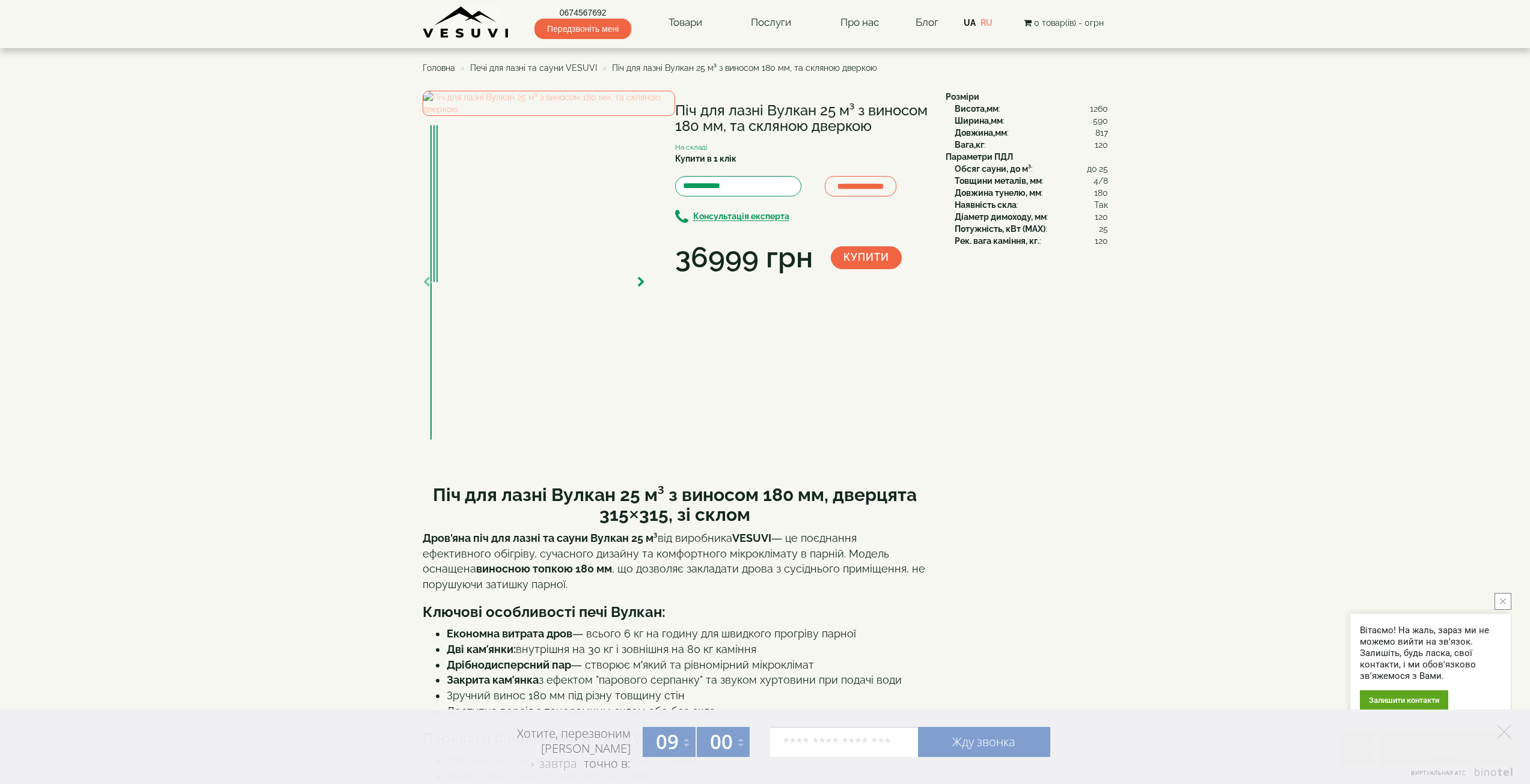
click at [484, 116] on img at bounding box center [549, 102] width 253 height 25
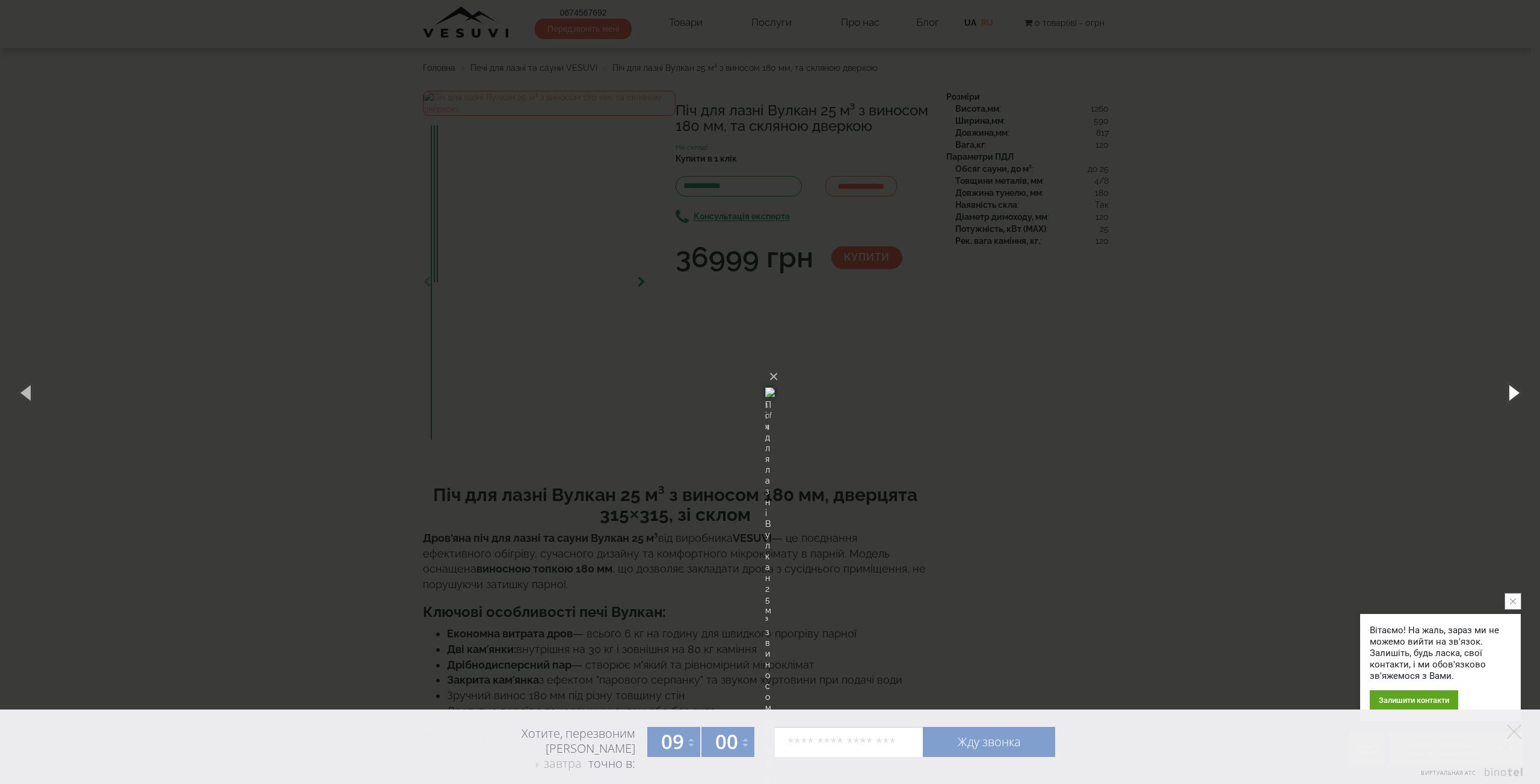
click at [1521, 393] on button "button" at bounding box center [1512, 392] width 54 height 67
click at [778, 364] on button "×" at bounding box center [773, 377] width 10 height 27
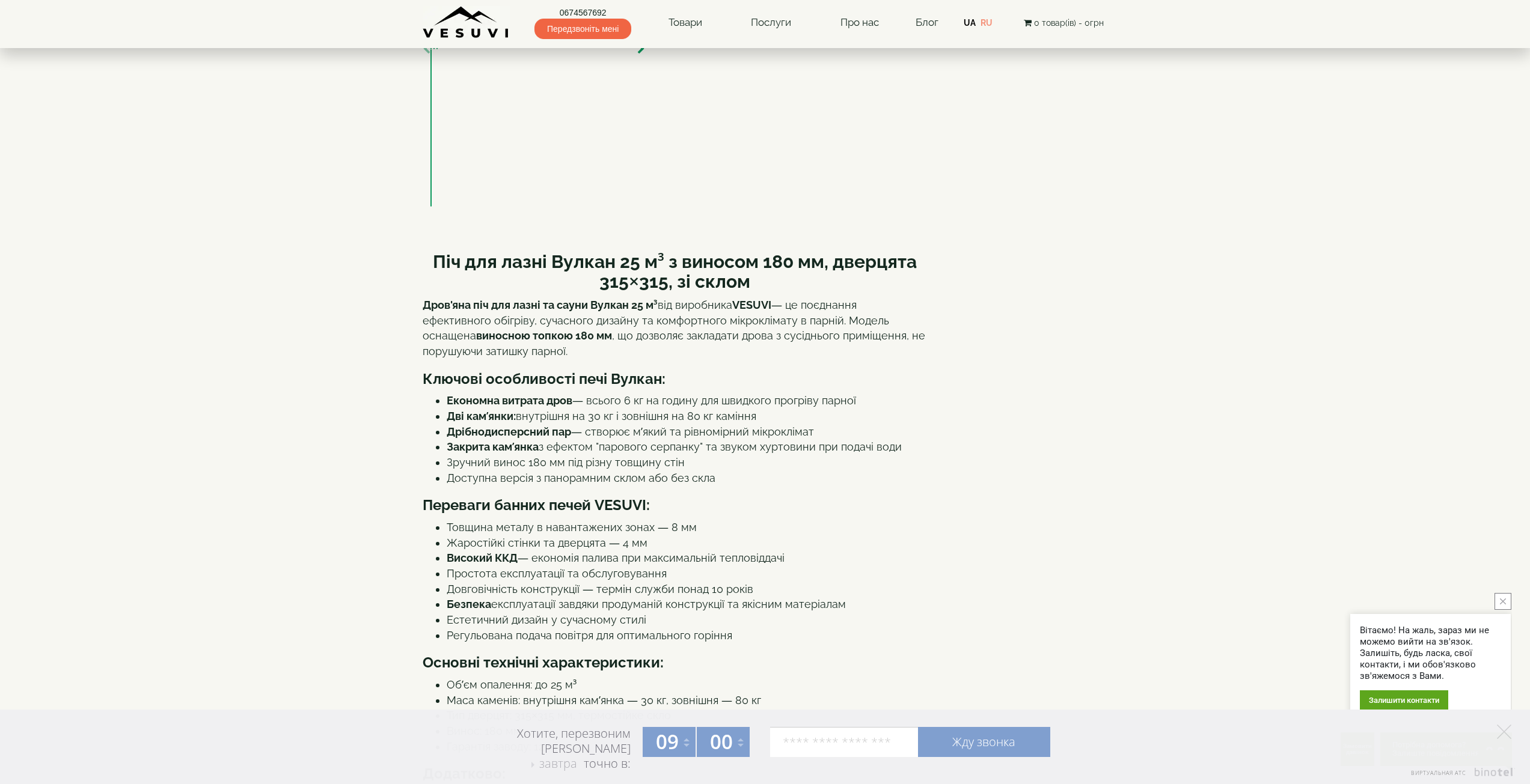
scroll to position [240, 0]
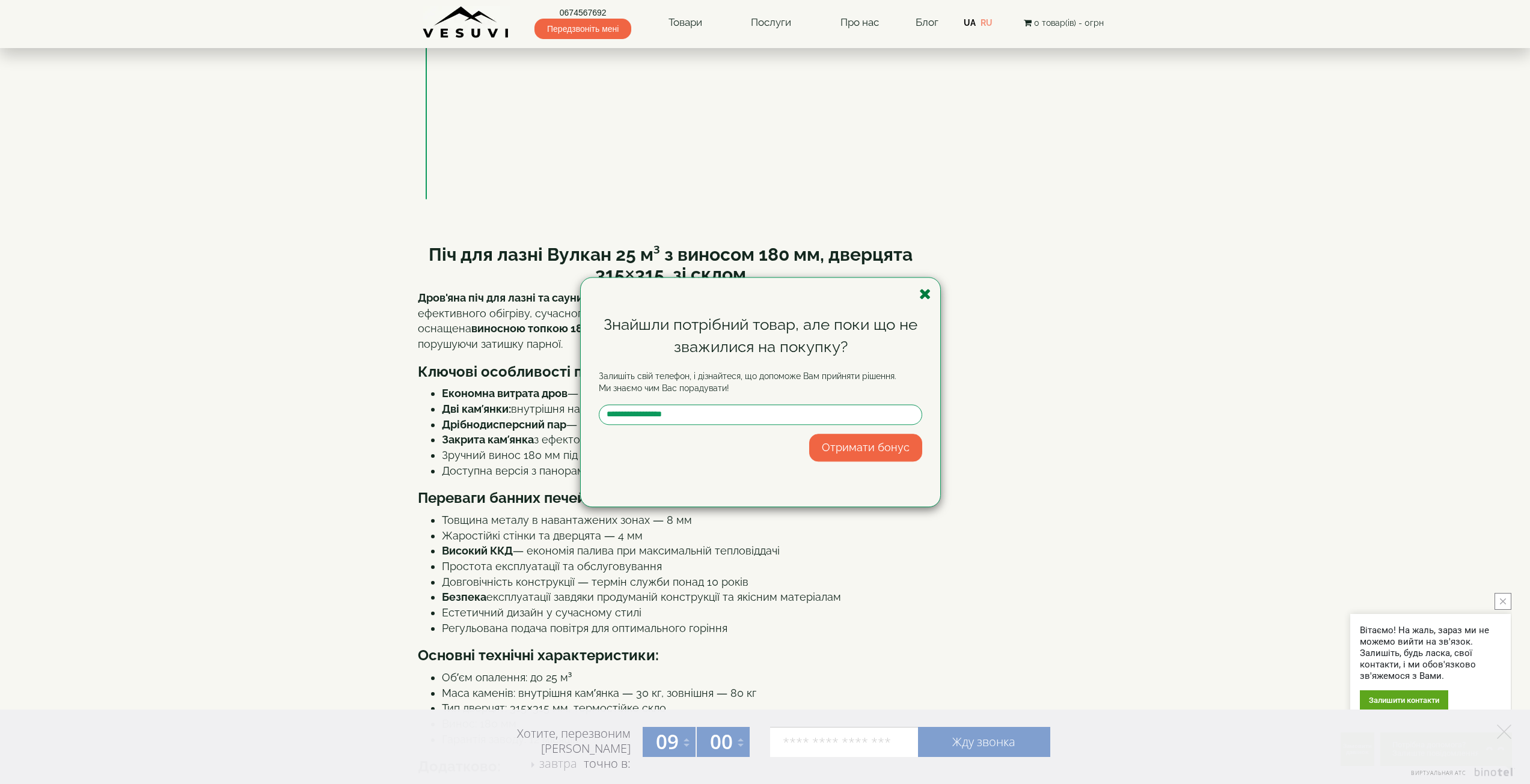
click at [930, 290] on icon "button" at bounding box center [926, 294] width 12 height 15
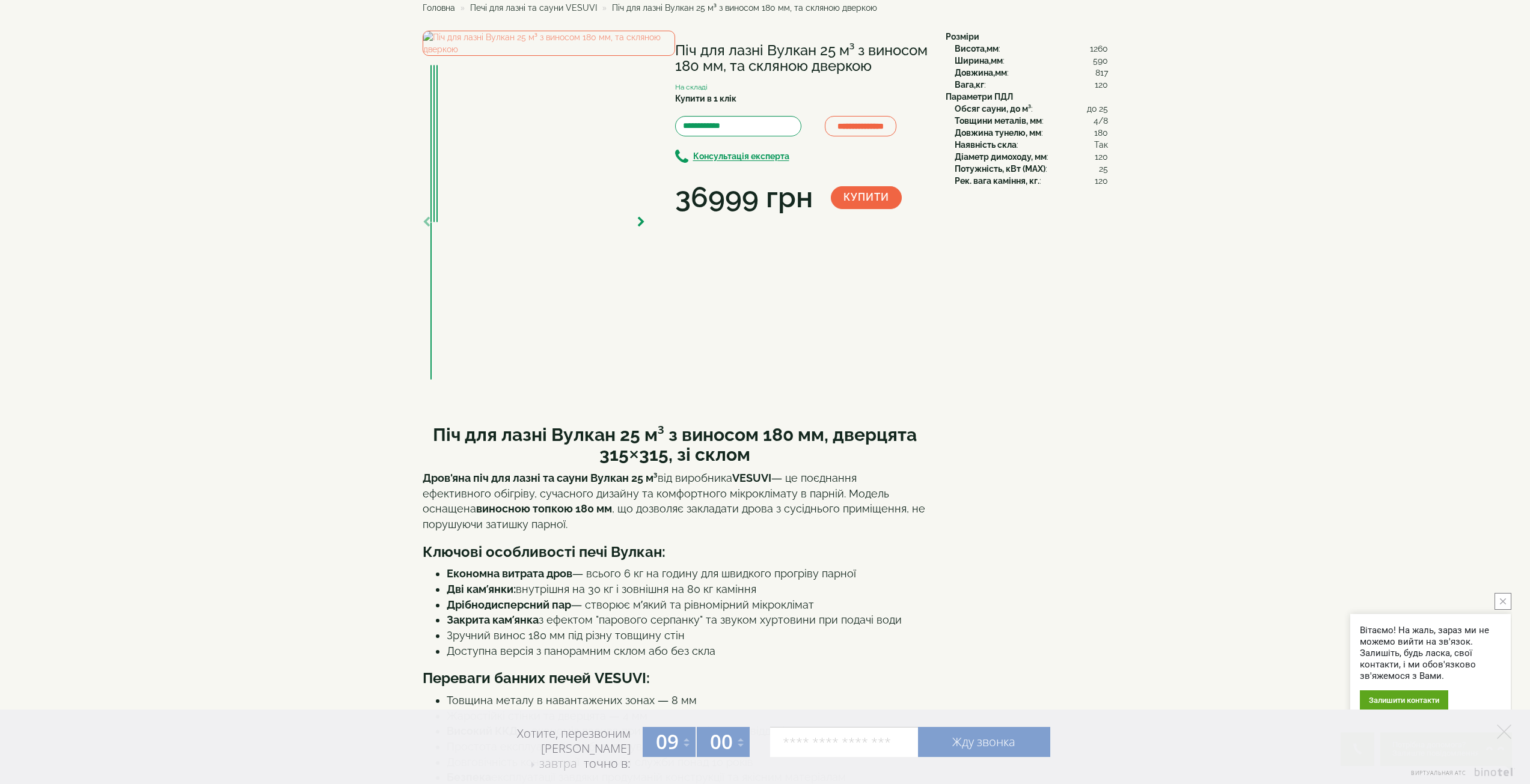
scroll to position [0, 0]
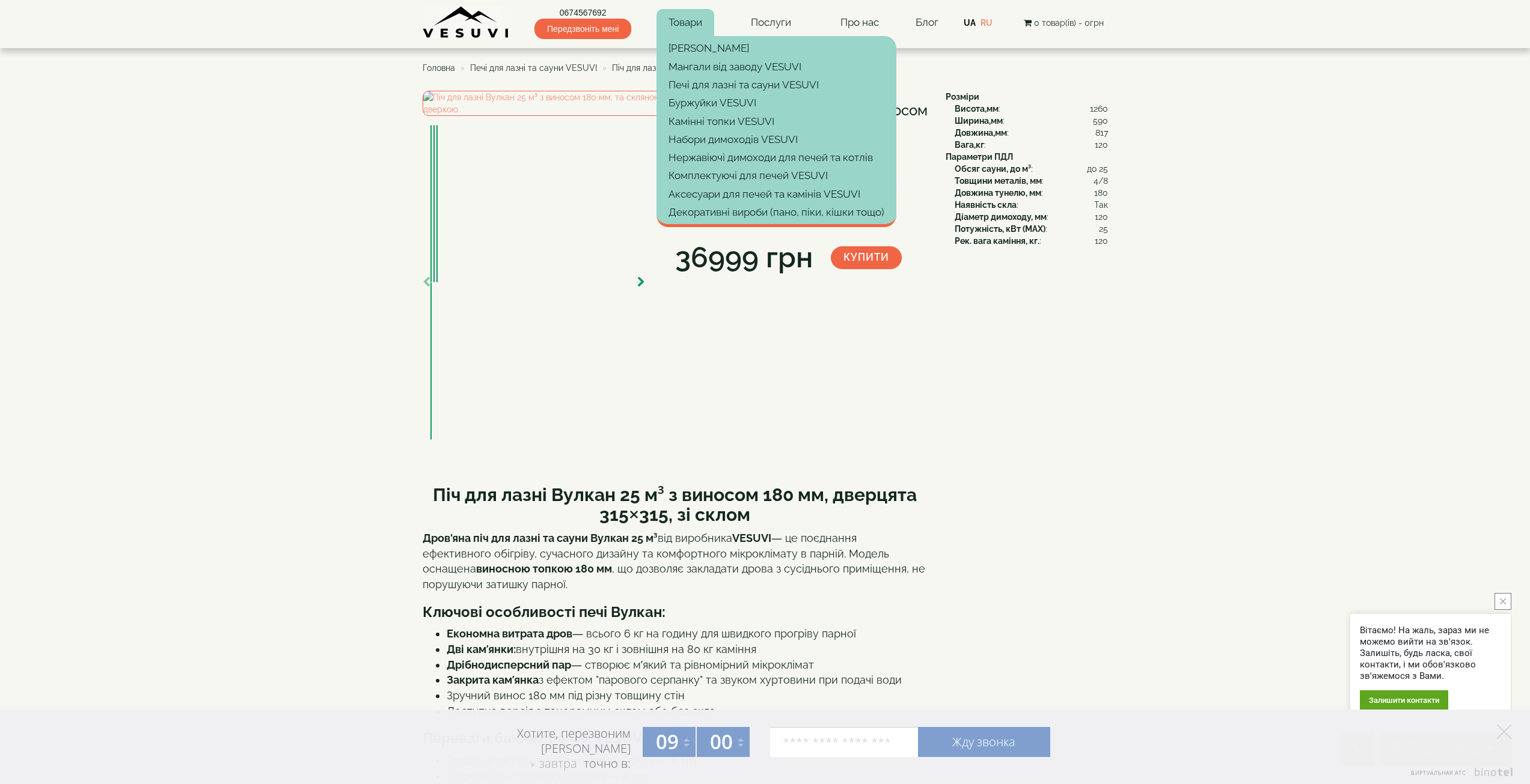
click at [680, 30] on link "Товари" at bounding box center [686, 23] width 58 height 28
click at [870, 22] on link "Про нас" at bounding box center [860, 23] width 63 height 28
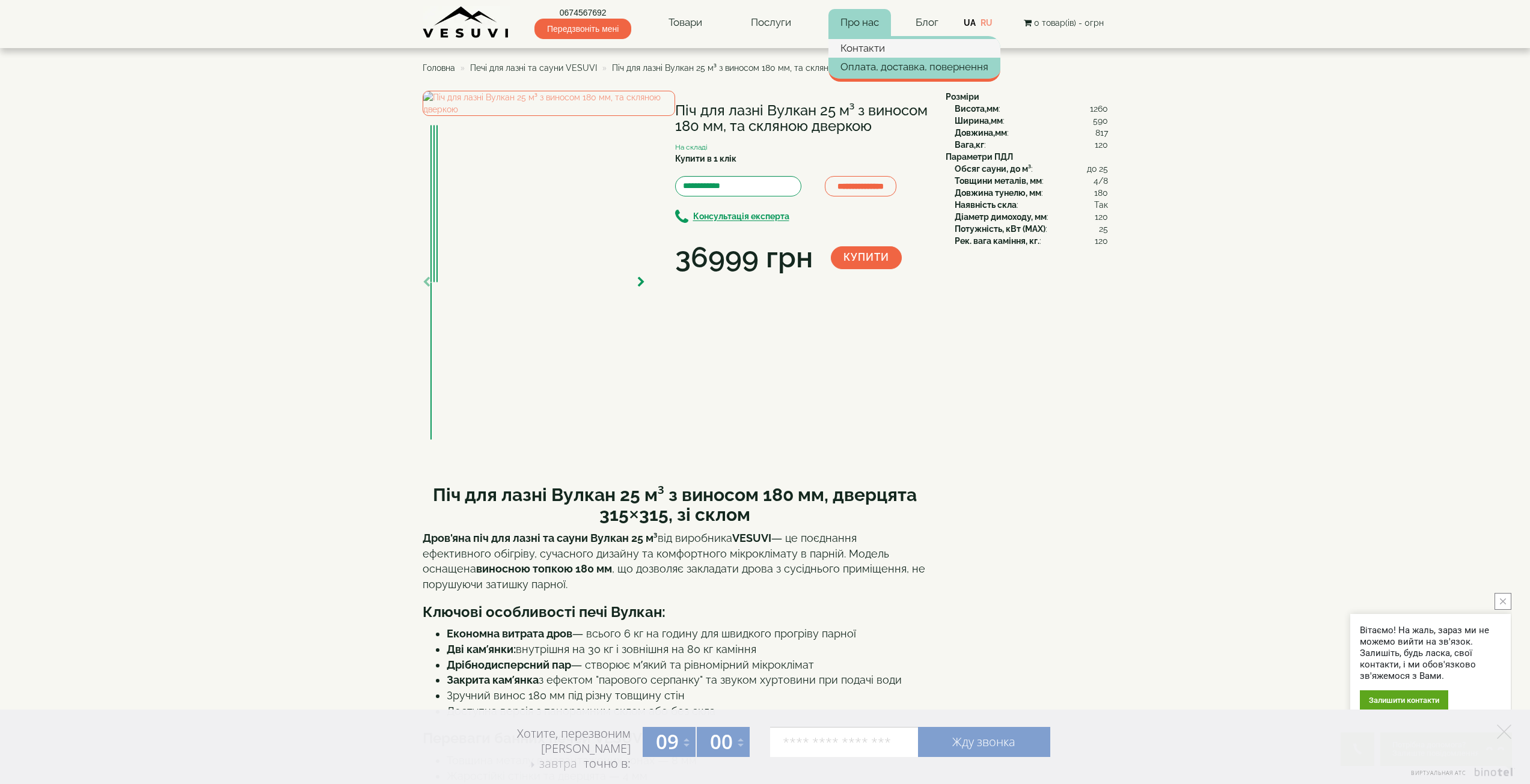
click at [857, 49] on link "Контакти" at bounding box center [915, 48] width 172 height 18
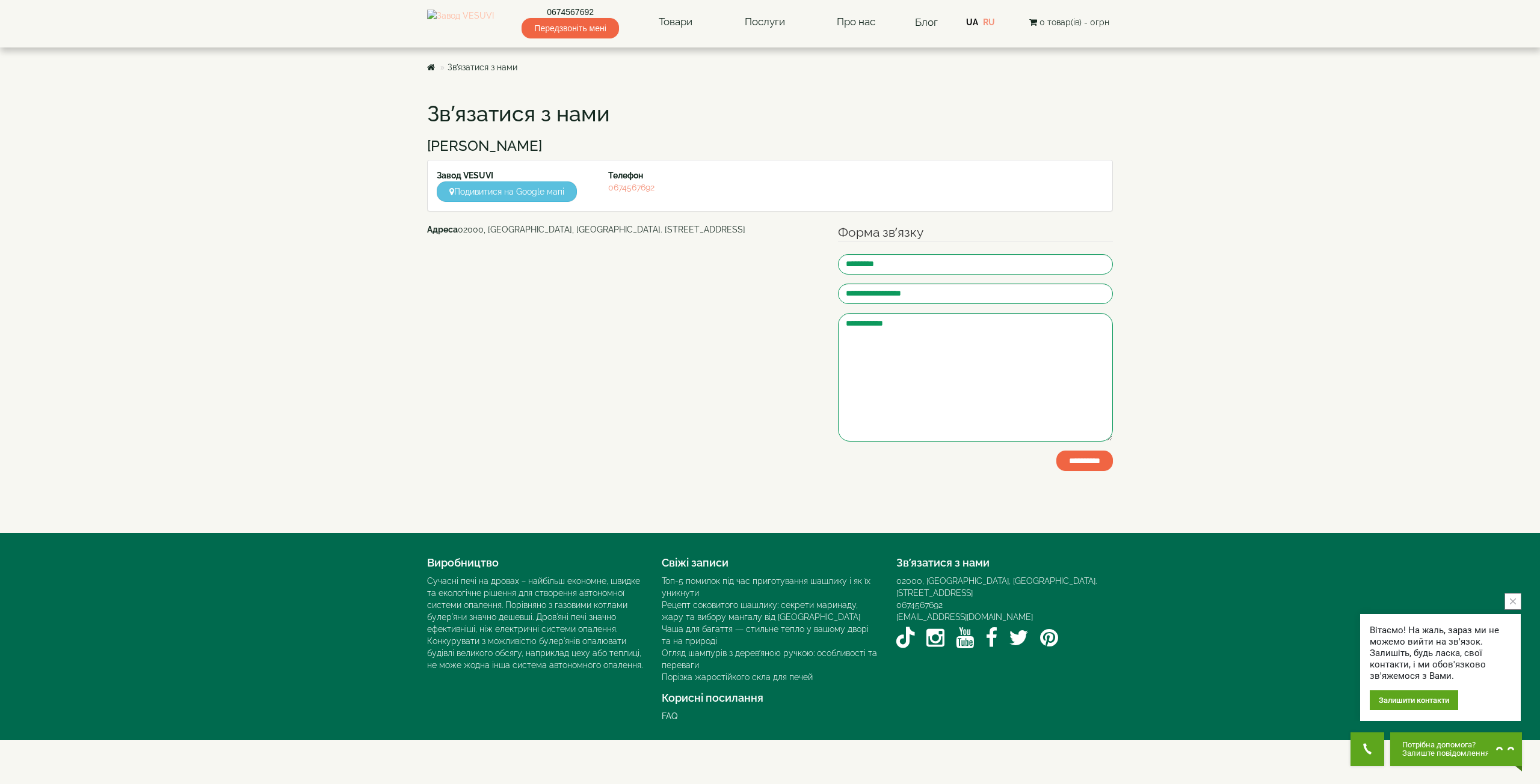
click at [485, 35] on img at bounding box center [459, 22] width 67 height 25
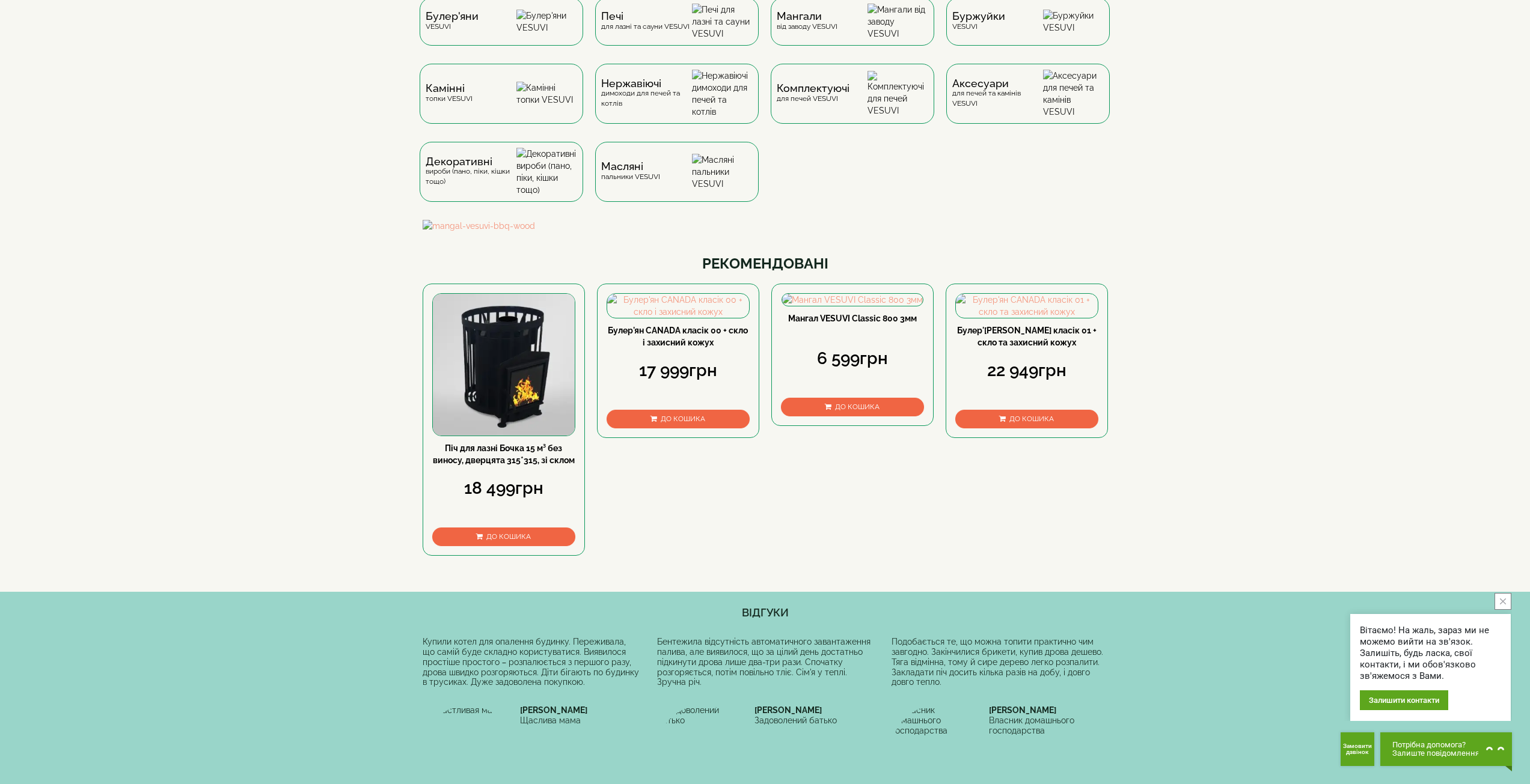
scroll to position [60, 0]
